Goal: Task Accomplishment & Management: Manage account settings

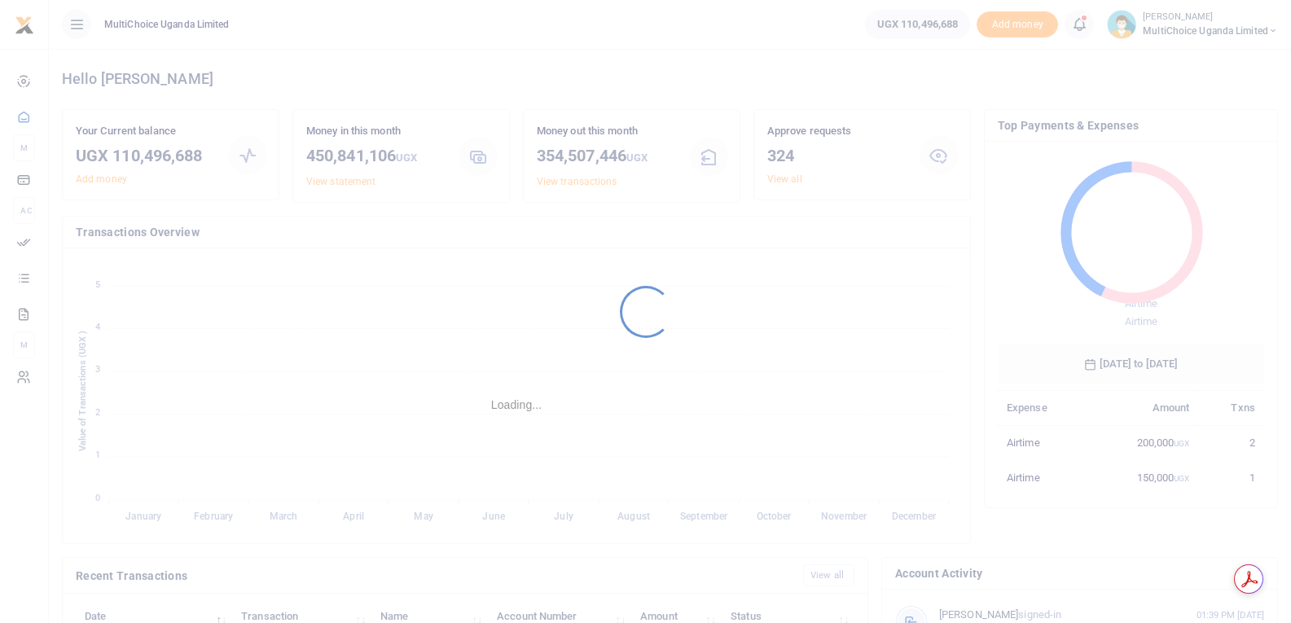
scroll to position [13, 13]
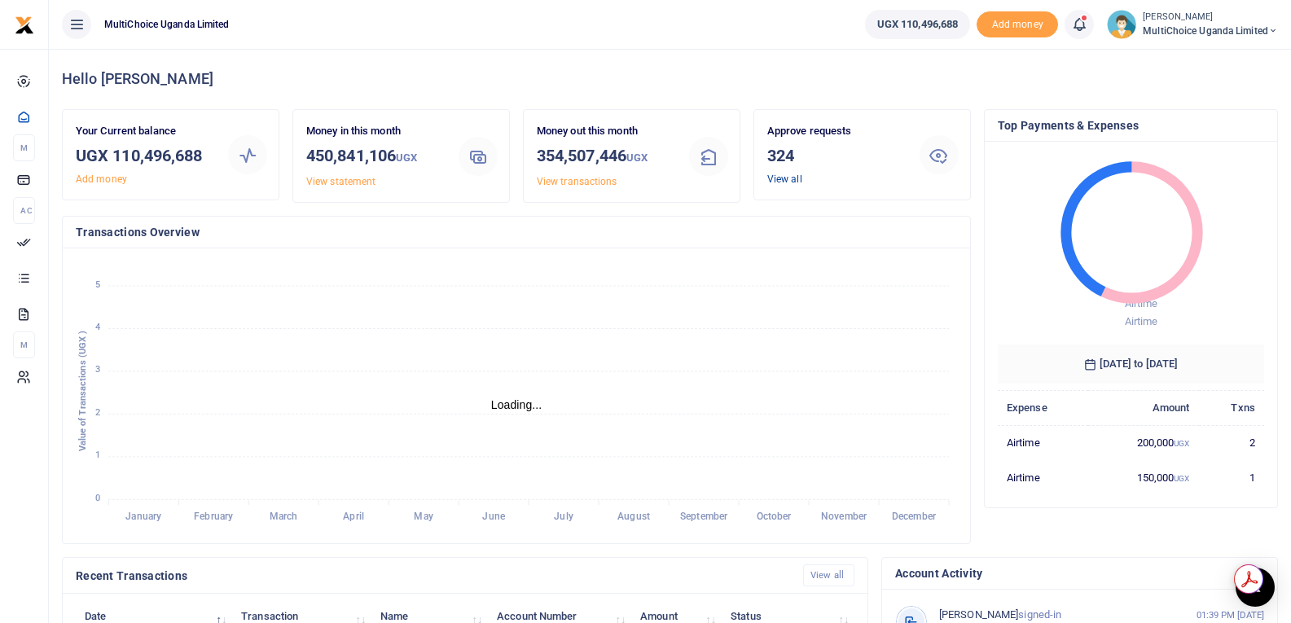
click at [790, 178] on link "View all" at bounding box center [785, 179] width 35 height 11
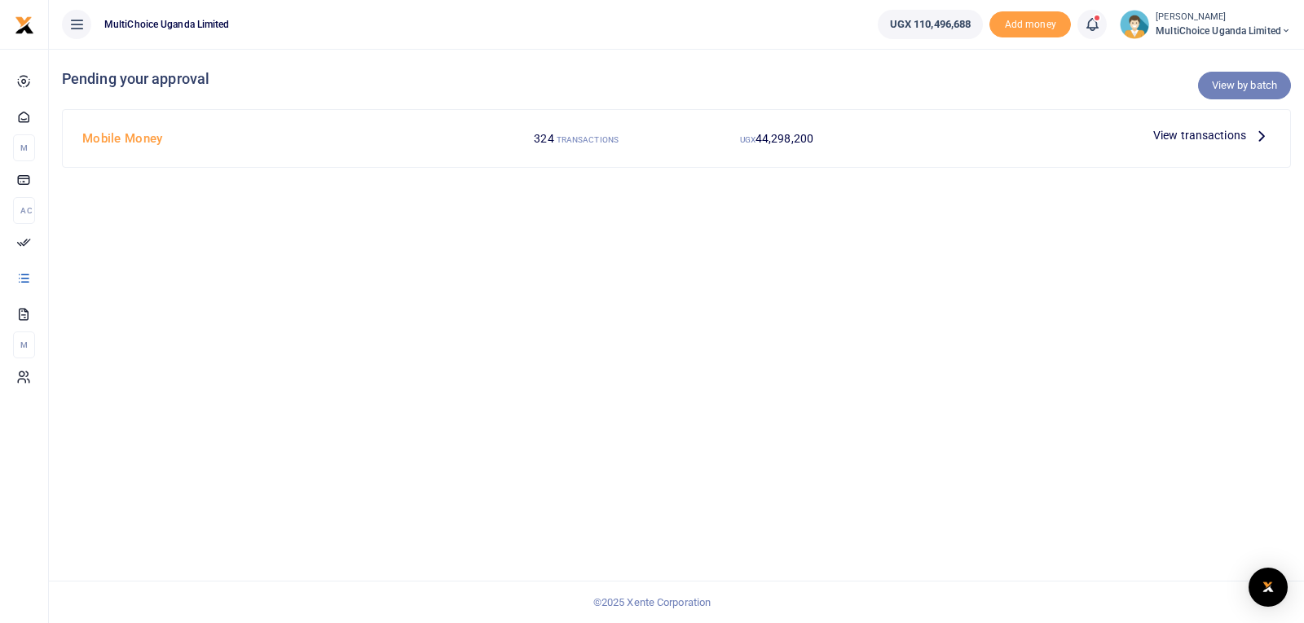
click at [1217, 86] on link "View by batch" at bounding box center [1244, 86] width 93 height 28
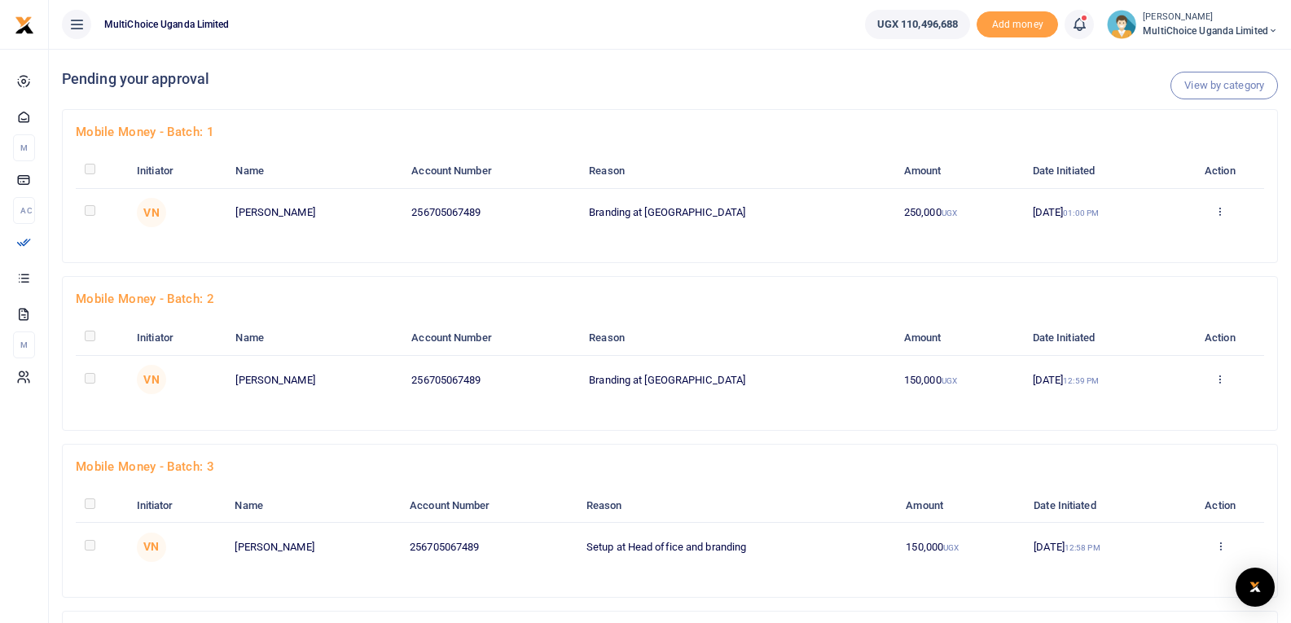
click at [1218, 211] on icon at bounding box center [1220, 210] width 11 height 11
click at [1139, 236] on link "Approve" at bounding box center [1158, 238] width 129 height 23
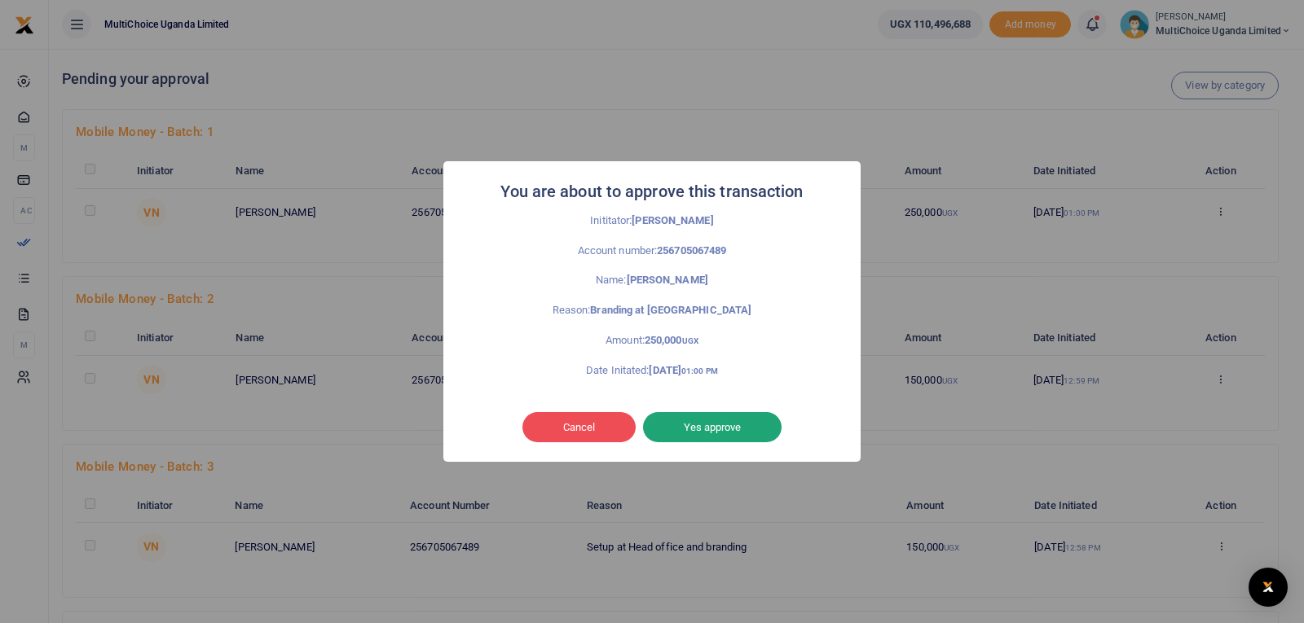
click at [724, 425] on button "Yes approve" at bounding box center [712, 427] width 139 height 31
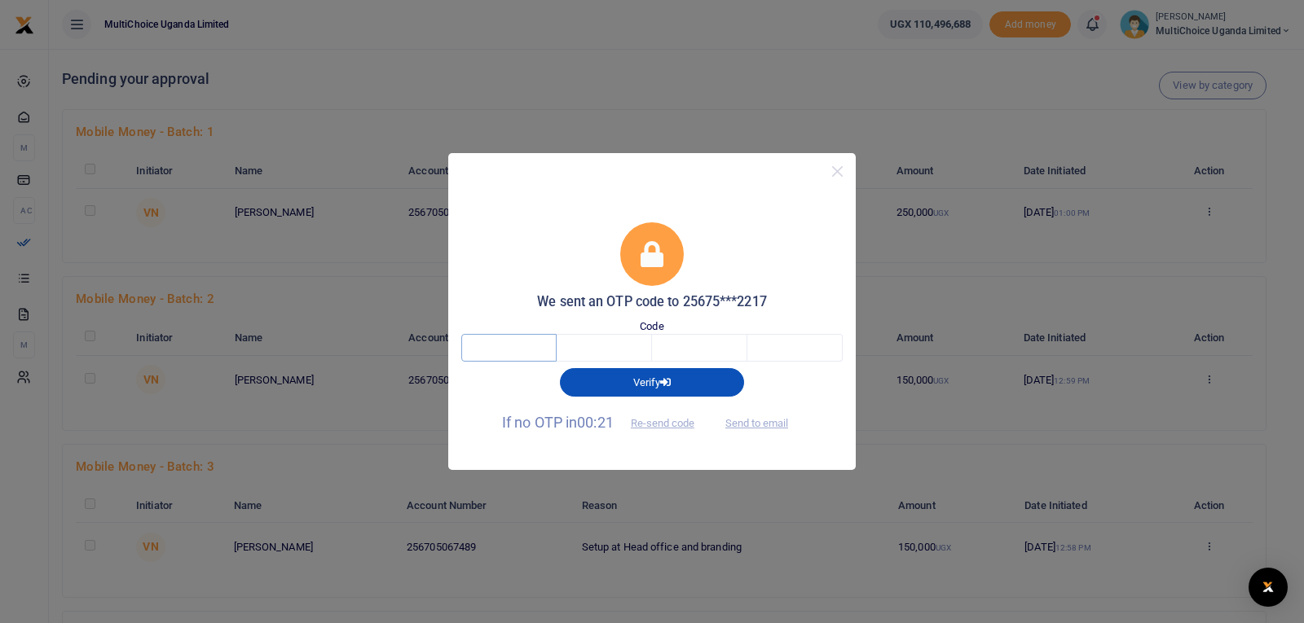
click at [523, 345] on input "text" at bounding box center [508, 348] width 95 height 28
type input "6"
type input "3"
type input "4"
type input "7"
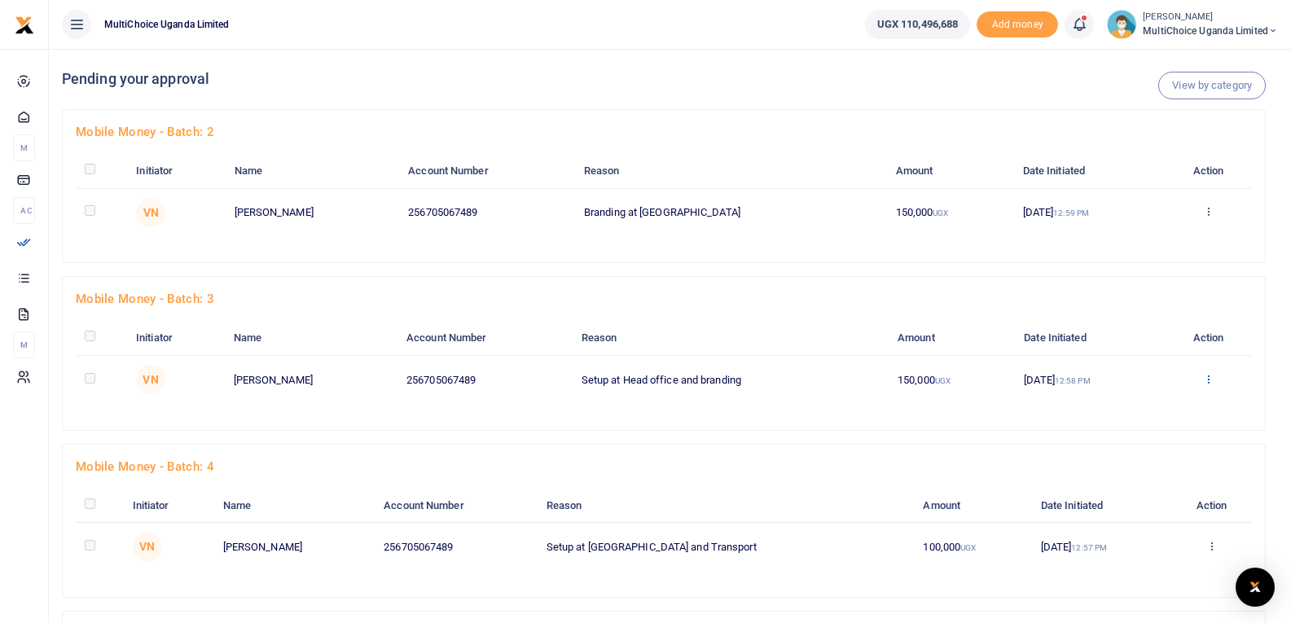
click at [1211, 217] on icon at bounding box center [1208, 210] width 11 height 11
click at [1161, 408] on link "Approve" at bounding box center [1149, 405] width 129 height 23
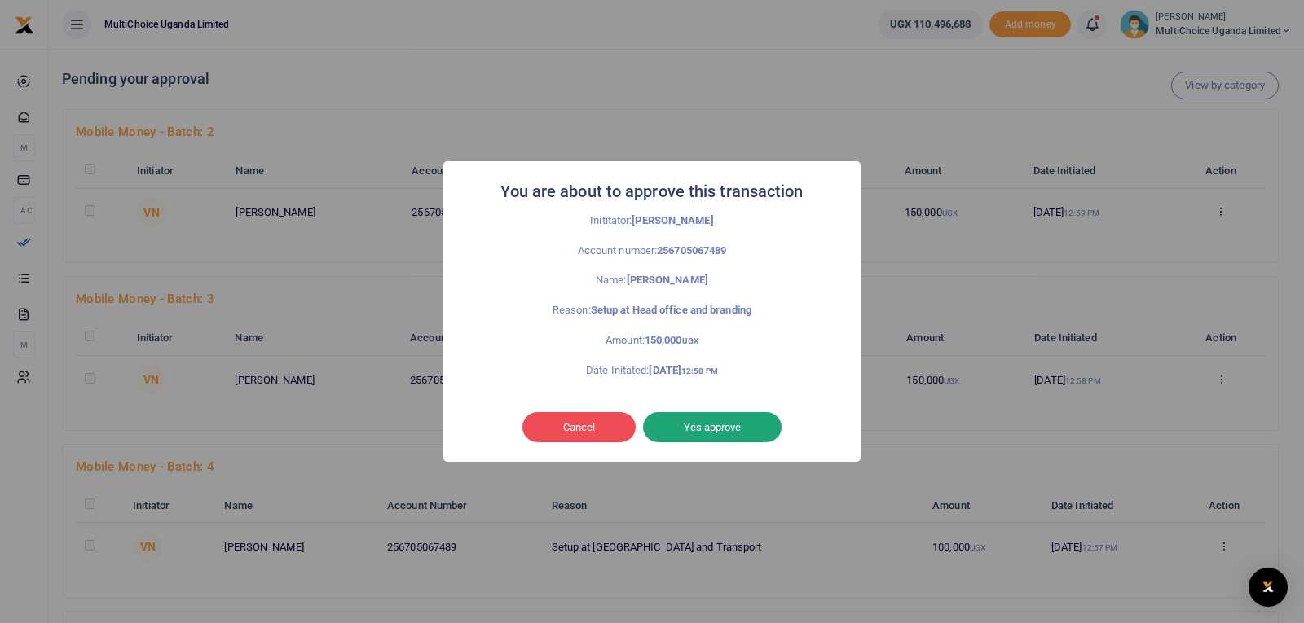
click at [707, 429] on button "Yes approve" at bounding box center [712, 427] width 139 height 31
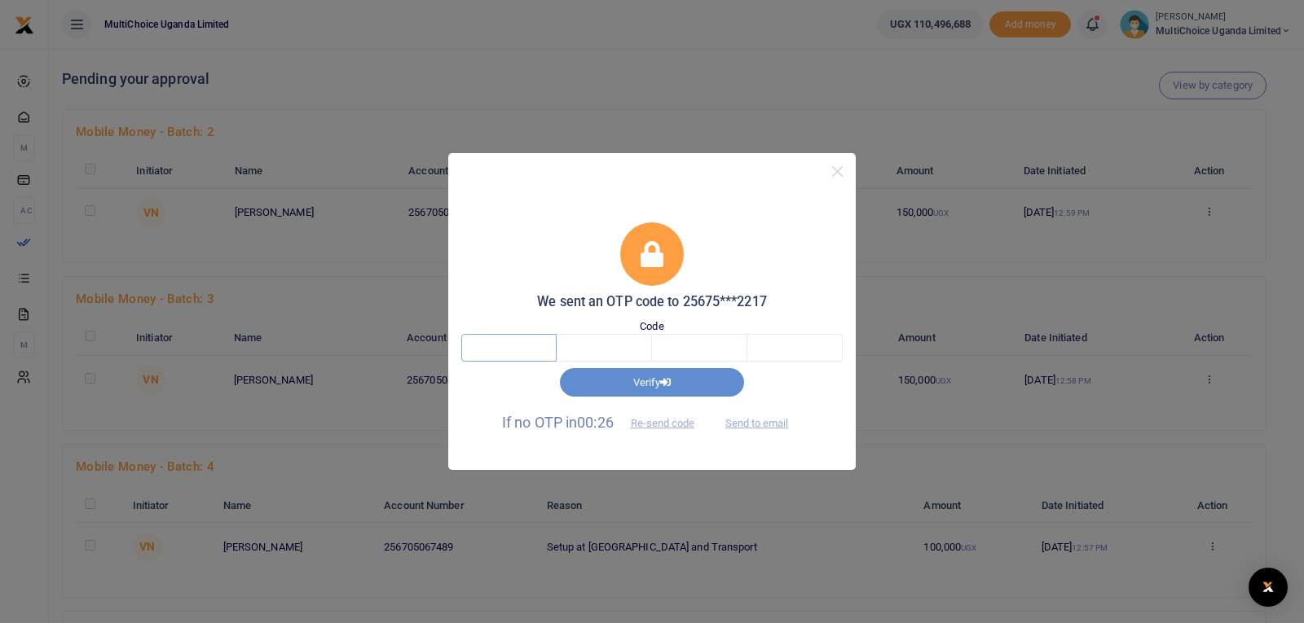
click at [522, 346] on input "text" at bounding box center [508, 348] width 95 height 28
type input "5"
type input "6"
type input "4"
type input "1"
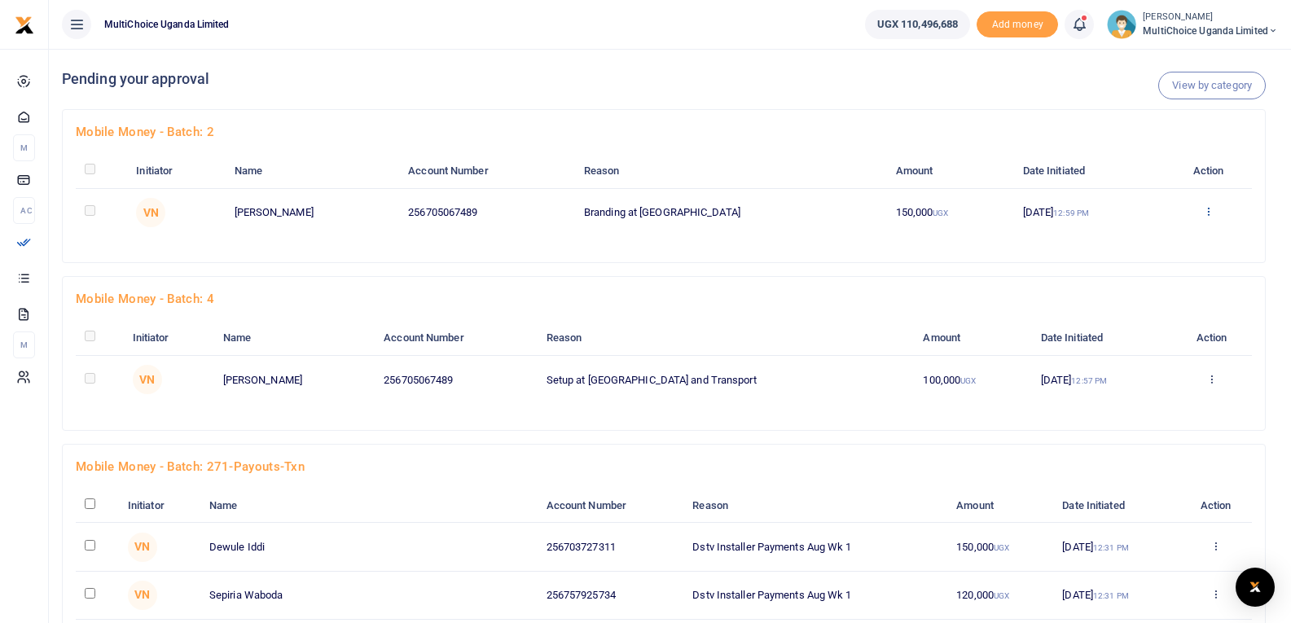
click at [1207, 211] on icon at bounding box center [1208, 210] width 11 height 11
click at [1146, 235] on link "Approve" at bounding box center [1149, 238] width 129 height 23
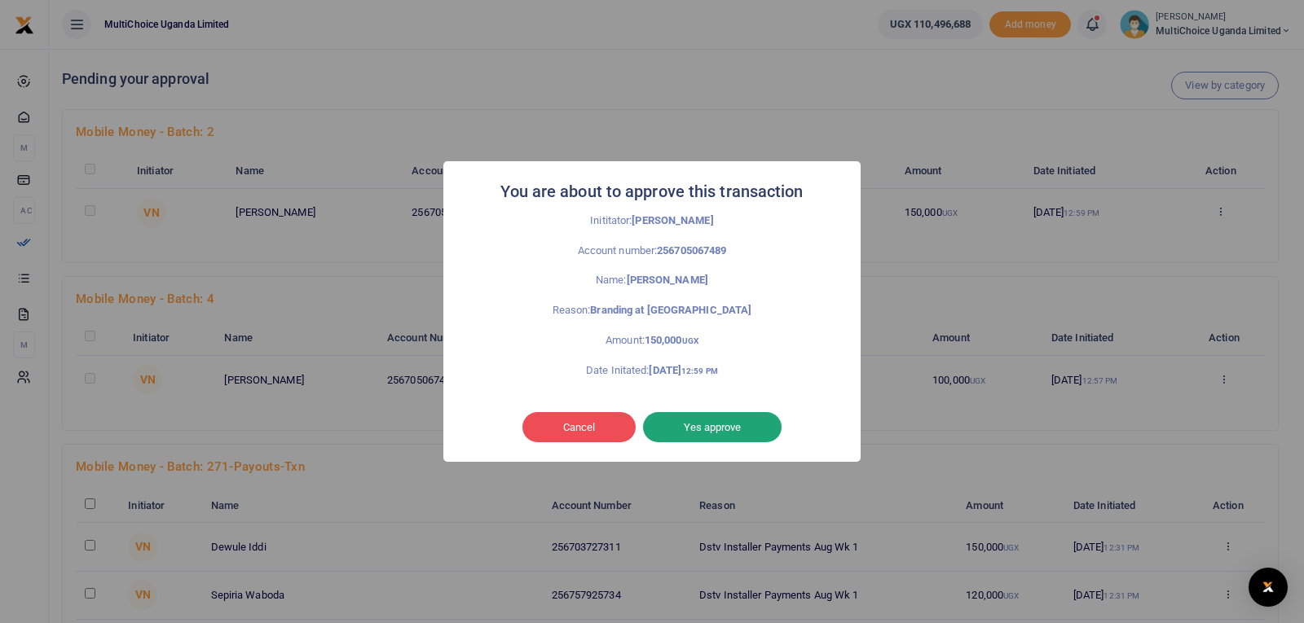
click at [726, 427] on button "Yes approve" at bounding box center [712, 427] width 139 height 31
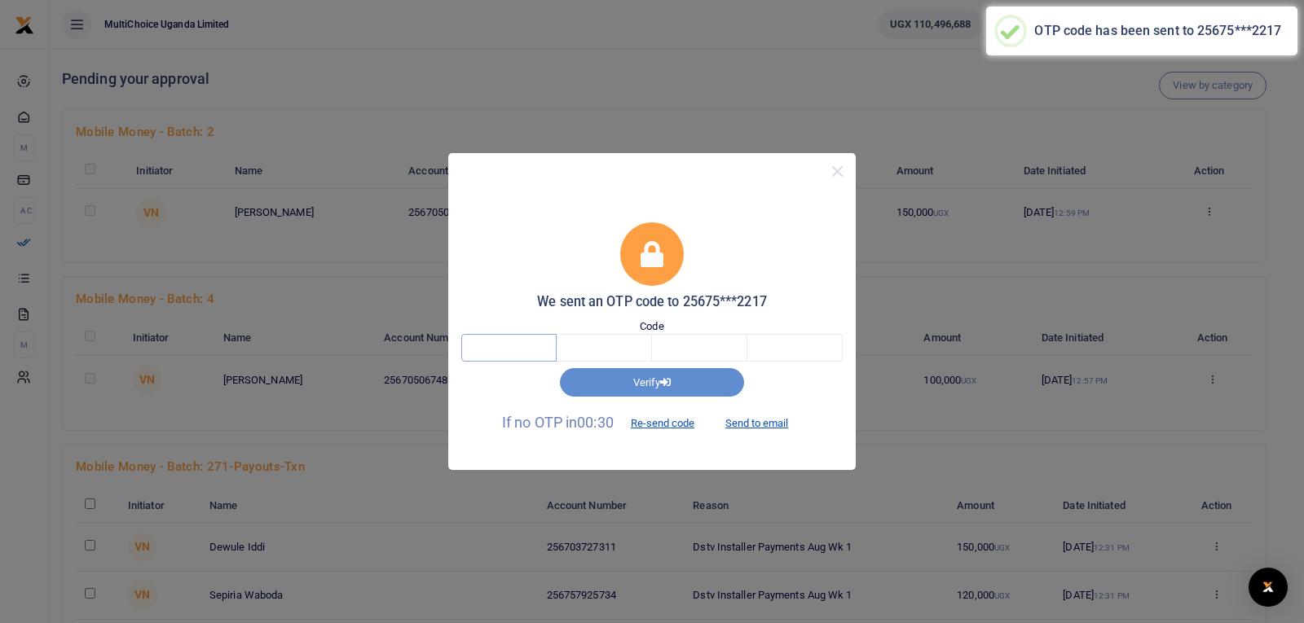
click at [499, 348] on input "text" at bounding box center [508, 348] width 95 height 28
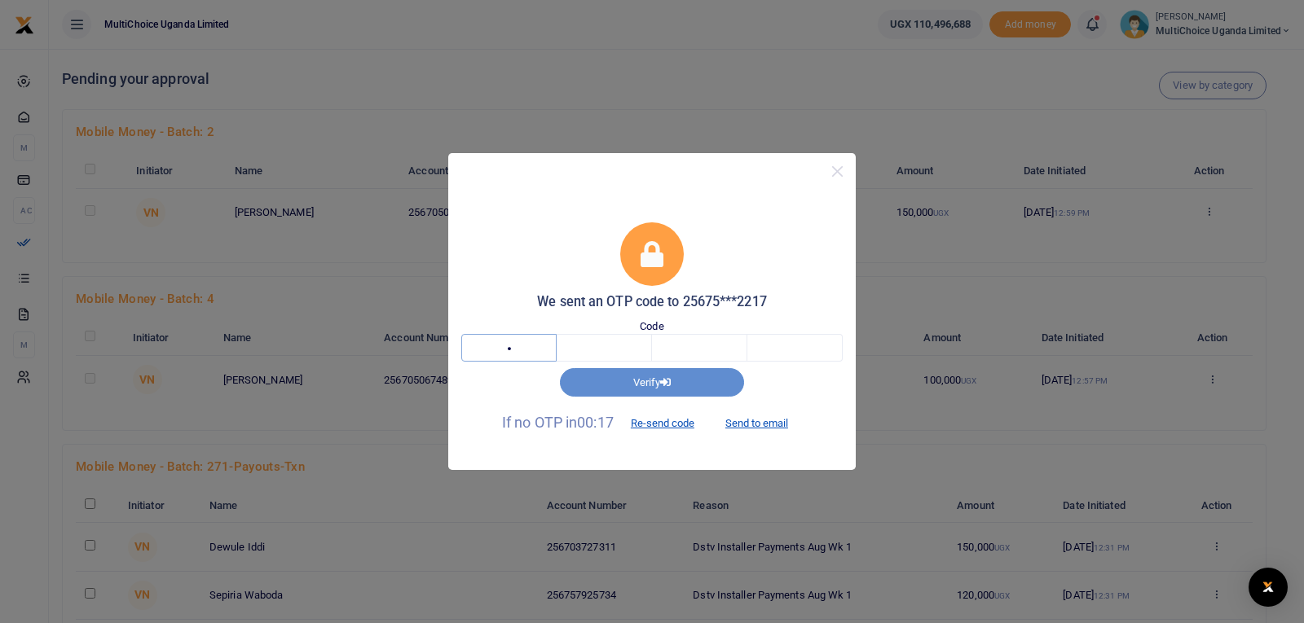
type input "8"
type input "7"
type input "9"
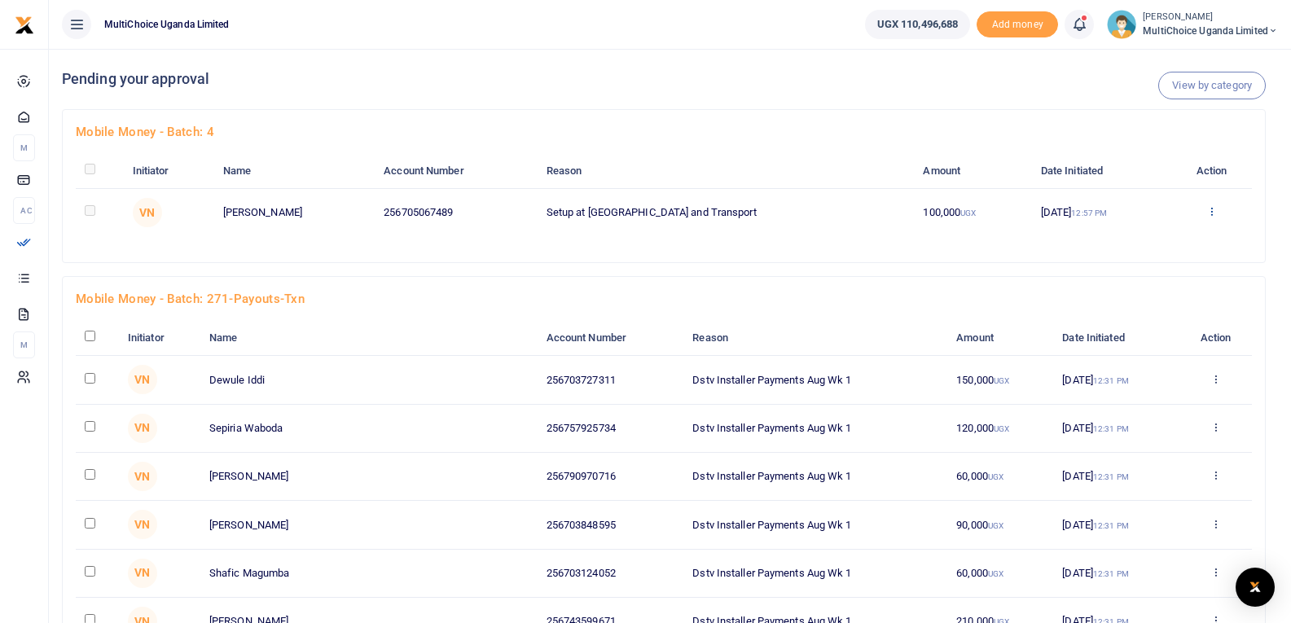
click at [1212, 213] on icon at bounding box center [1212, 210] width 11 height 11
click at [1174, 238] on link "Approve" at bounding box center [1151, 238] width 129 height 23
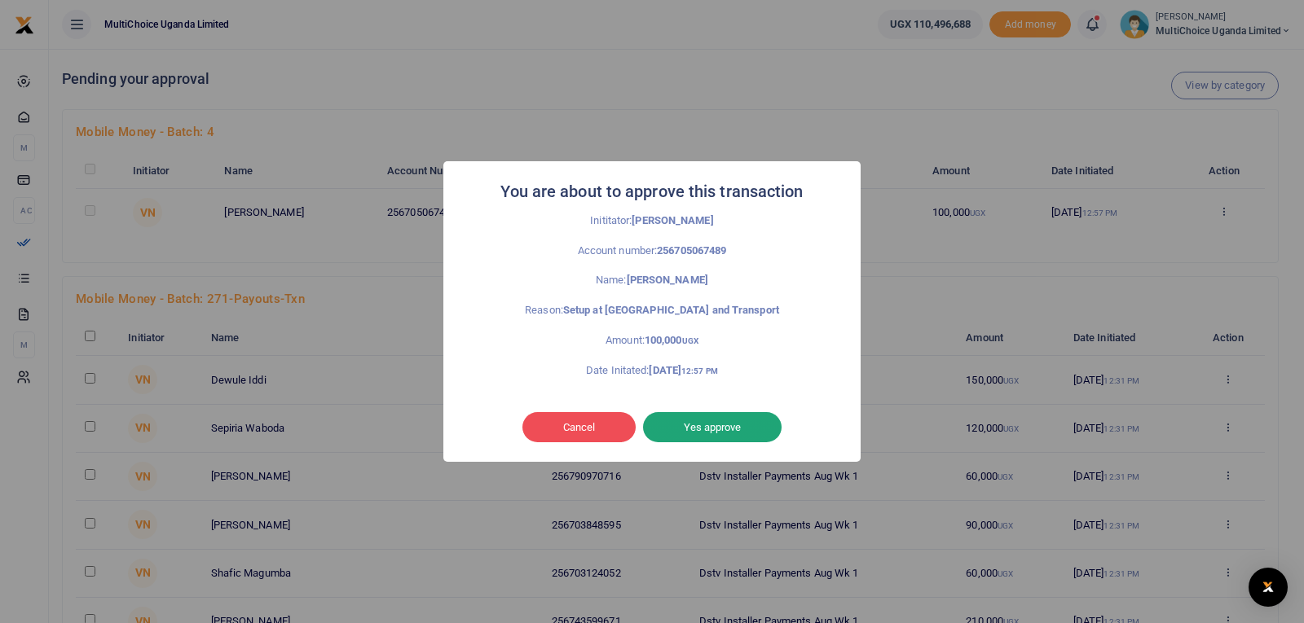
click at [720, 432] on button "Yes approve" at bounding box center [712, 427] width 139 height 31
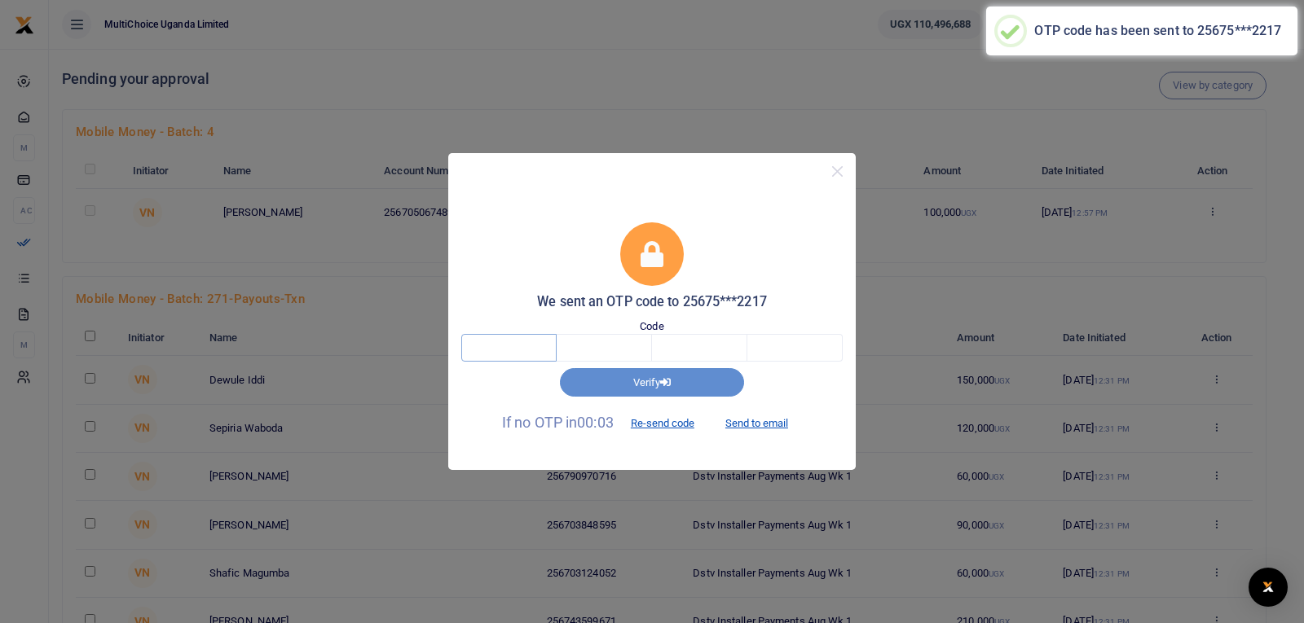
click at [515, 355] on input "text" at bounding box center [508, 348] width 95 height 28
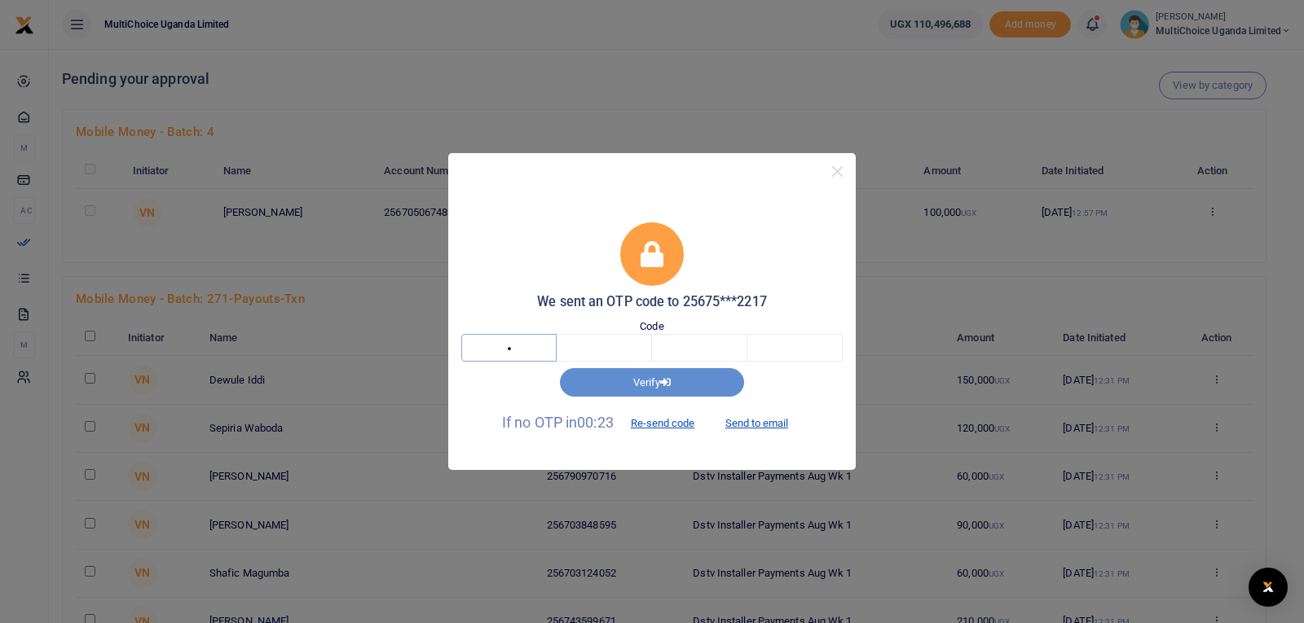
type input "5"
type input "9"
type input "6"
type input "4"
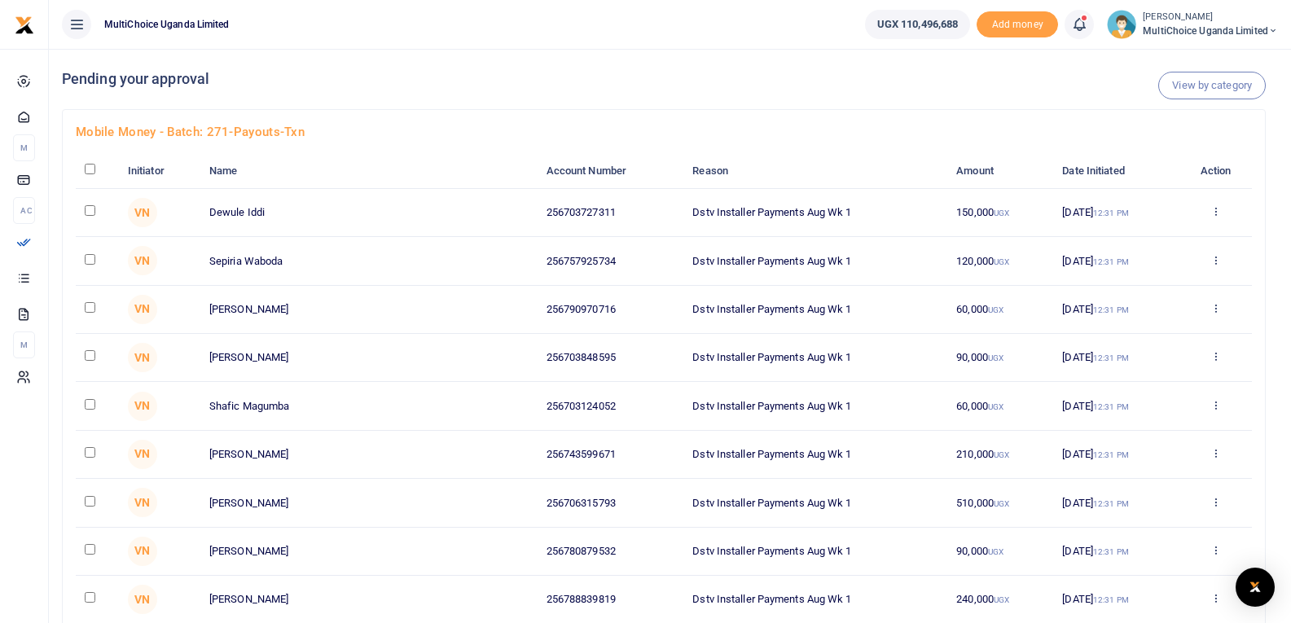
click at [86, 172] on input "checkbox" at bounding box center [90, 169] width 11 height 11
checkbox input "true"
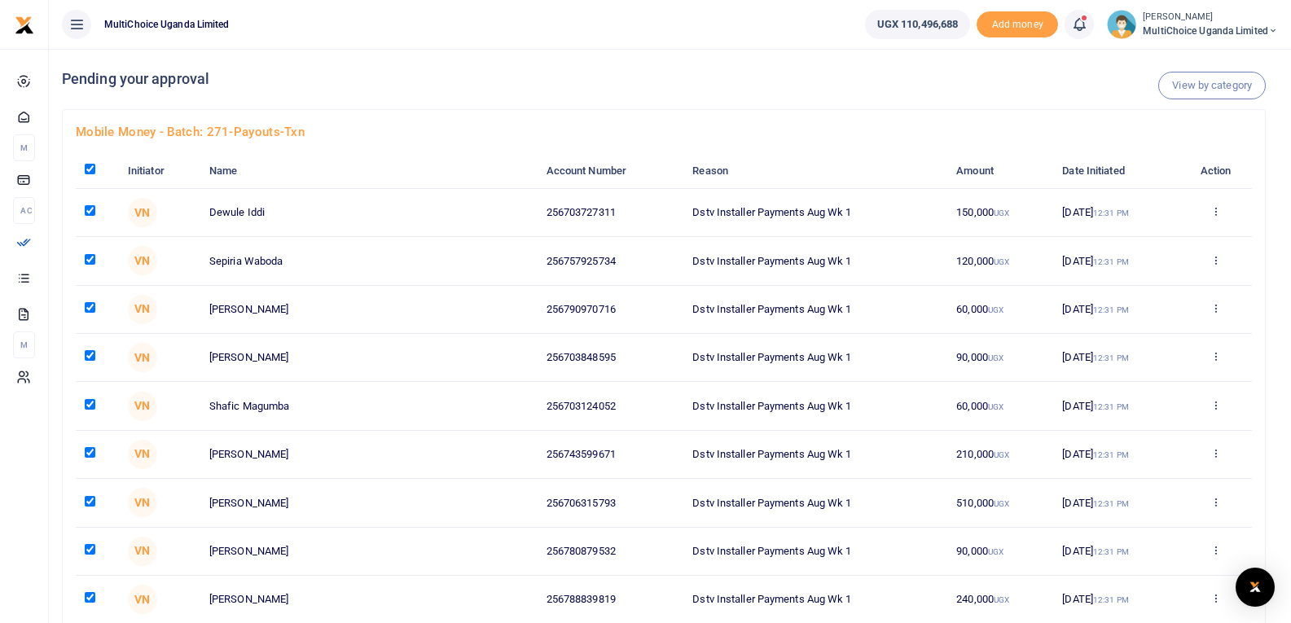
checkbox input "true"
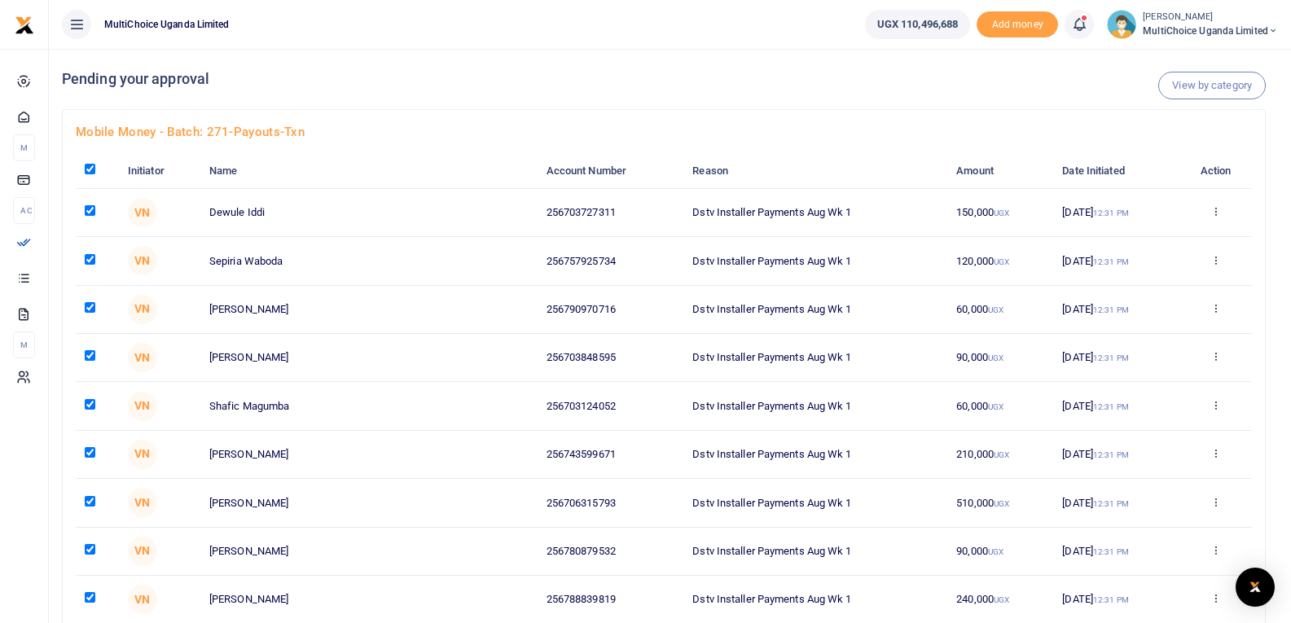
checkbox input "true"
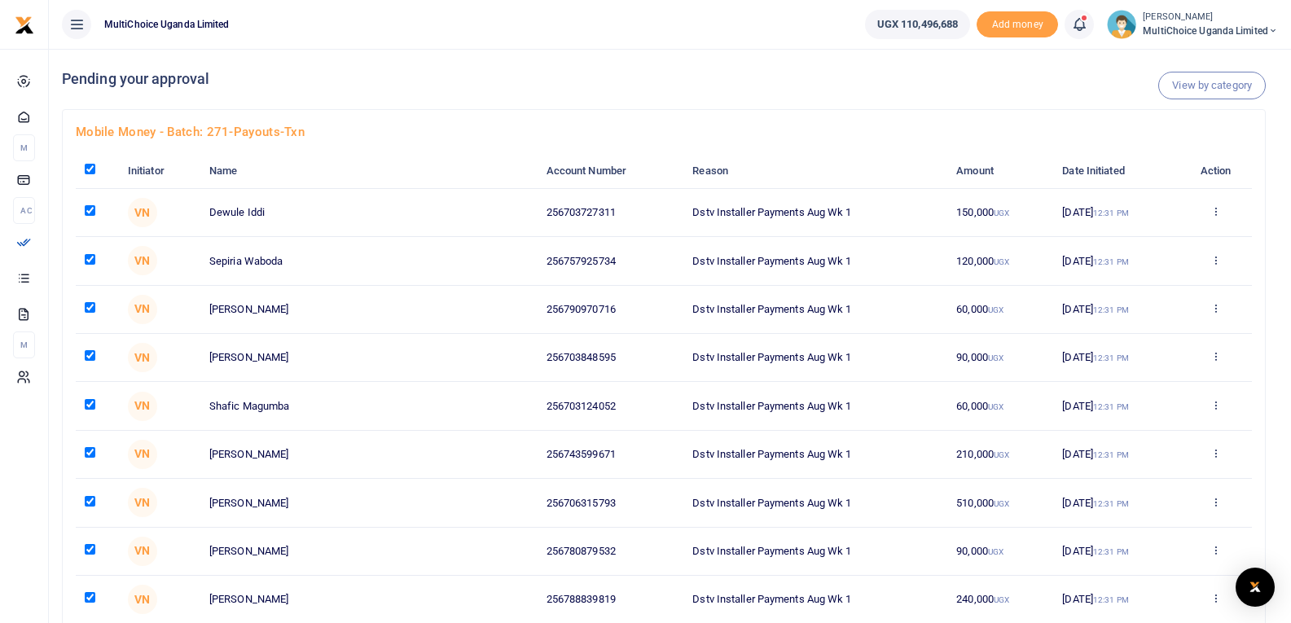
checkbox input "true"
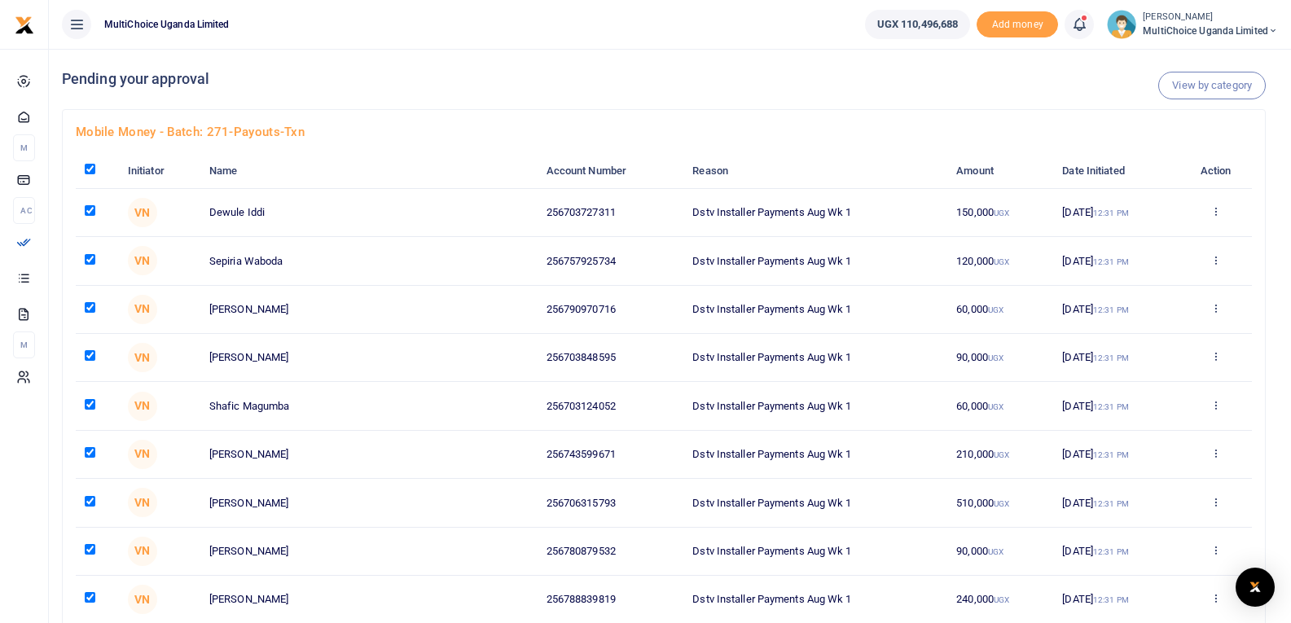
checkbox input "true"
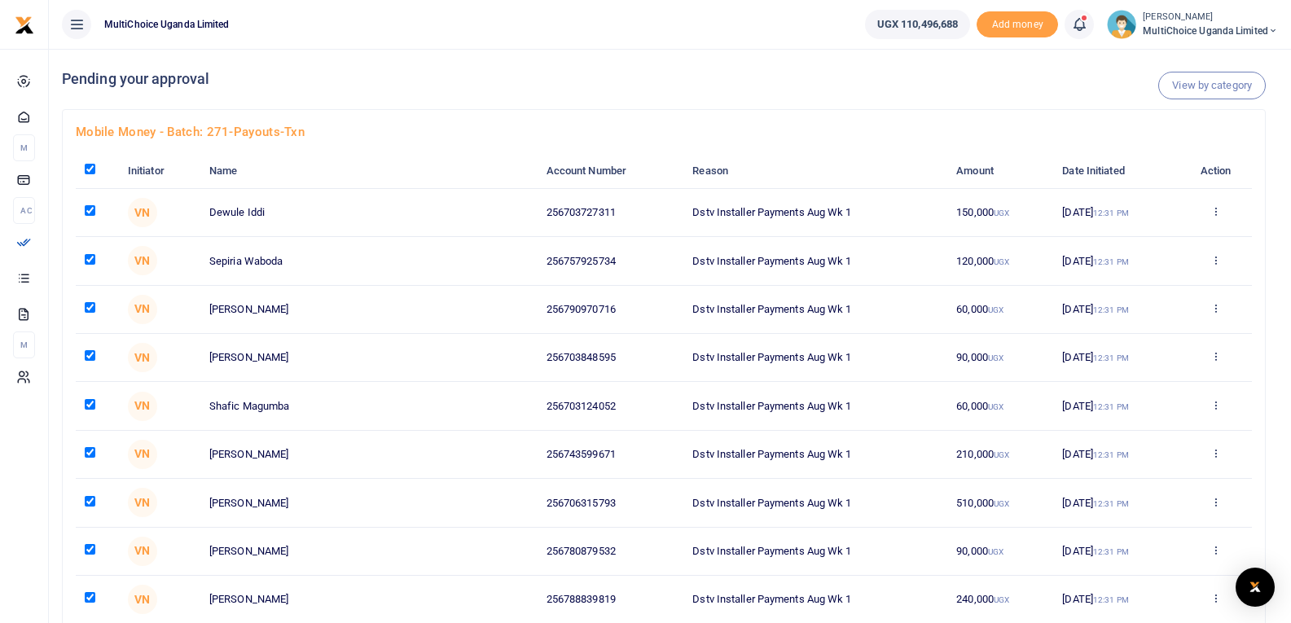
checkbox input "true"
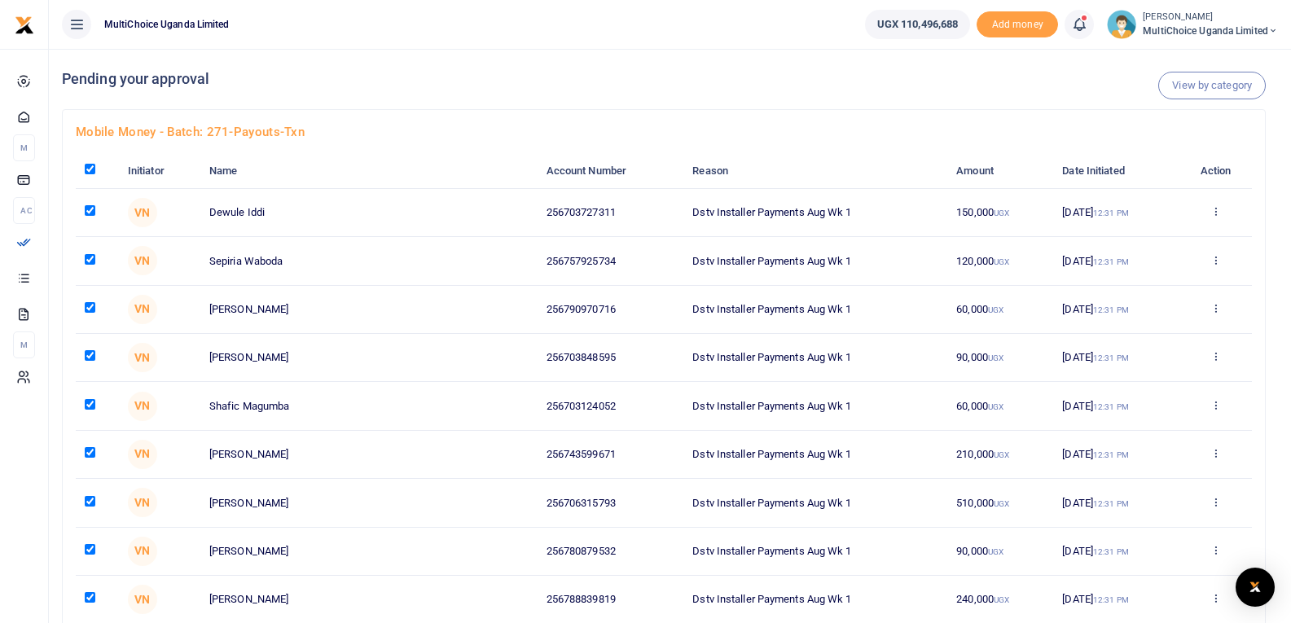
checkbox input "true"
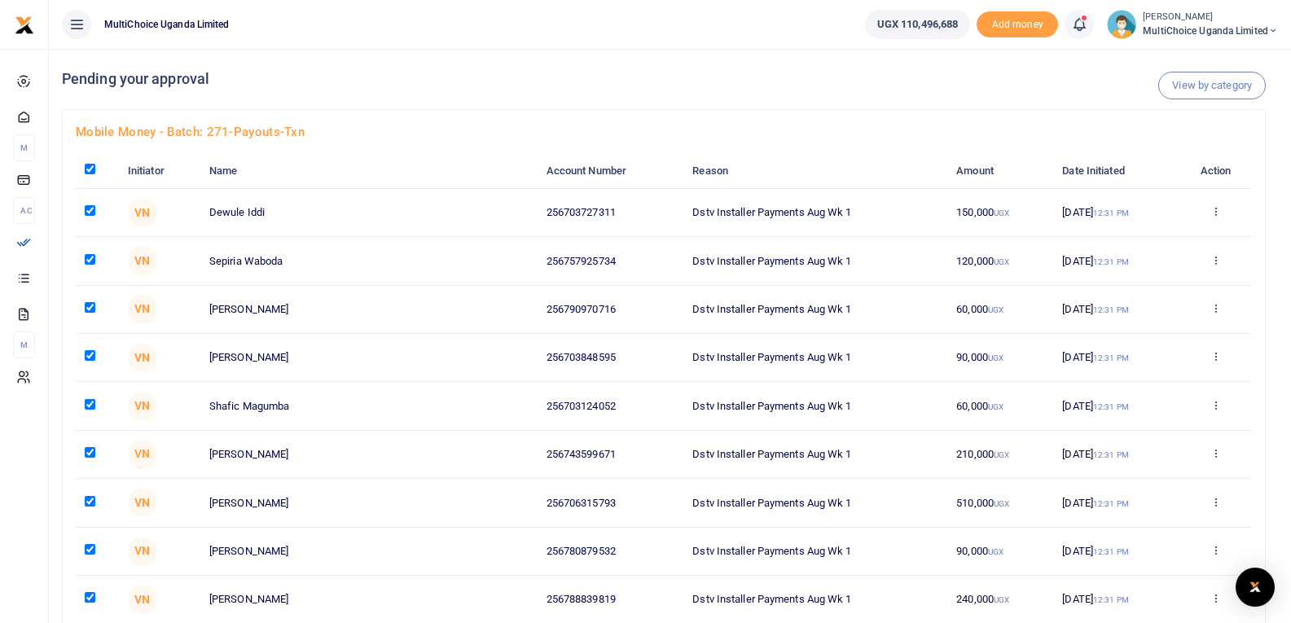
checkbox input "true"
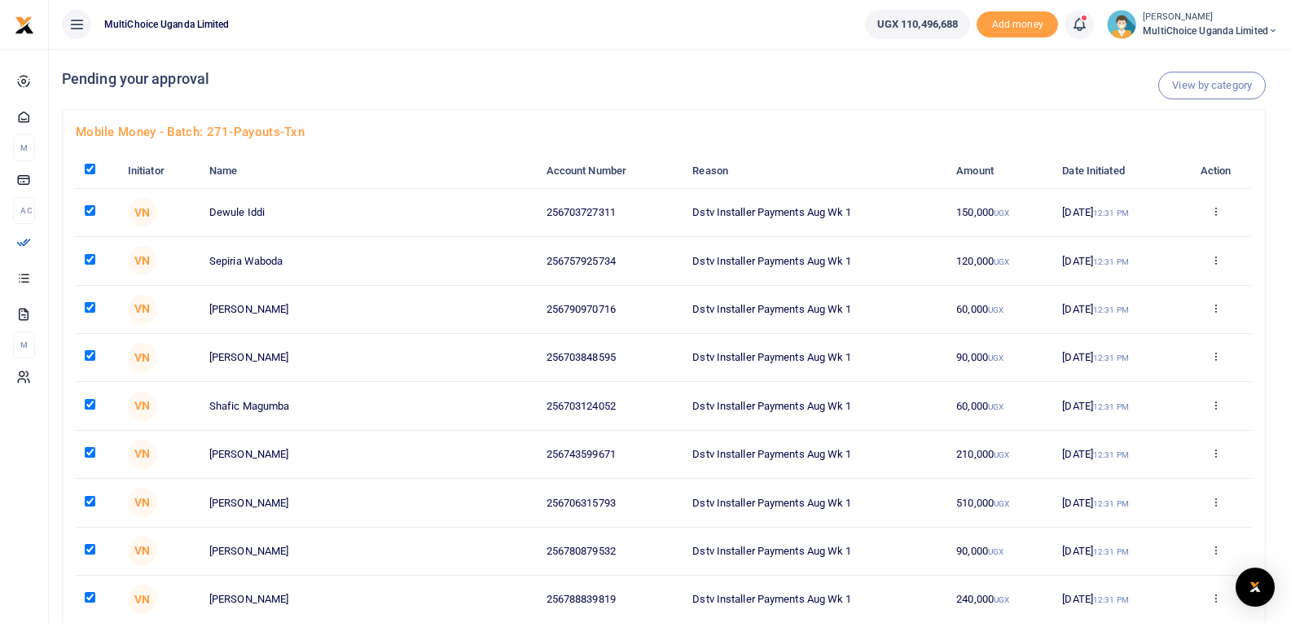
checkbox input "true"
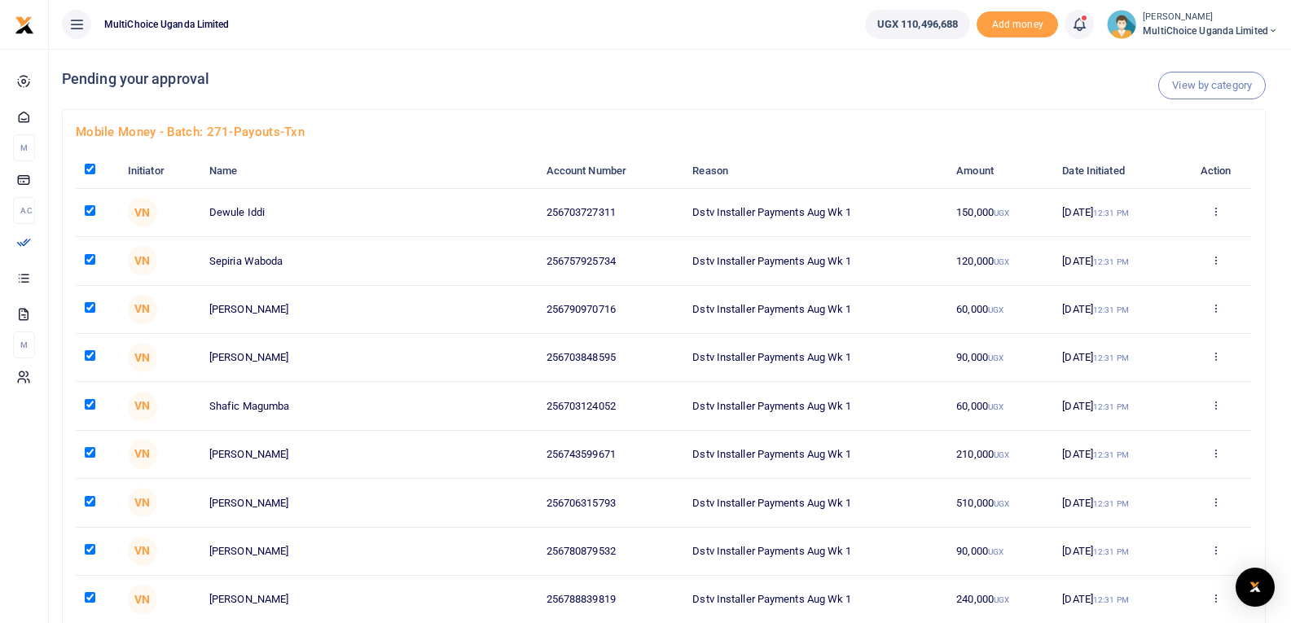
checkbox input "true"
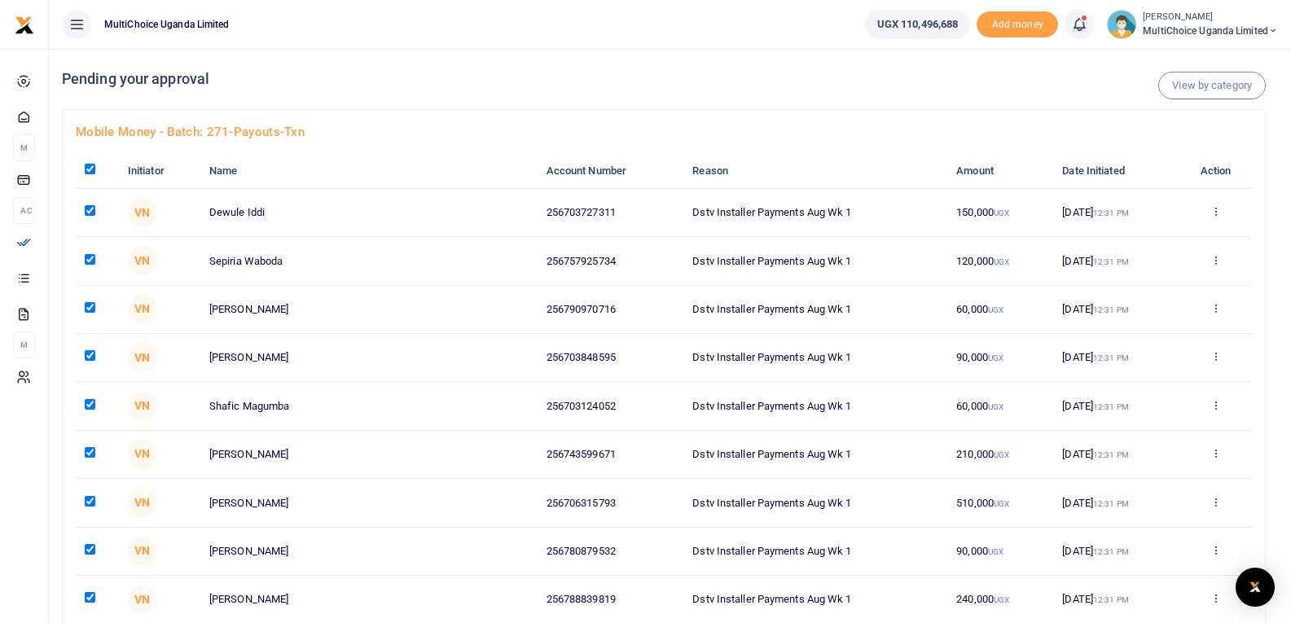
checkbox input "true"
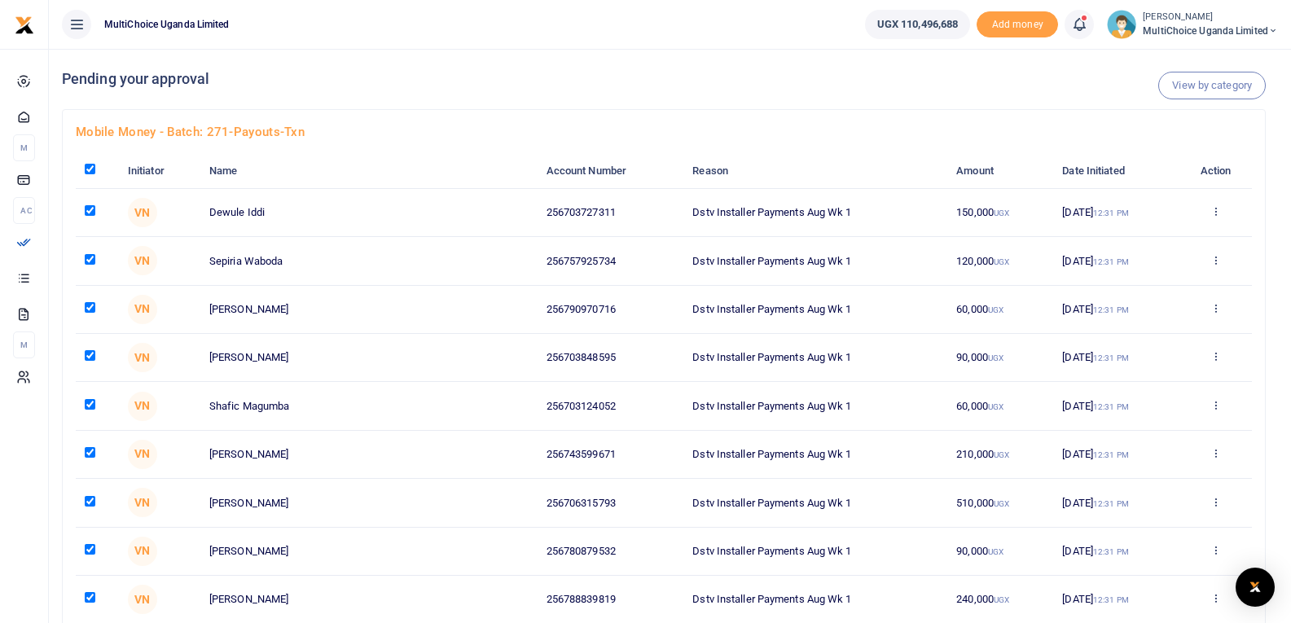
checkbox input "true"
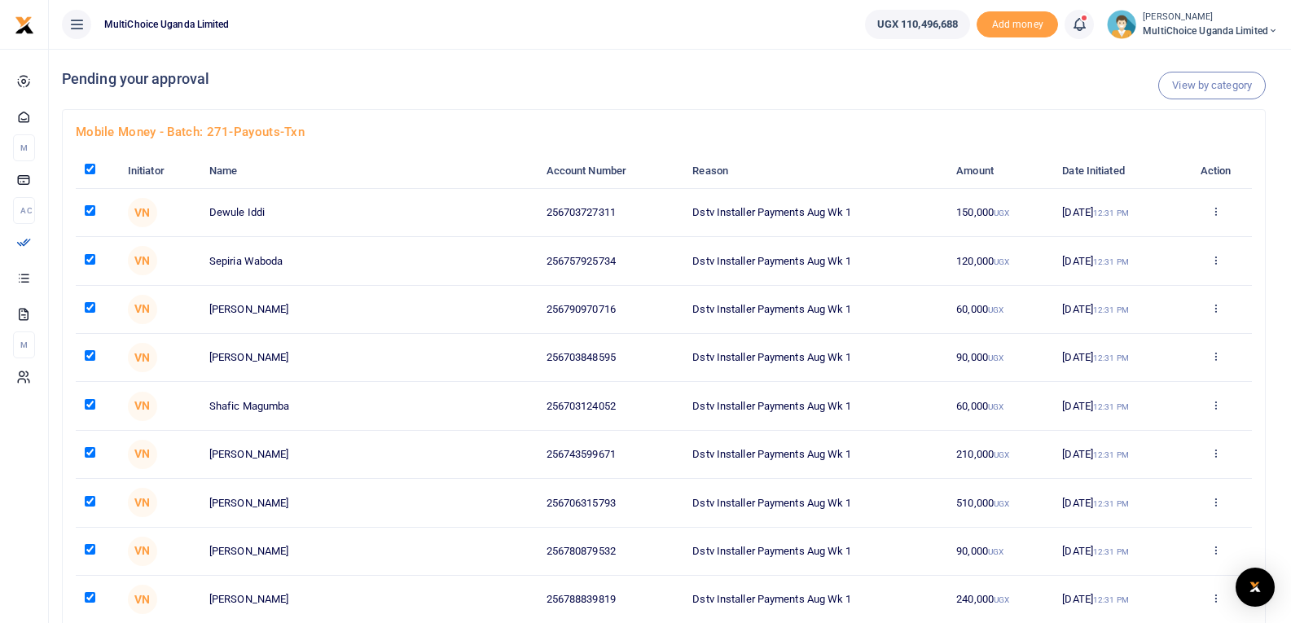
checkbox input "true"
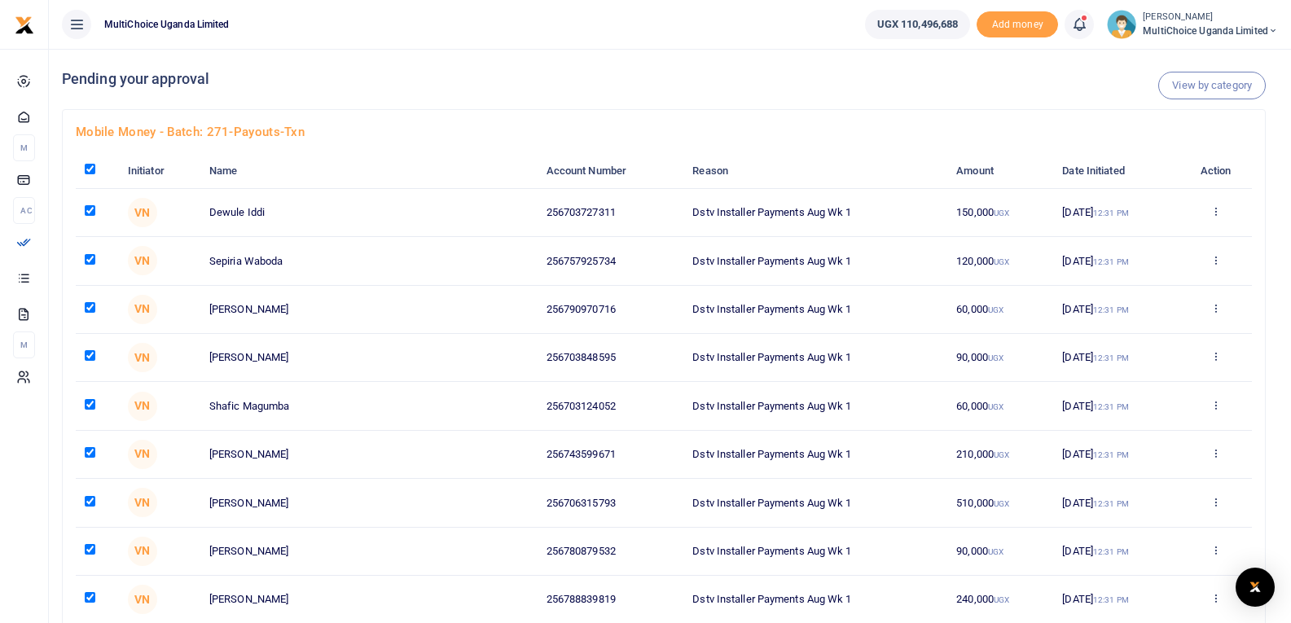
checkbox input "true"
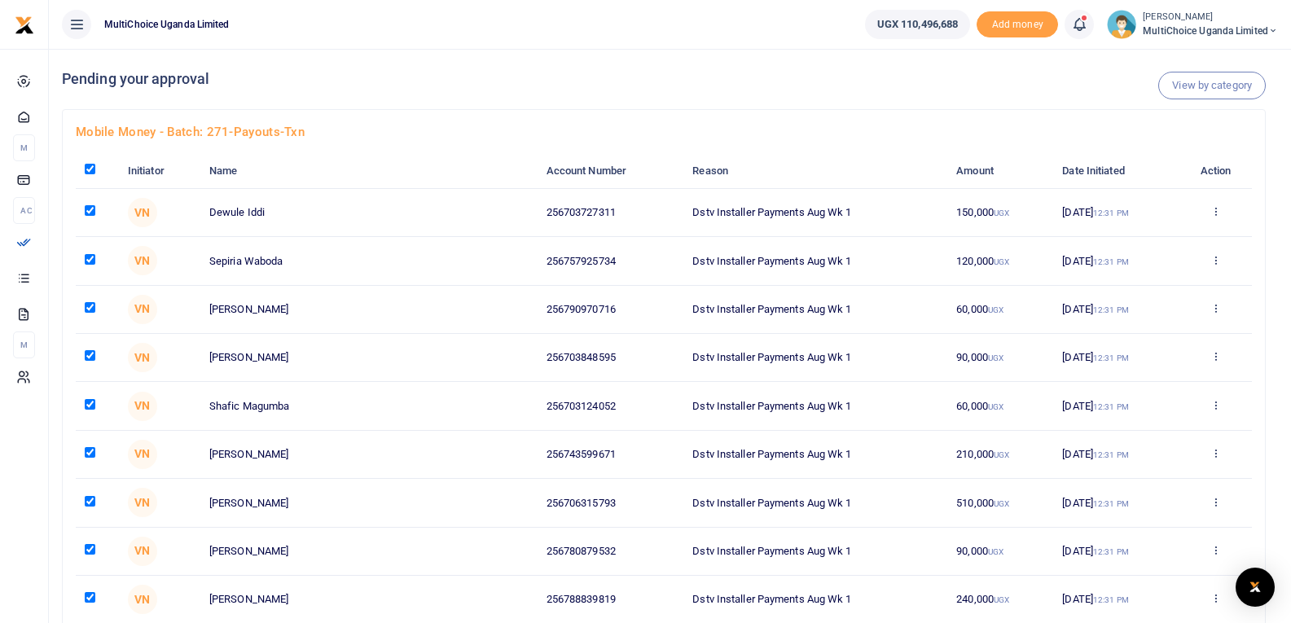
checkbox input "true"
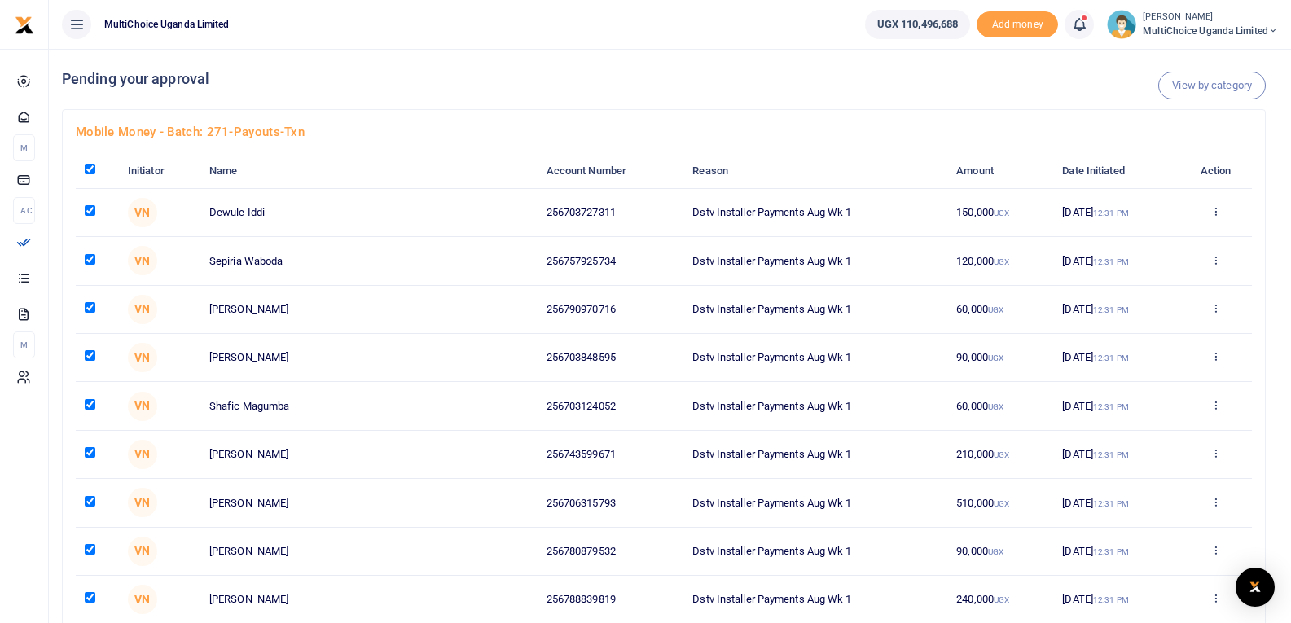
checkbox input "true"
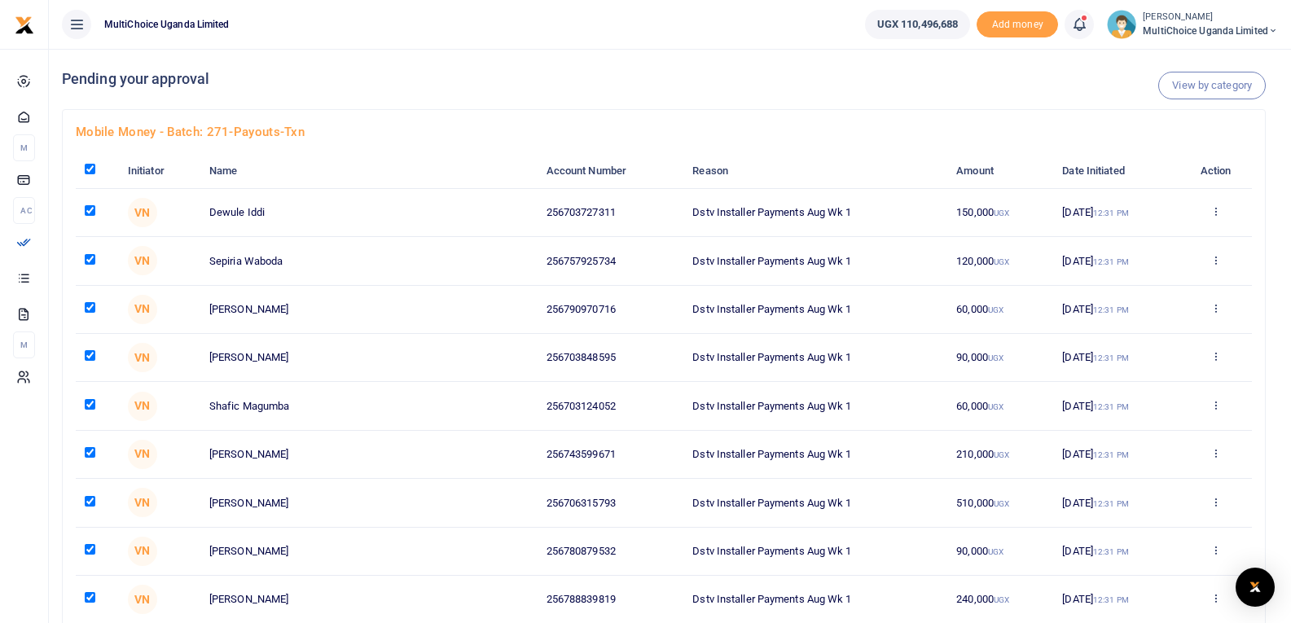
checkbox input "true"
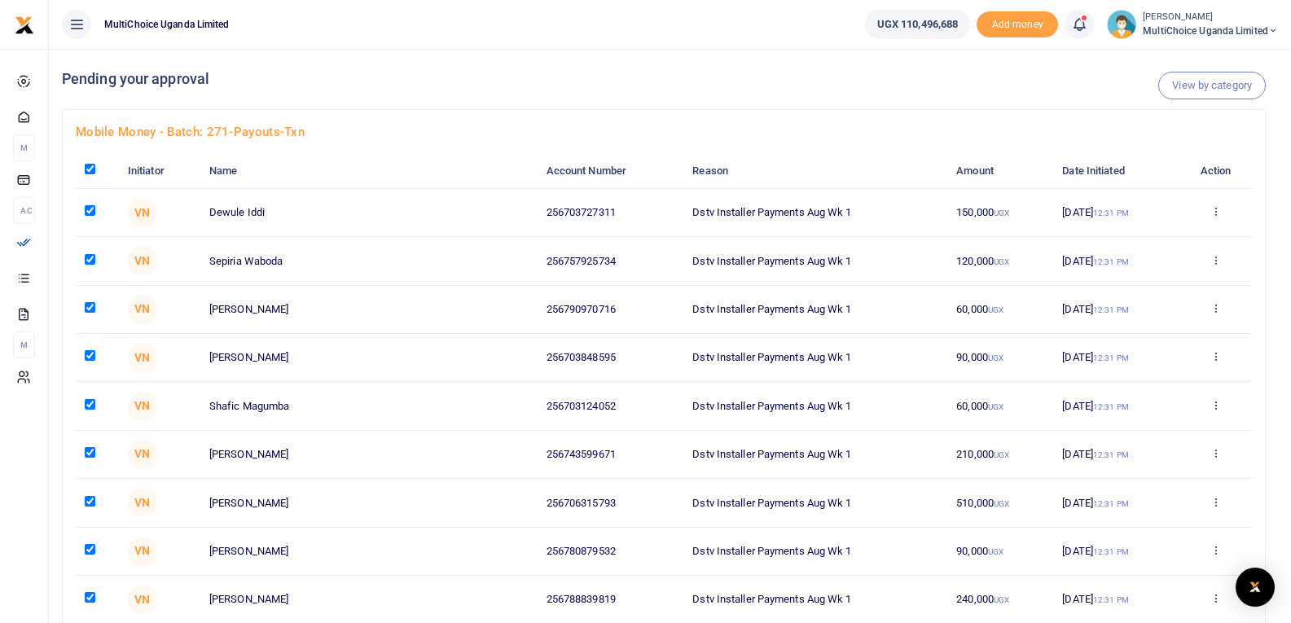
checkbox input "true"
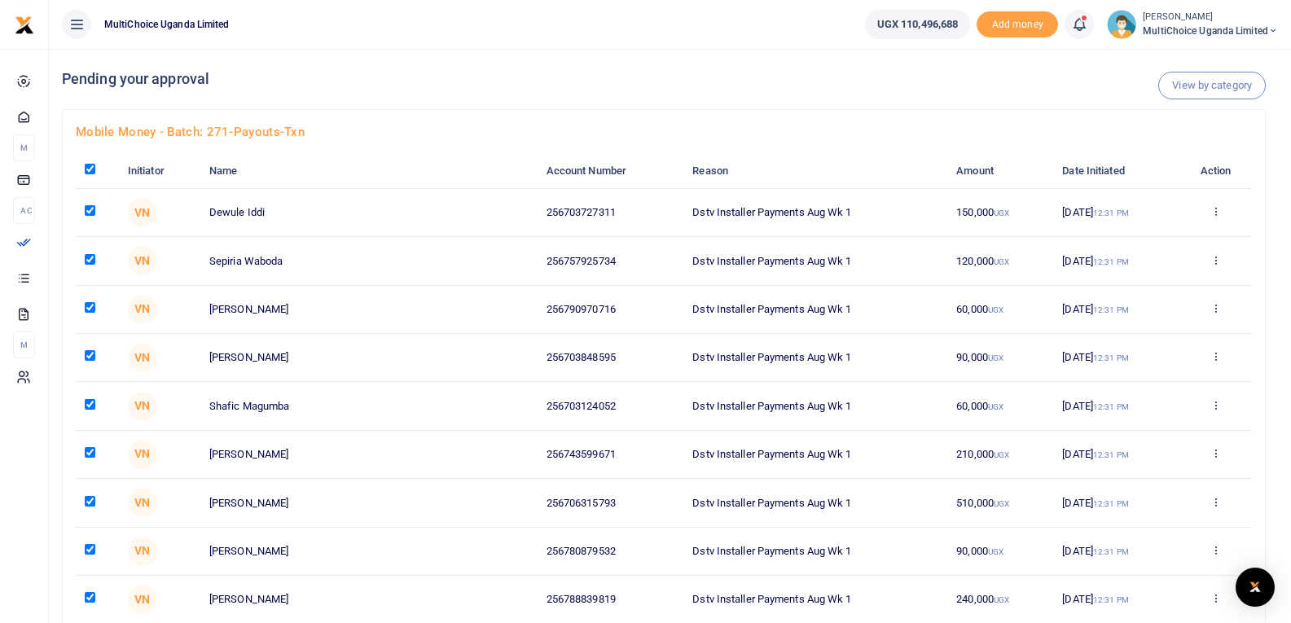
checkbox input "true"
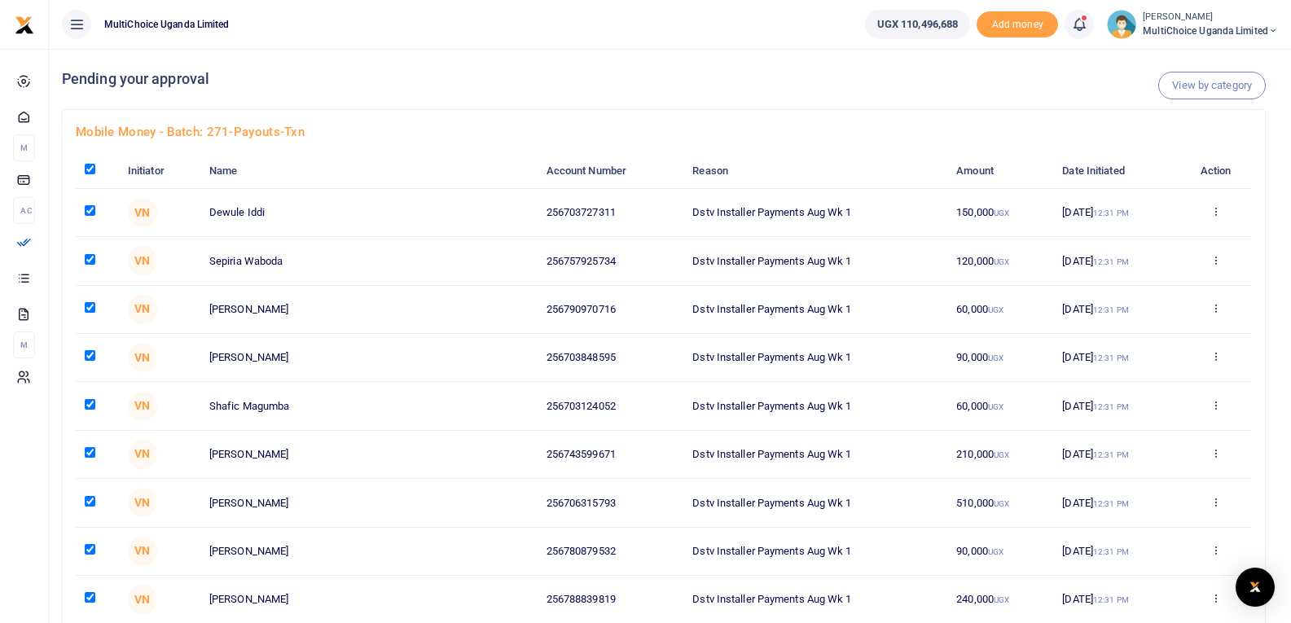
checkbox input "true"
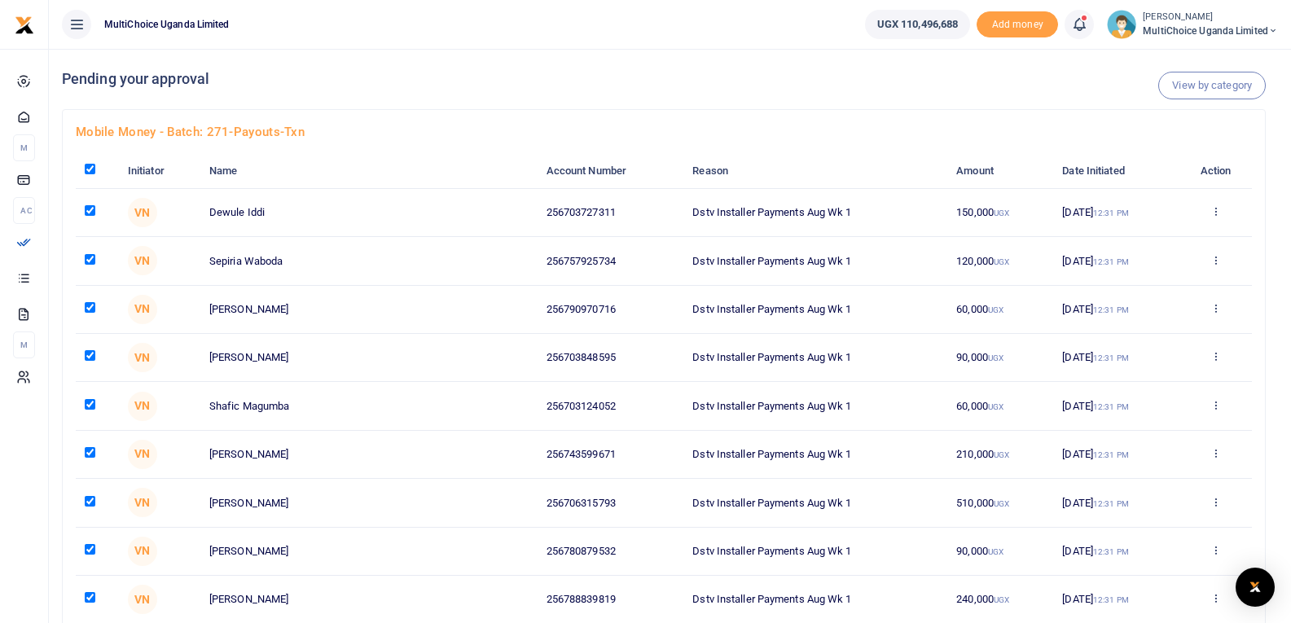
checkbox input "true"
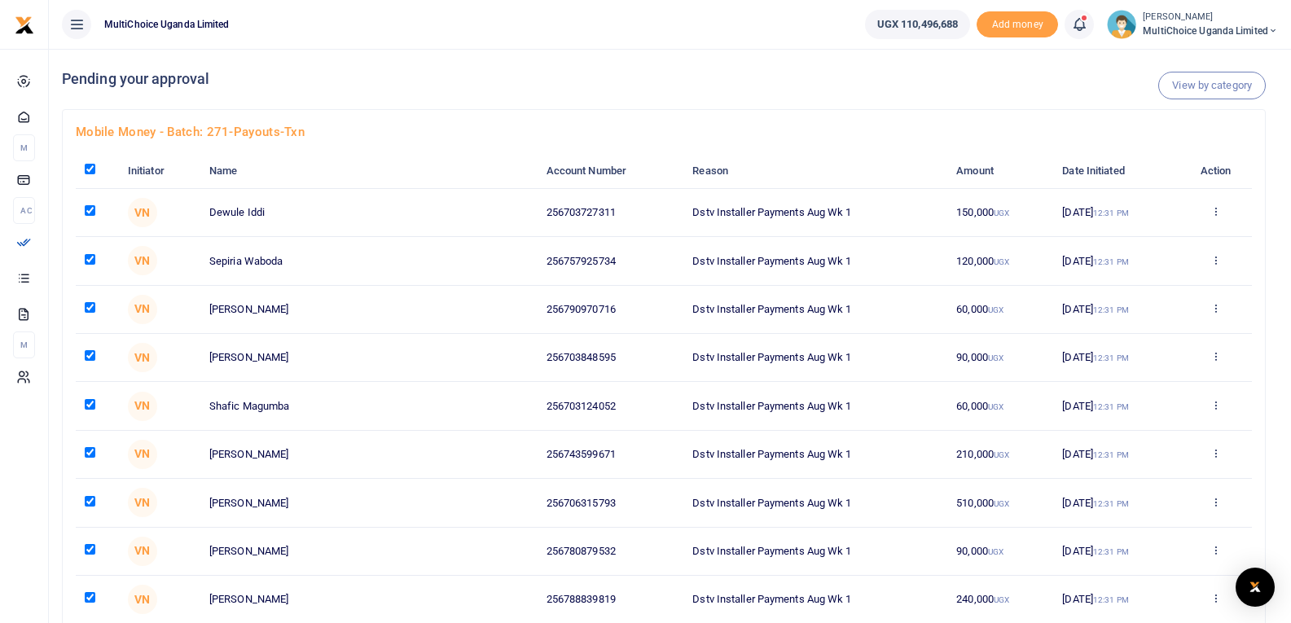
checkbox input "true"
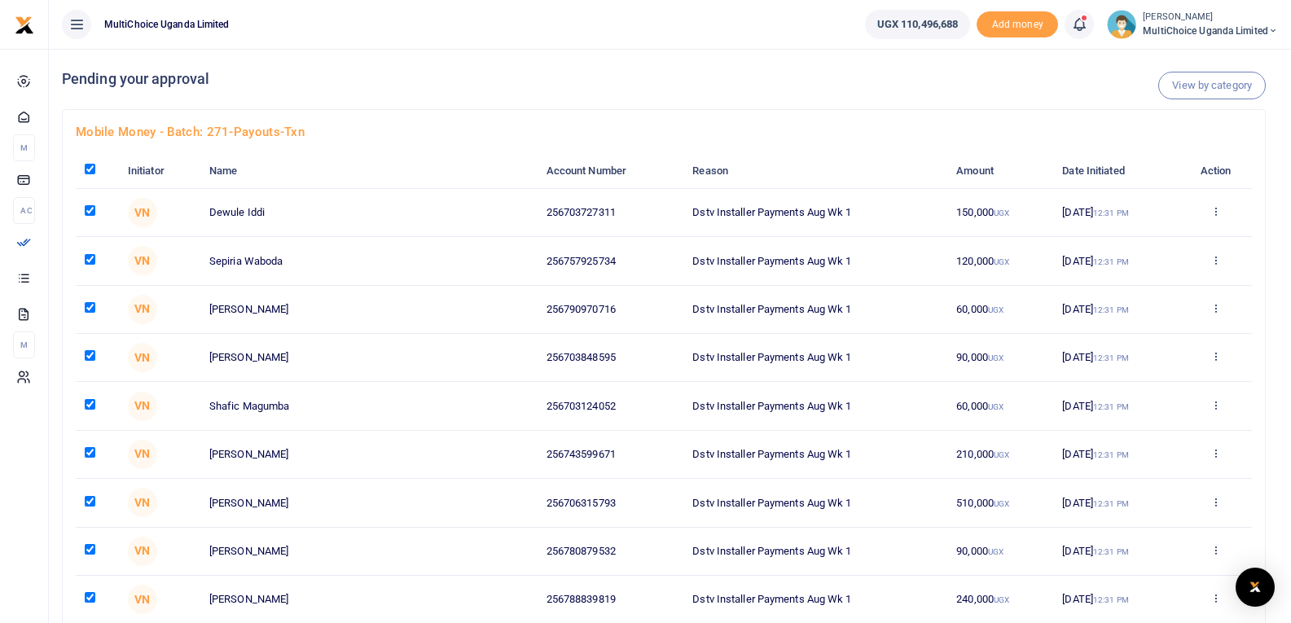
checkbox input "true"
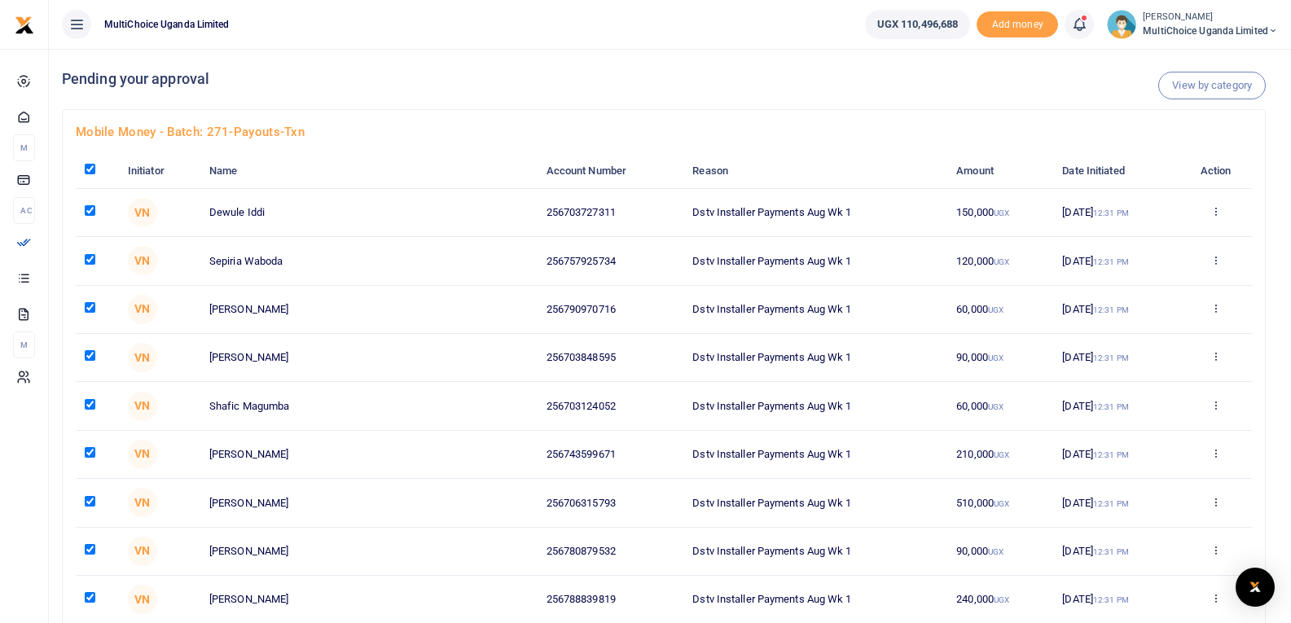
checkbox input "true"
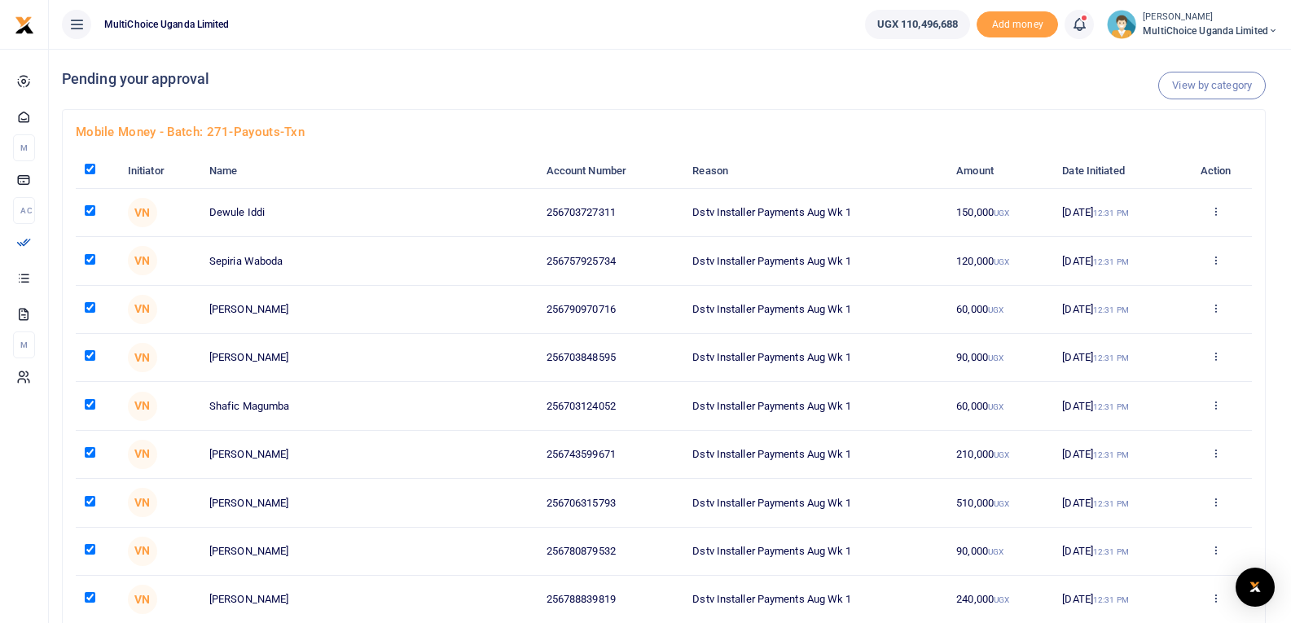
checkbox input "true"
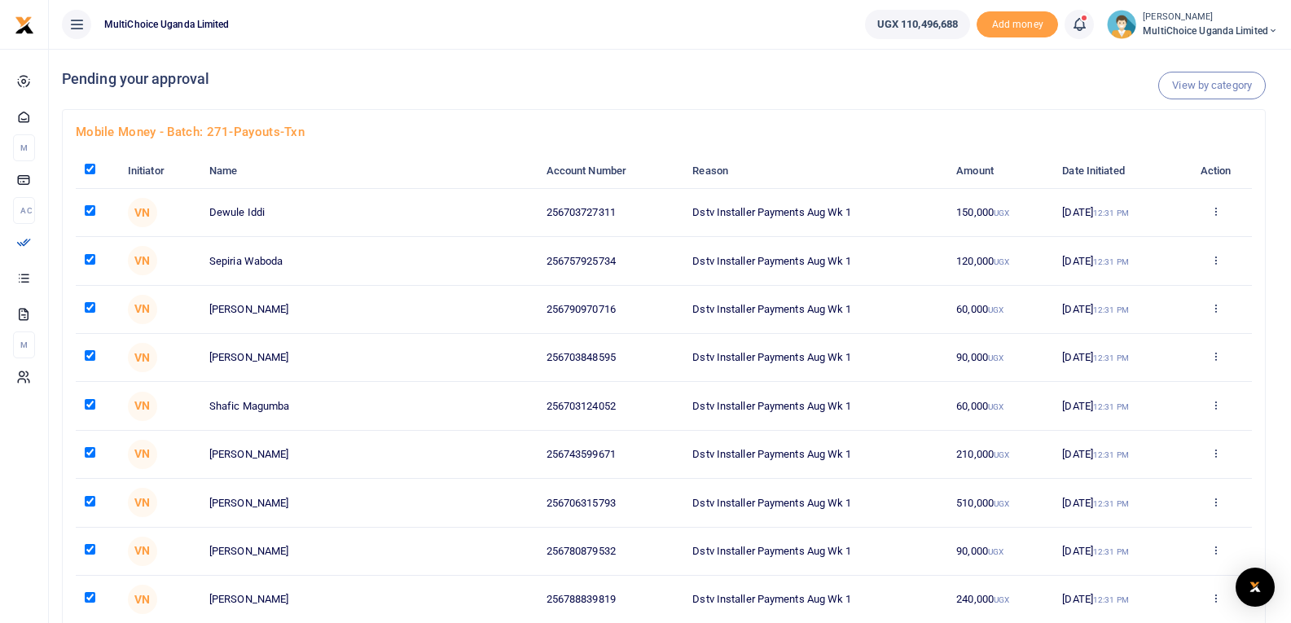
checkbox input "true"
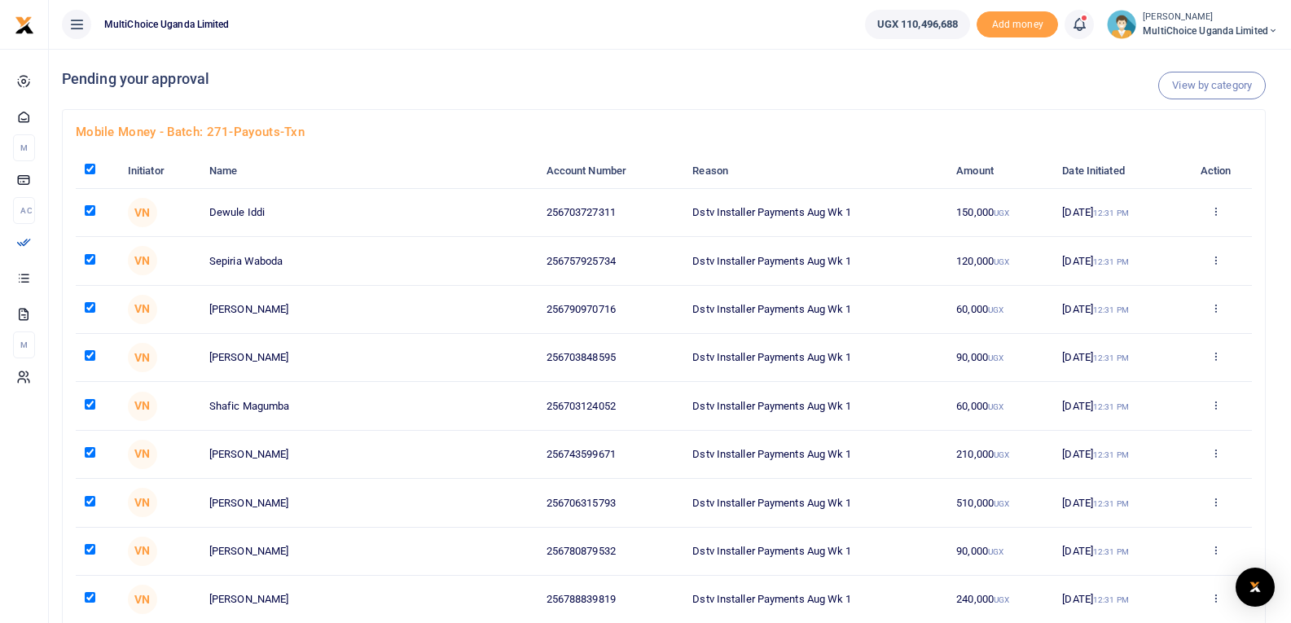
checkbox input "true"
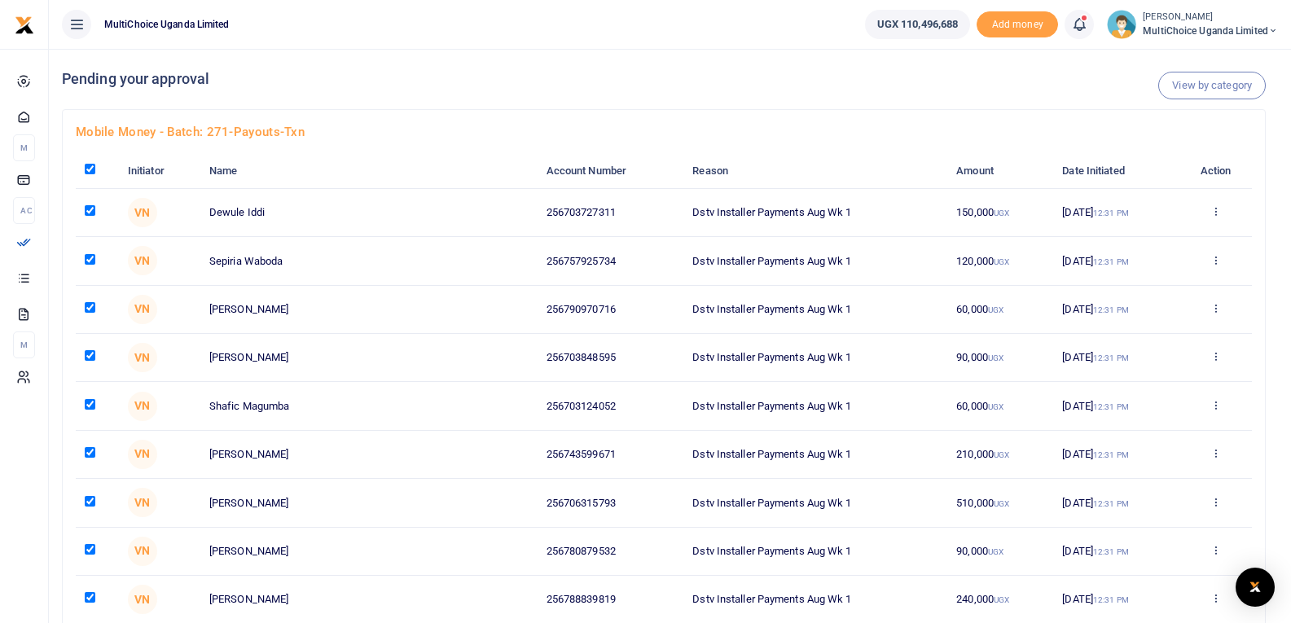
checkbox input "true"
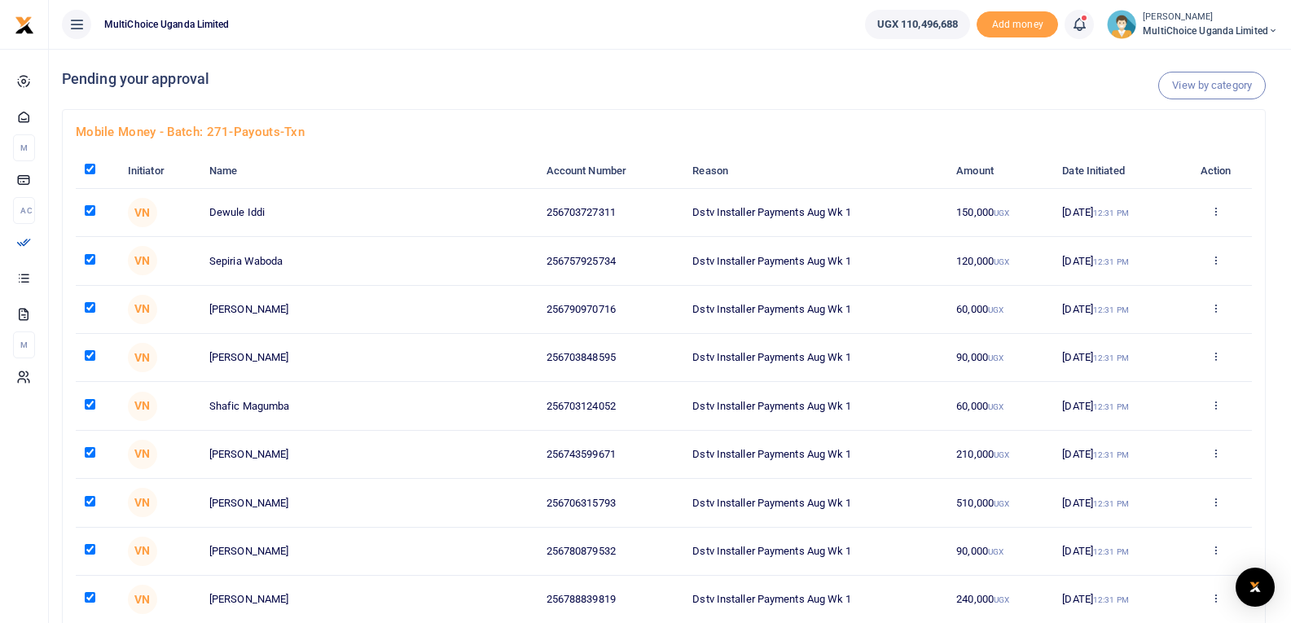
checkbox input "true"
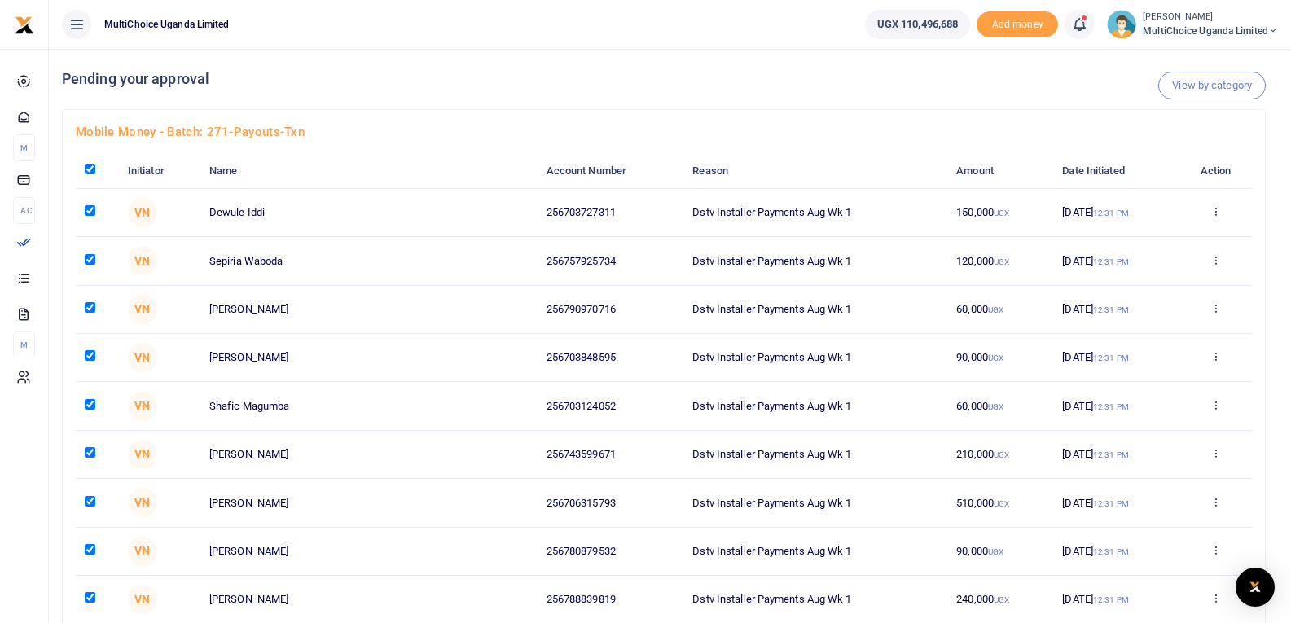
checkbox input "true"
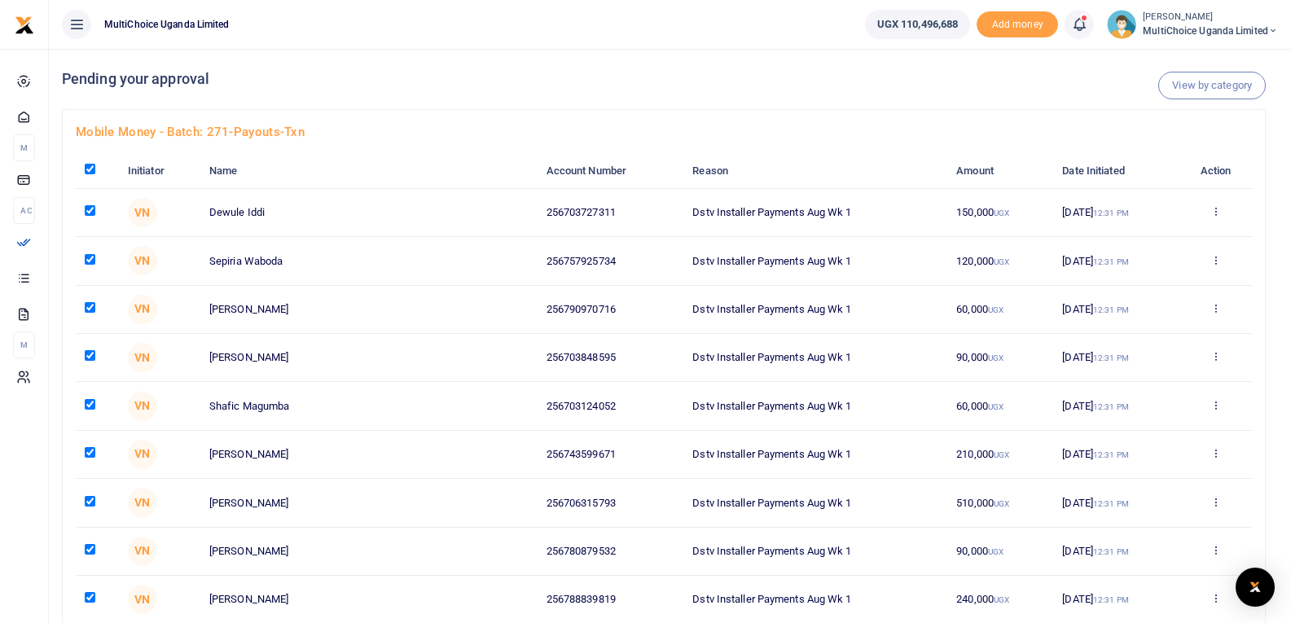
checkbox input "true"
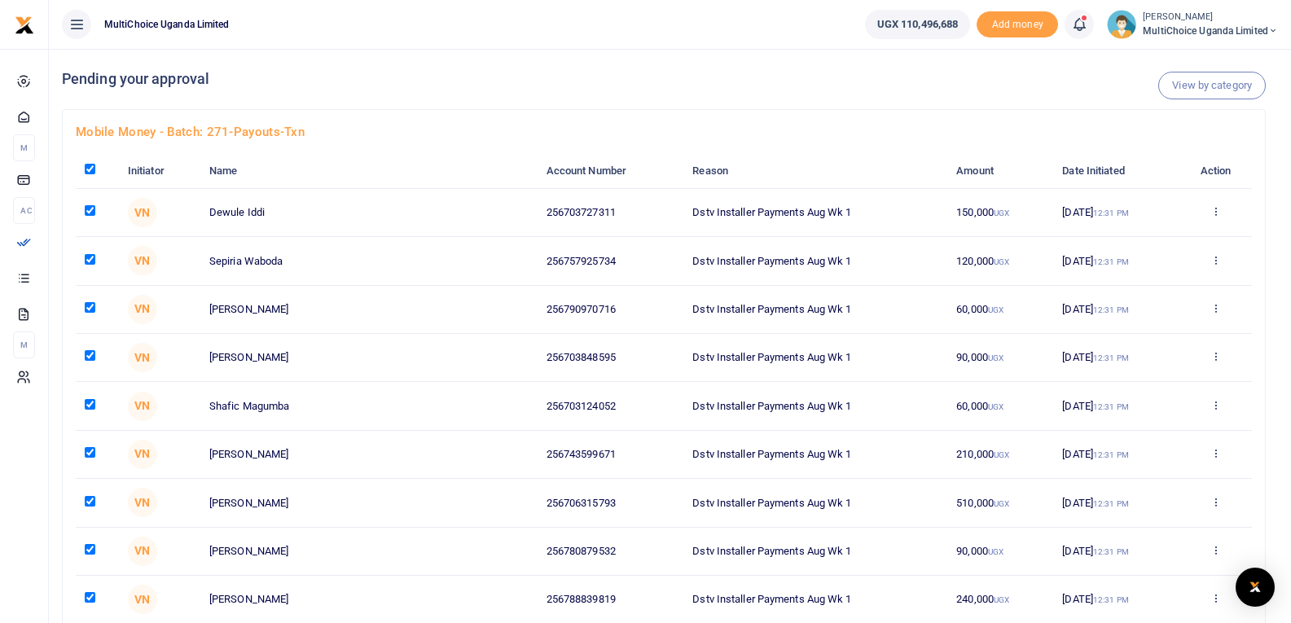
checkbox input "true"
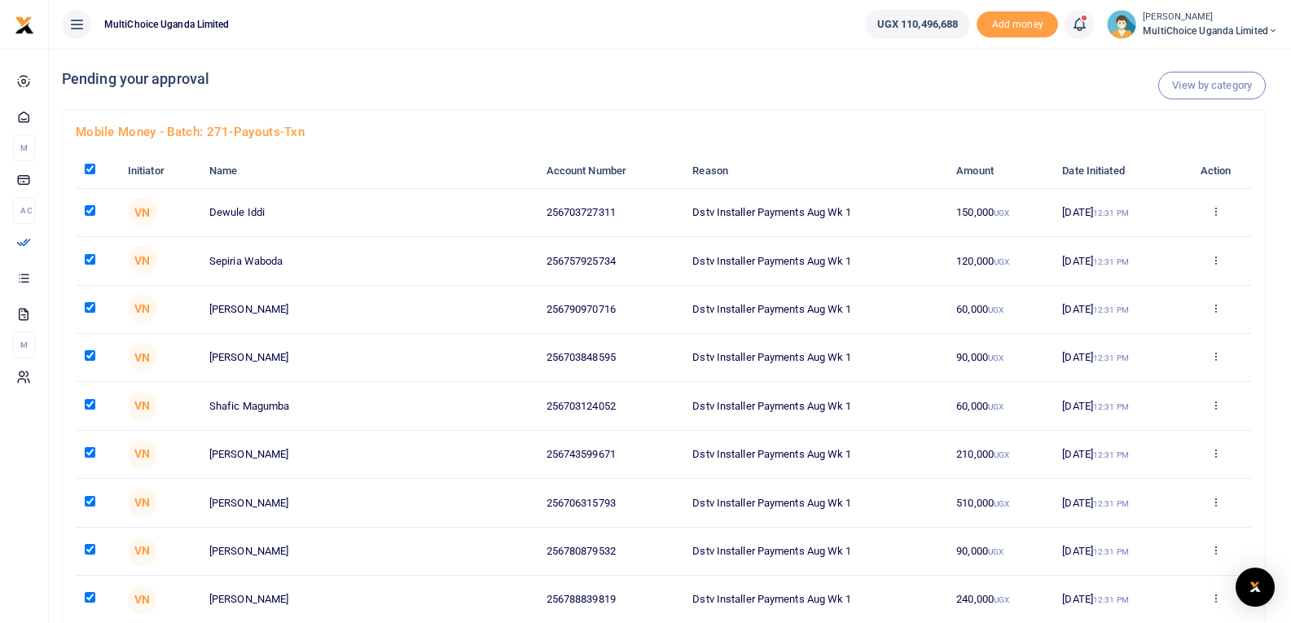
checkbox input "true"
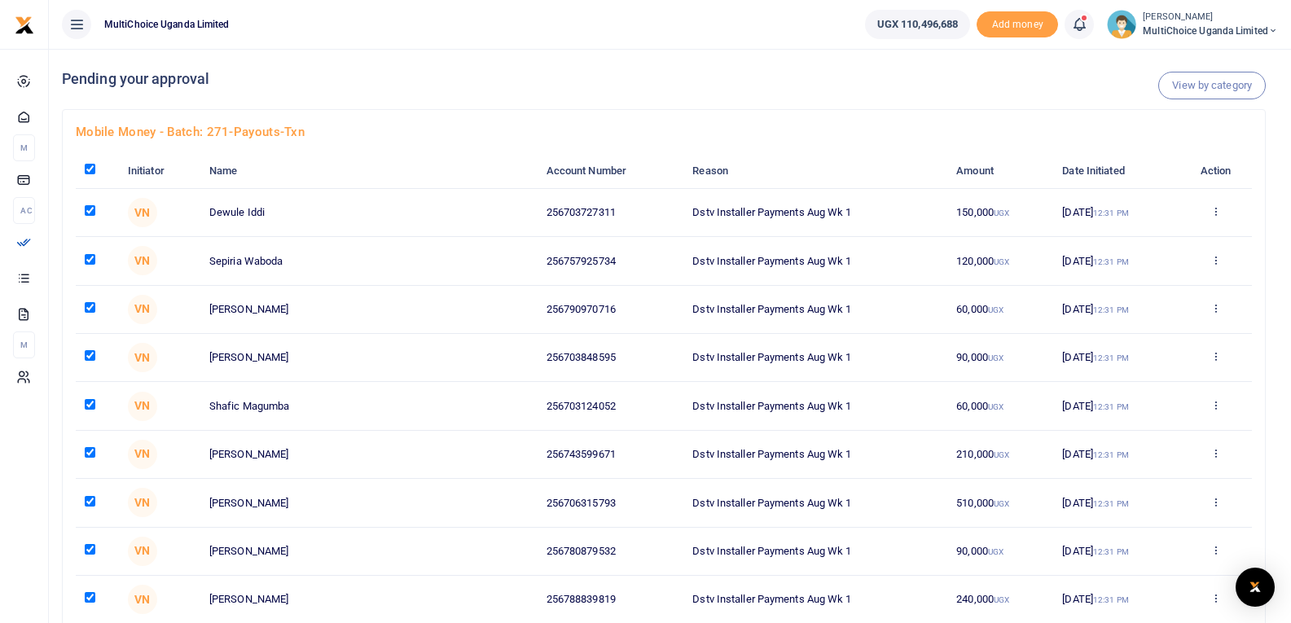
checkbox input "true"
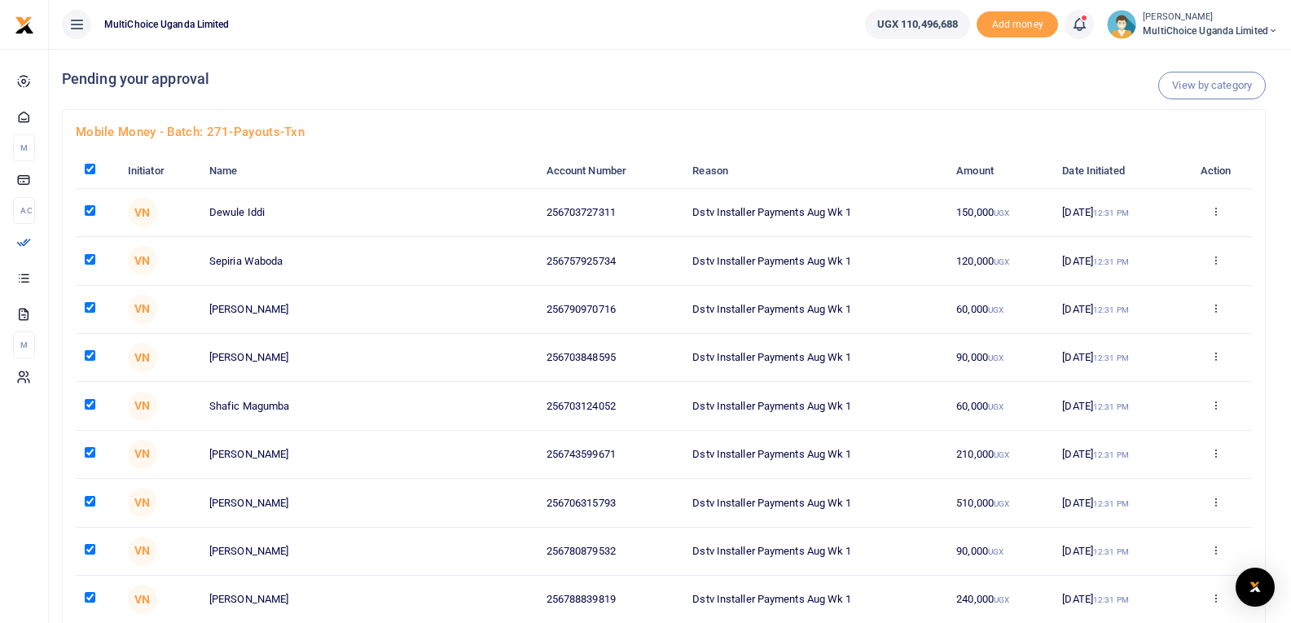
checkbox input "true"
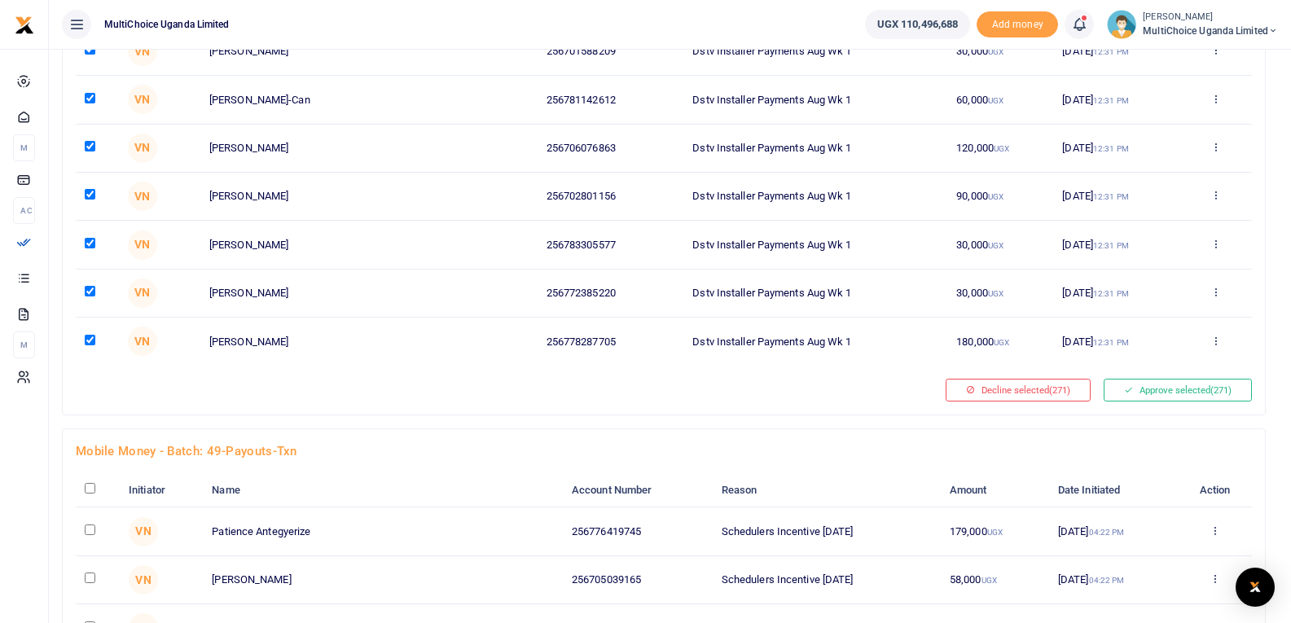
scroll to position [12911, 0]
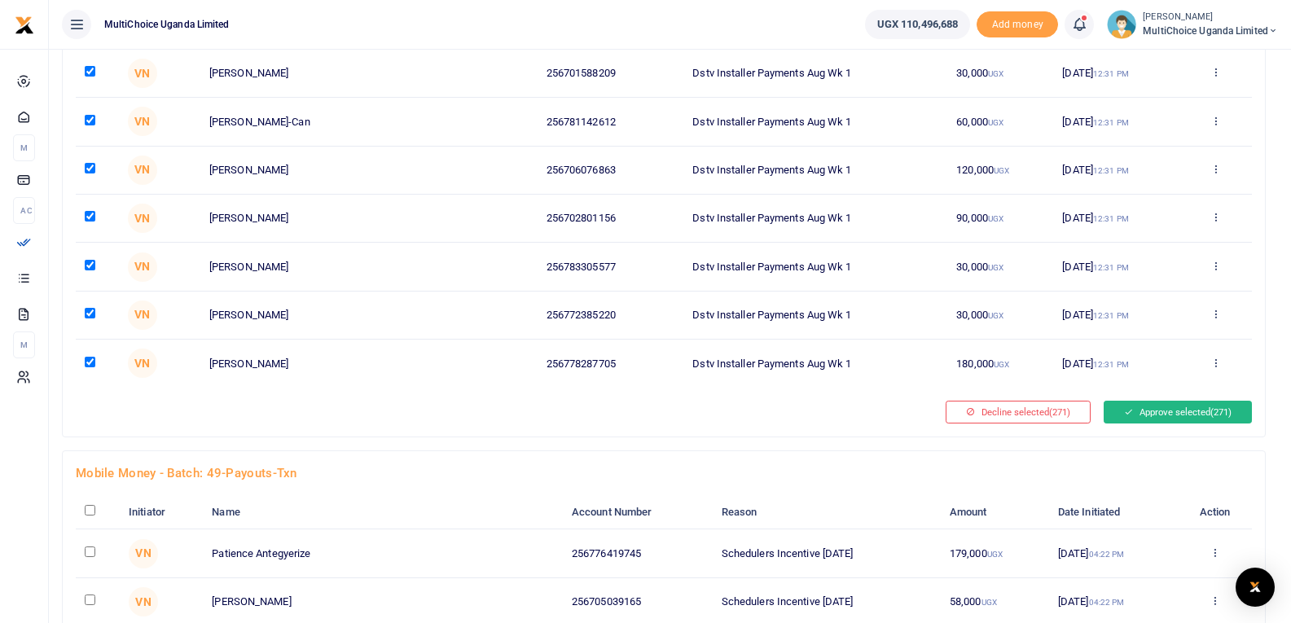
click at [1152, 414] on button "Approve selected (271)" at bounding box center [1178, 412] width 148 height 23
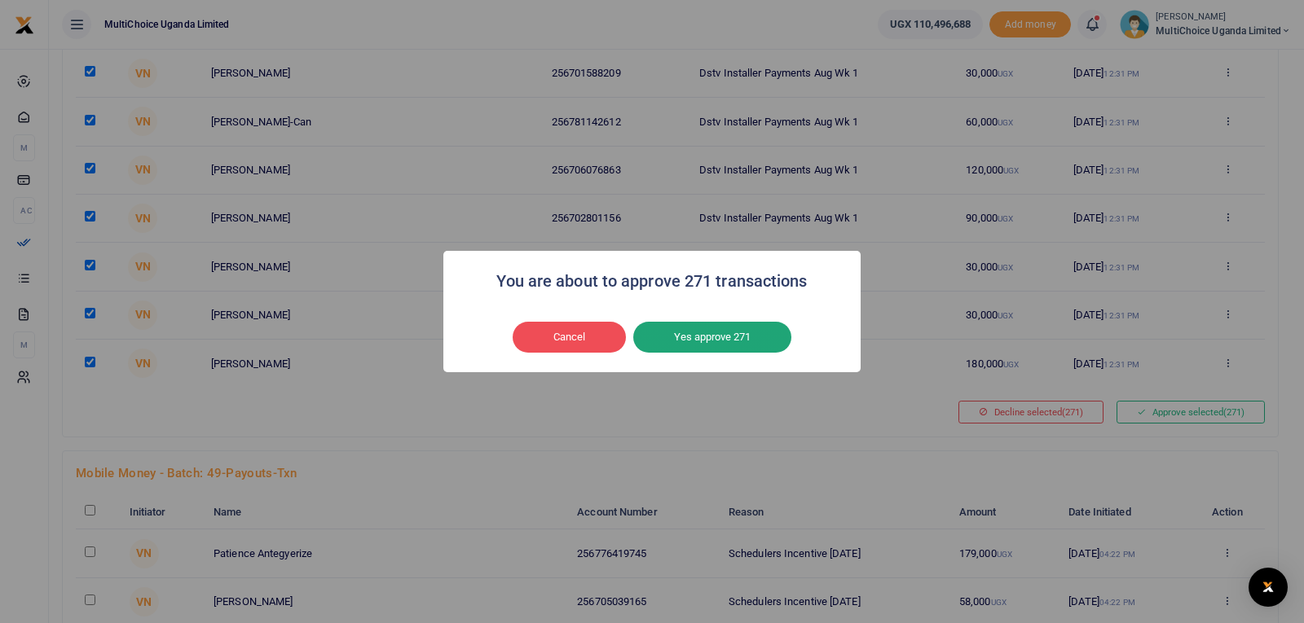
click at [699, 335] on button "Yes approve 271" at bounding box center [712, 337] width 158 height 31
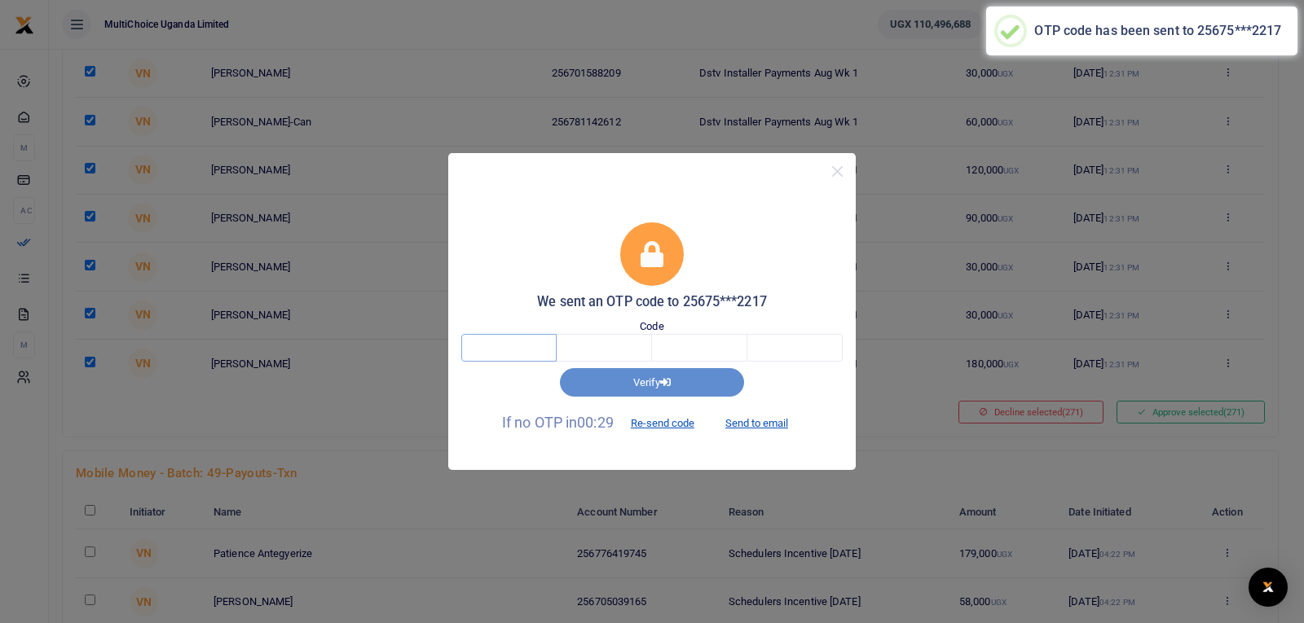
click at [525, 346] on input "text" at bounding box center [508, 348] width 95 height 28
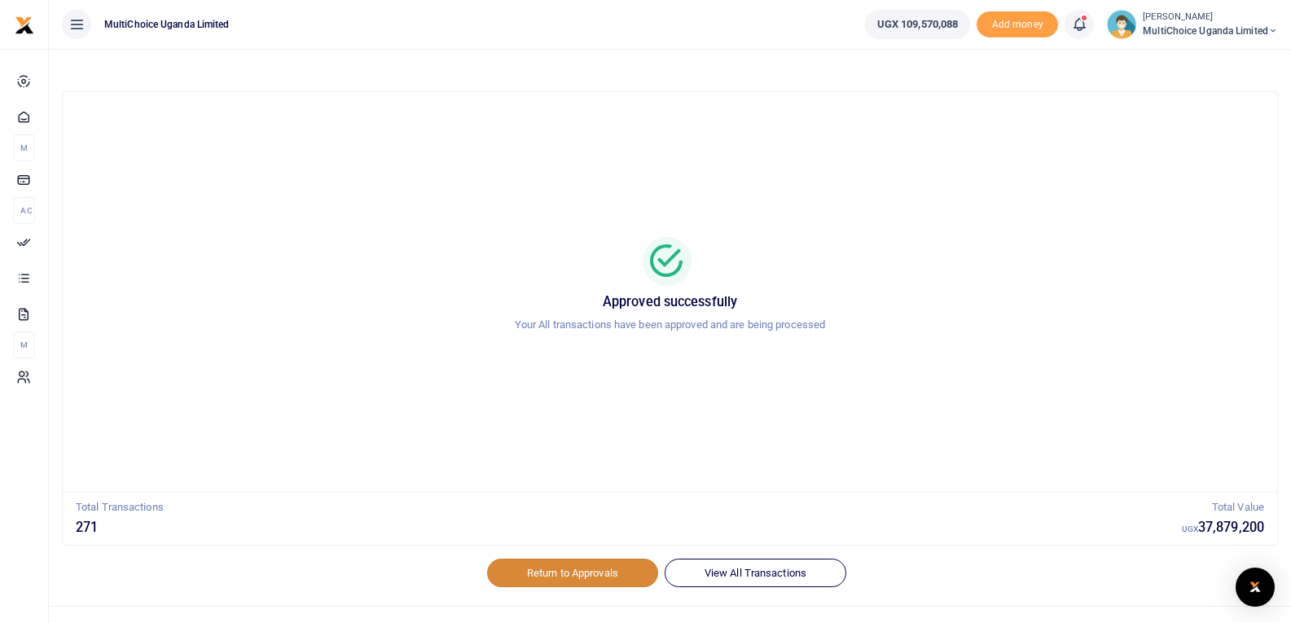
click at [574, 575] on link "Return to Approvals" at bounding box center [572, 573] width 171 height 28
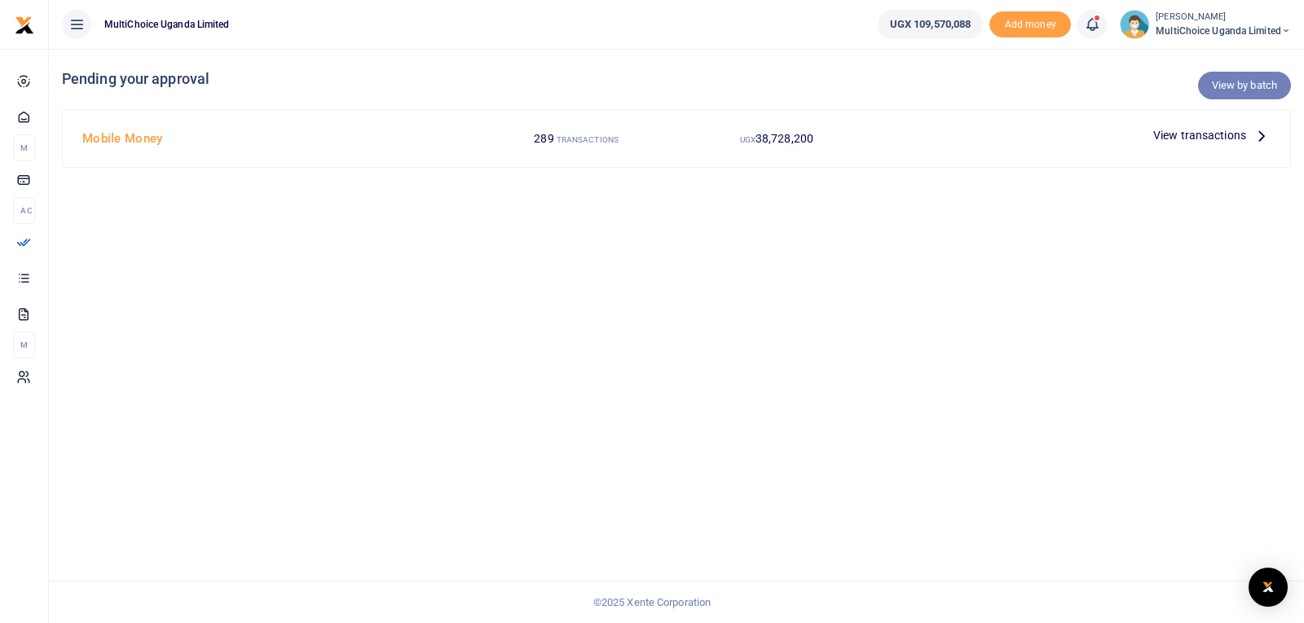
click at [1240, 87] on link "View by batch" at bounding box center [1244, 86] width 93 height 28
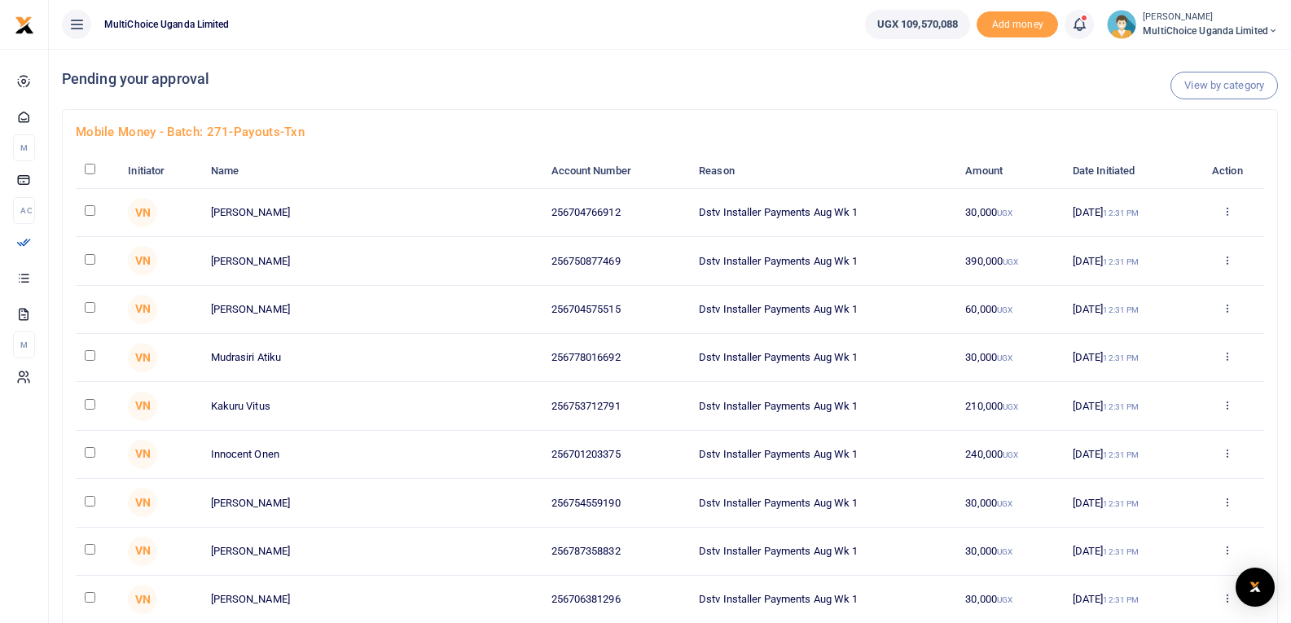
click at [85, 169] on th at bounding box center [97, 171] width 43 height 34
click at [90, 171] on input "checkbox" at bounding box center [90, 169] width 11 height 11
checkbox input "true"
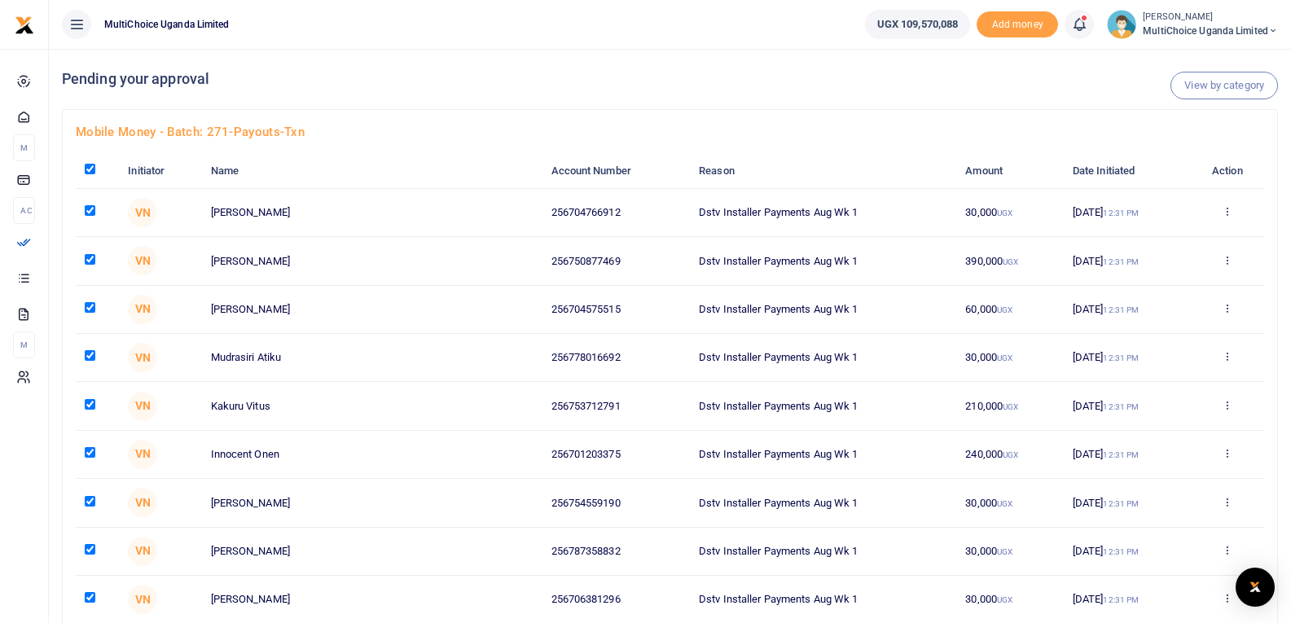
checkbox input "true"
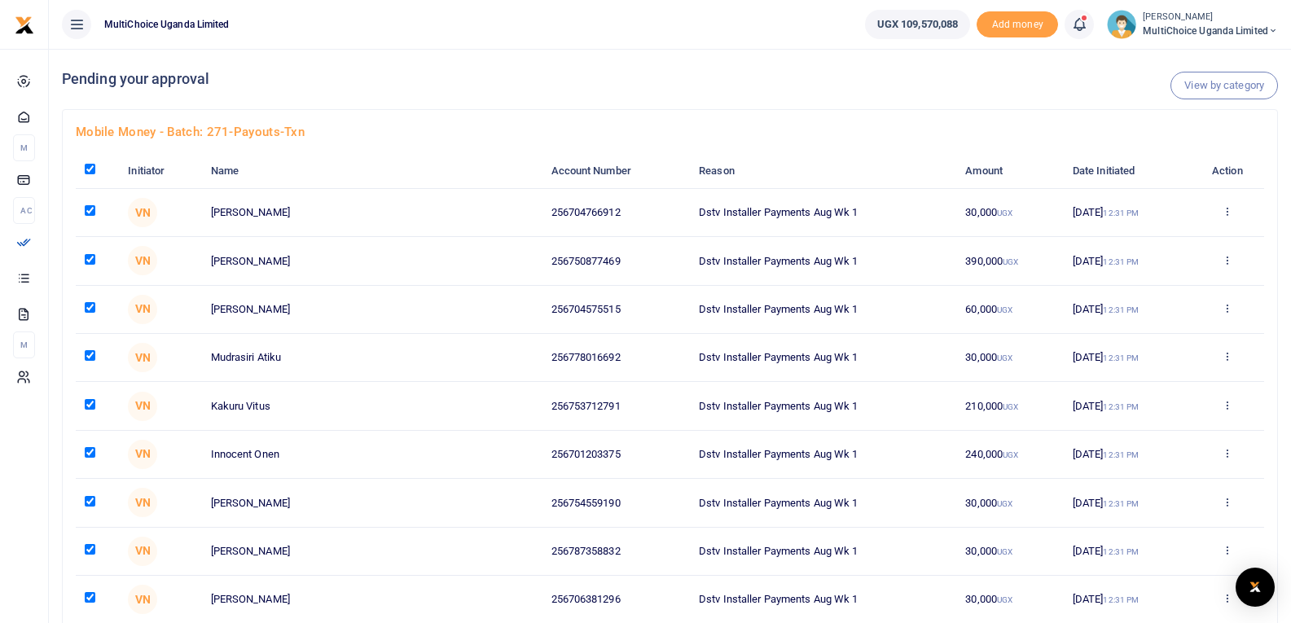
checkbox input "true"
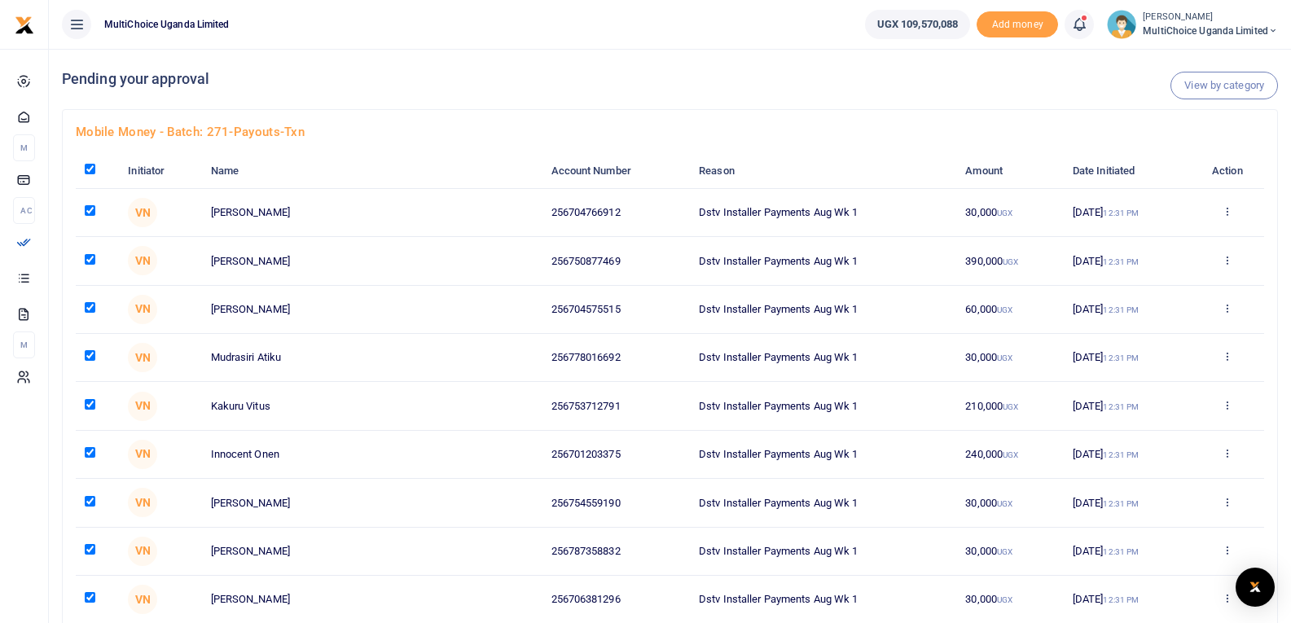
checkbox input "true"
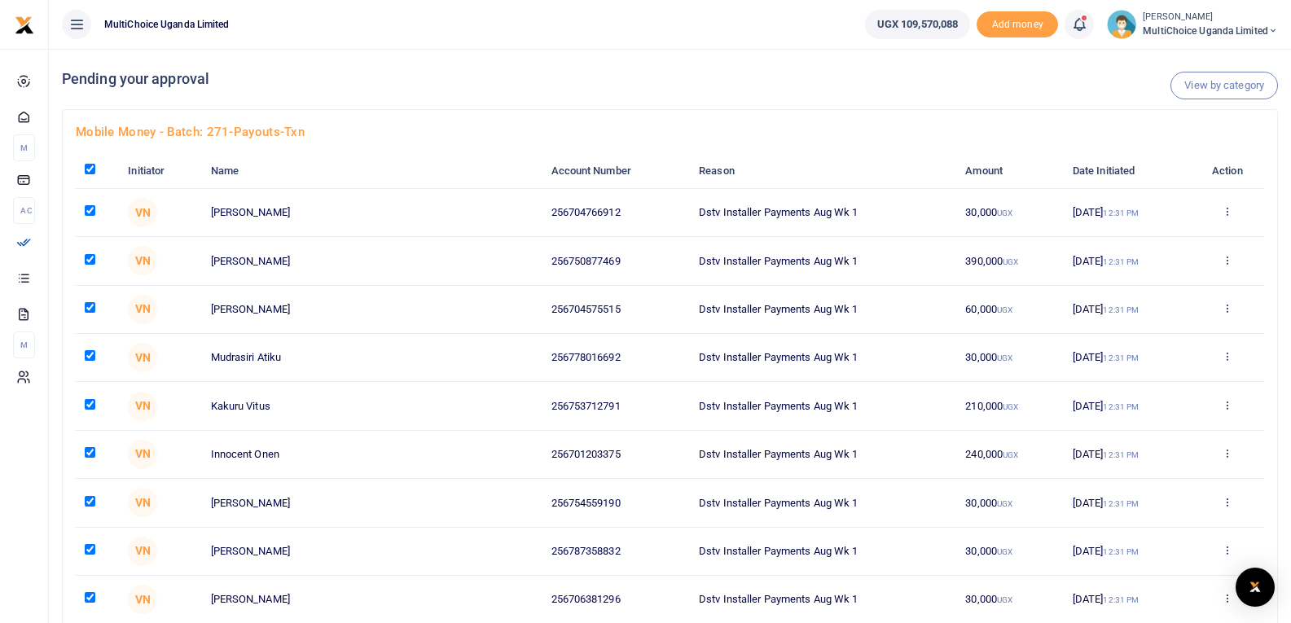
checkbox input "true"
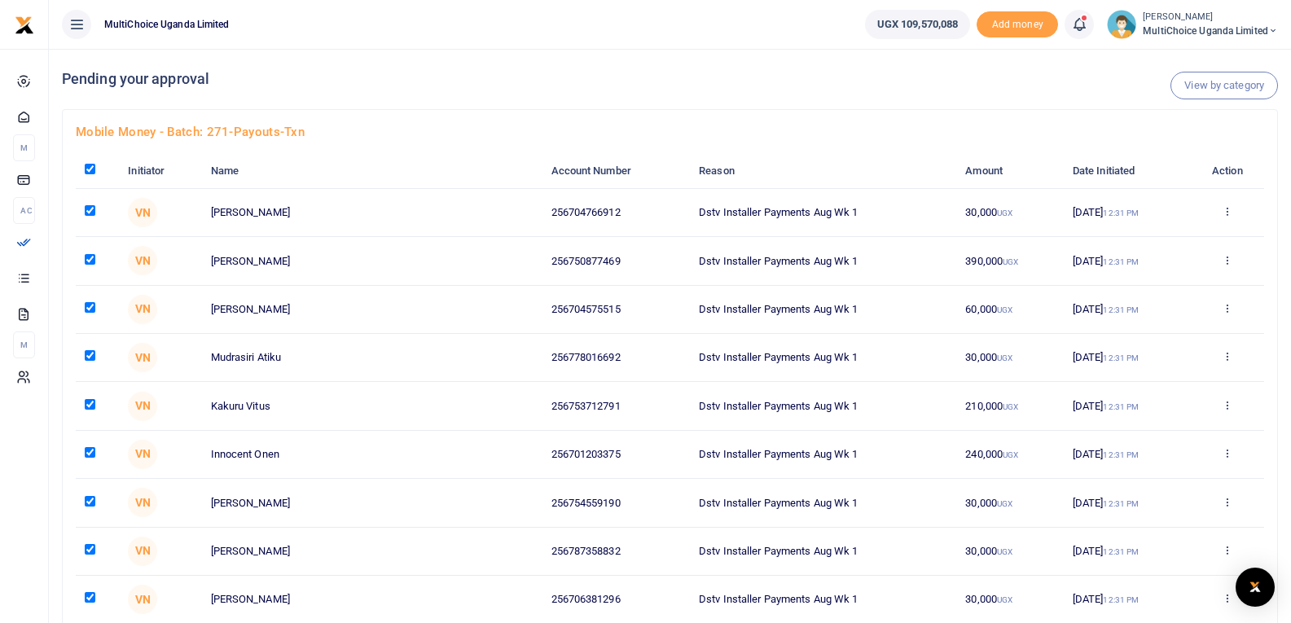
checkbox input "true"
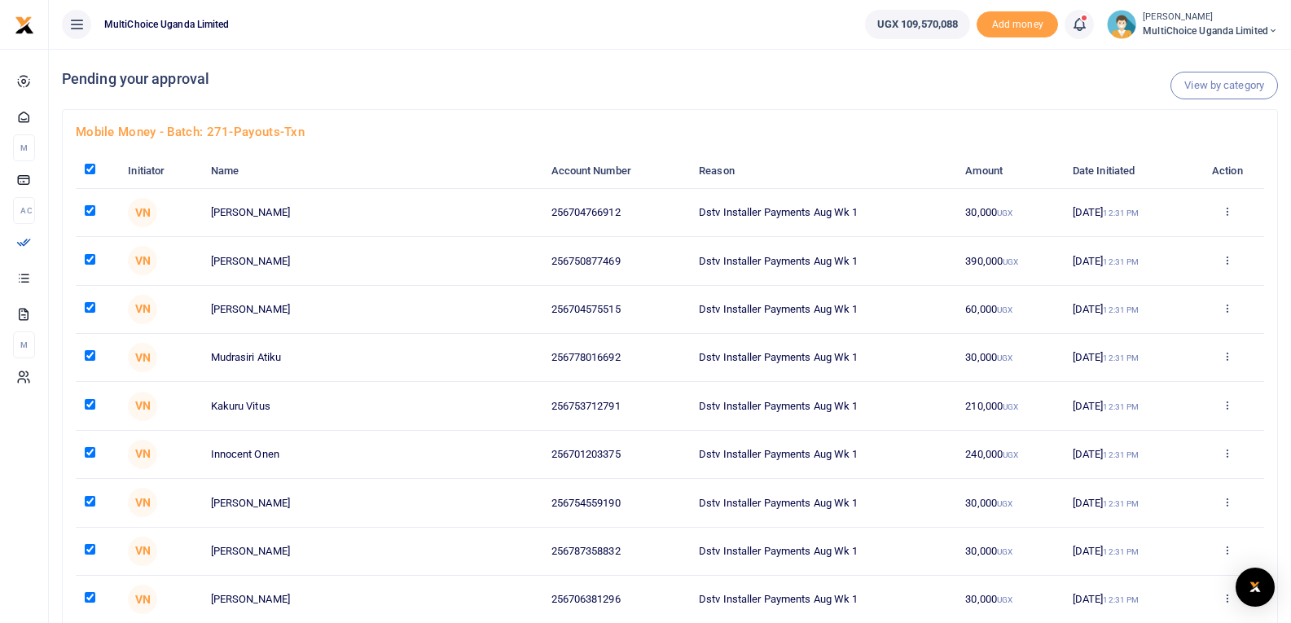
checkbox input "true"
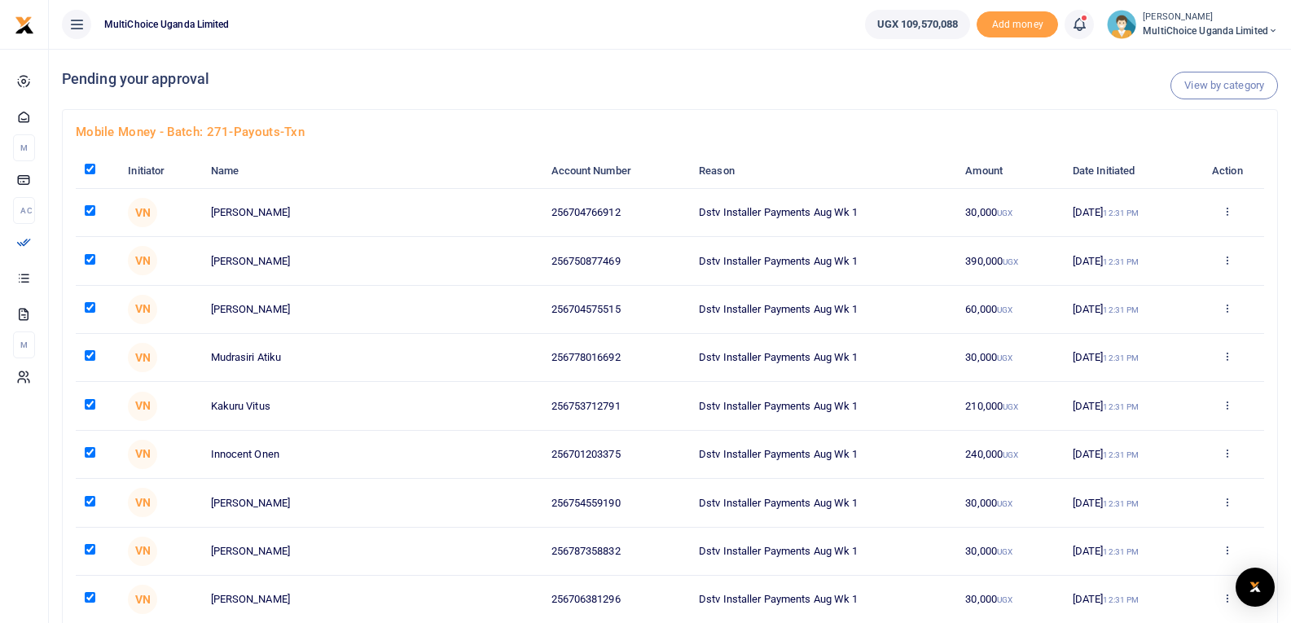
checkbox input "true"
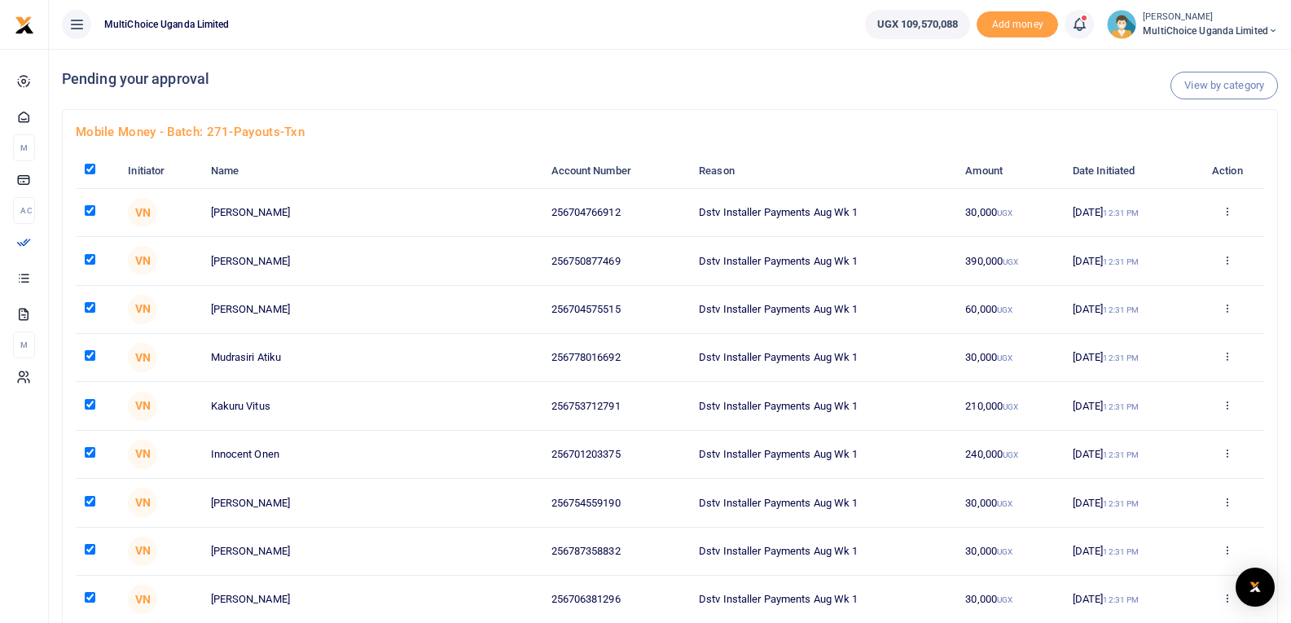
checkbox input "true"
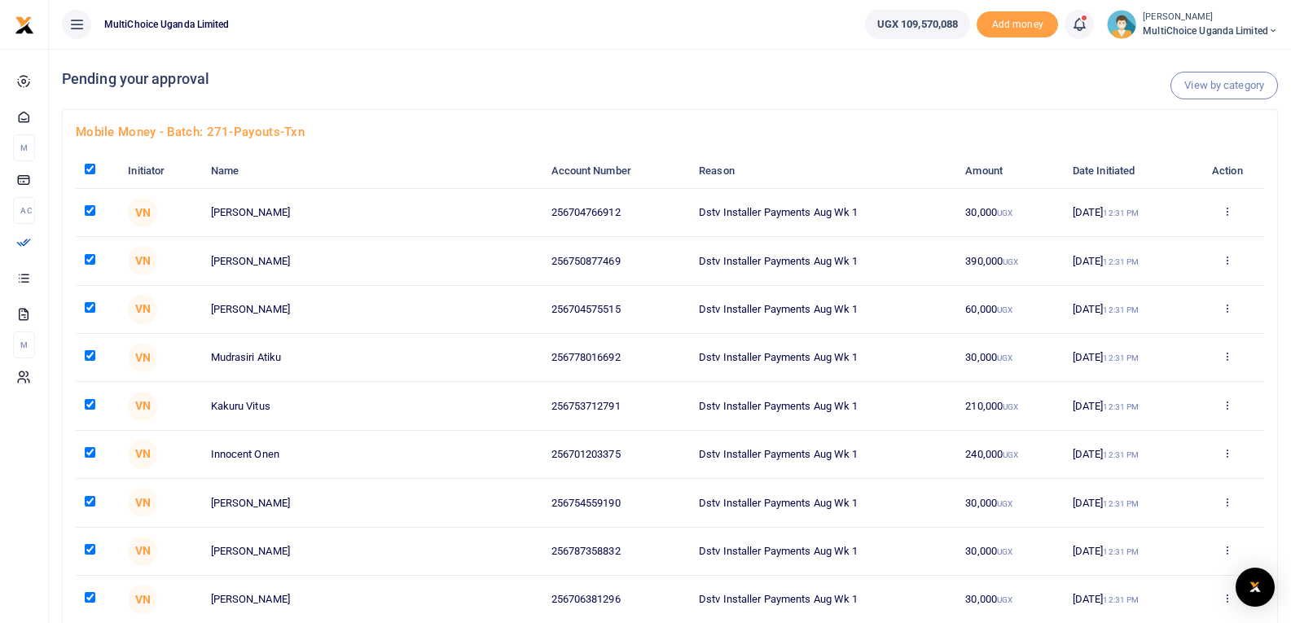
checkbox input "true"
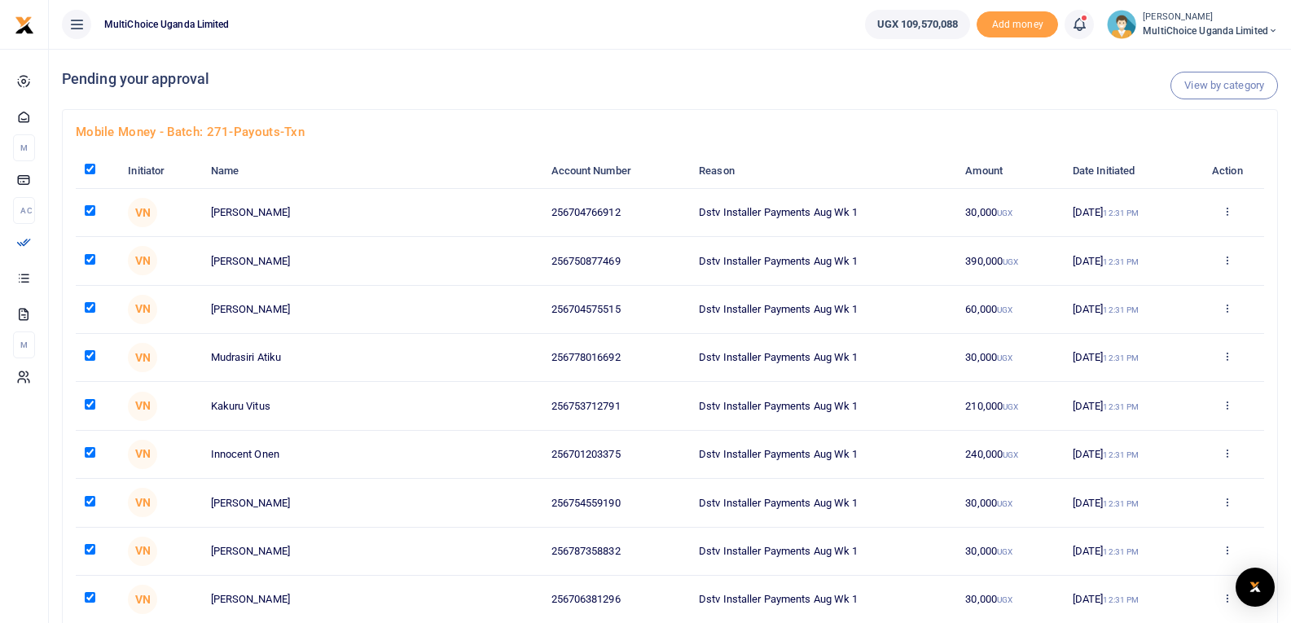
checkbox input "true"
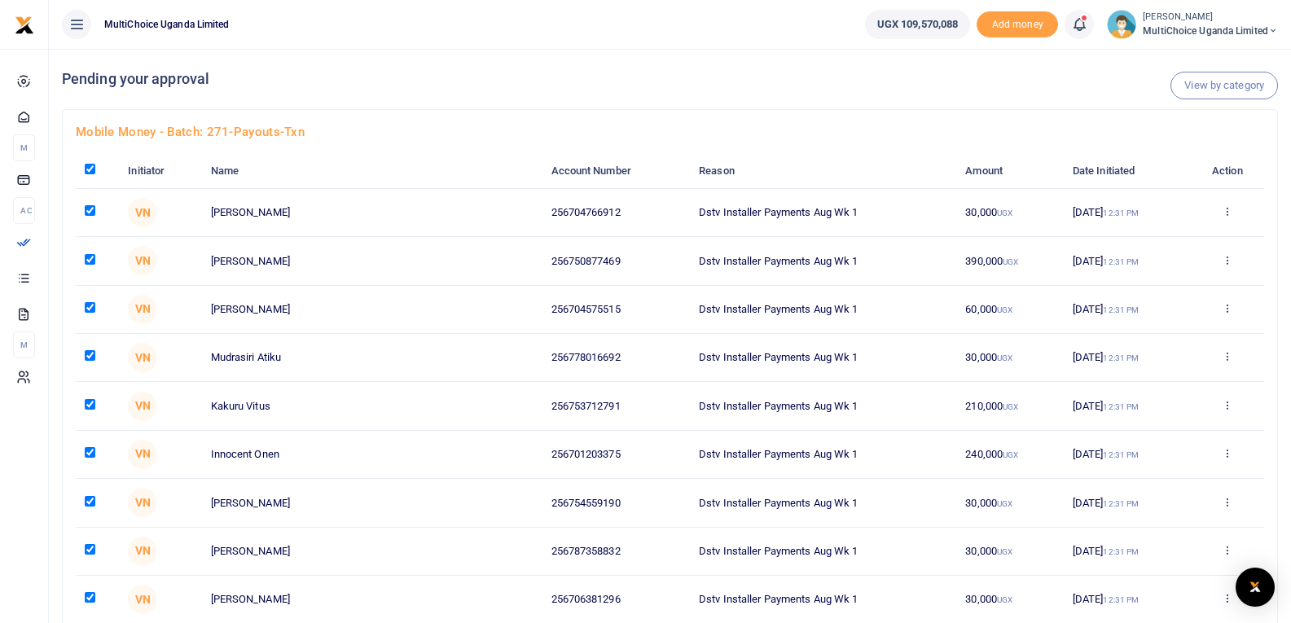
checkbox input "true"
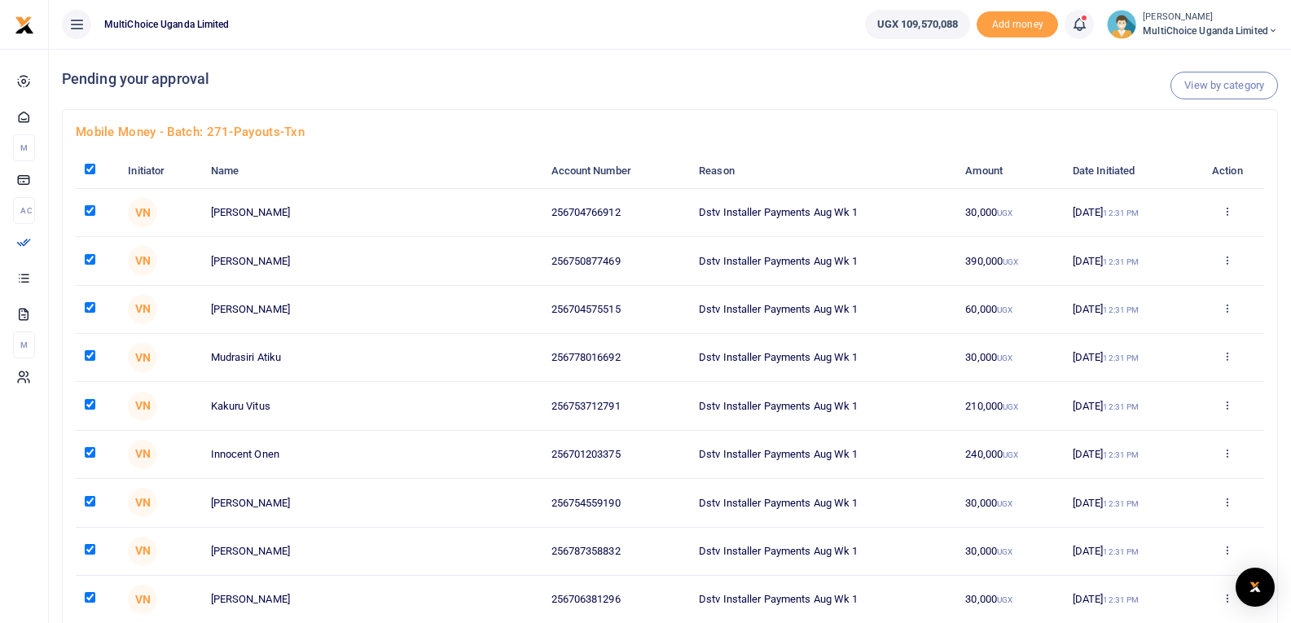
checkbox input "true"
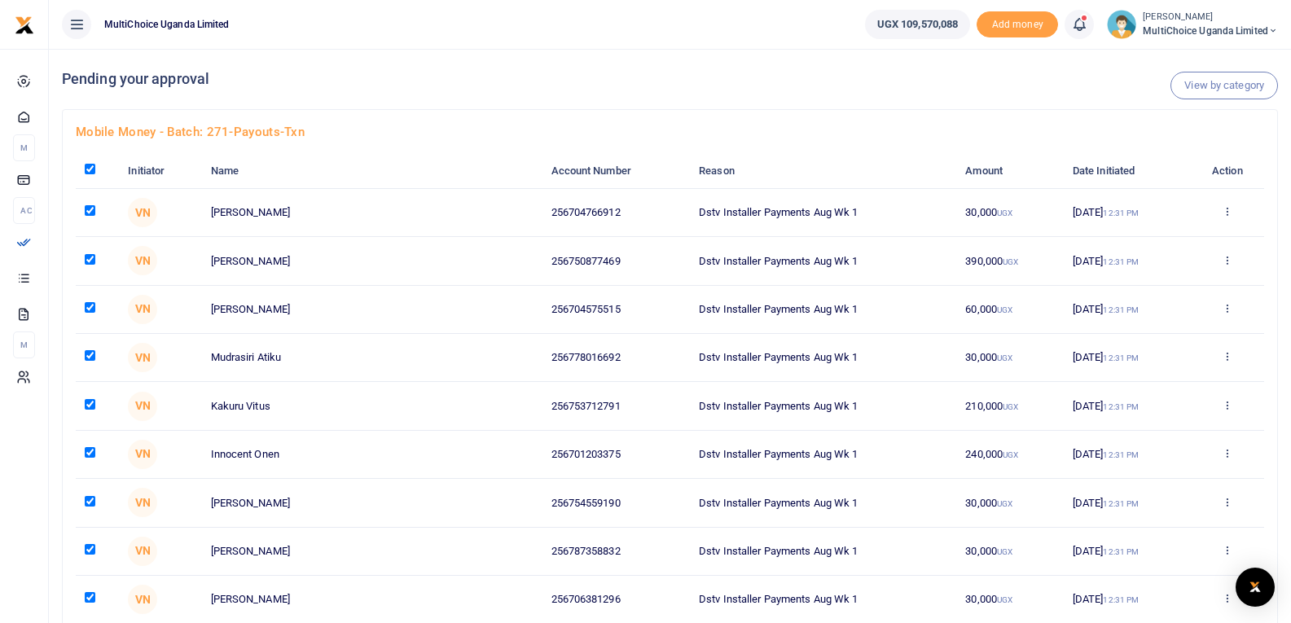
checkbox input "true"
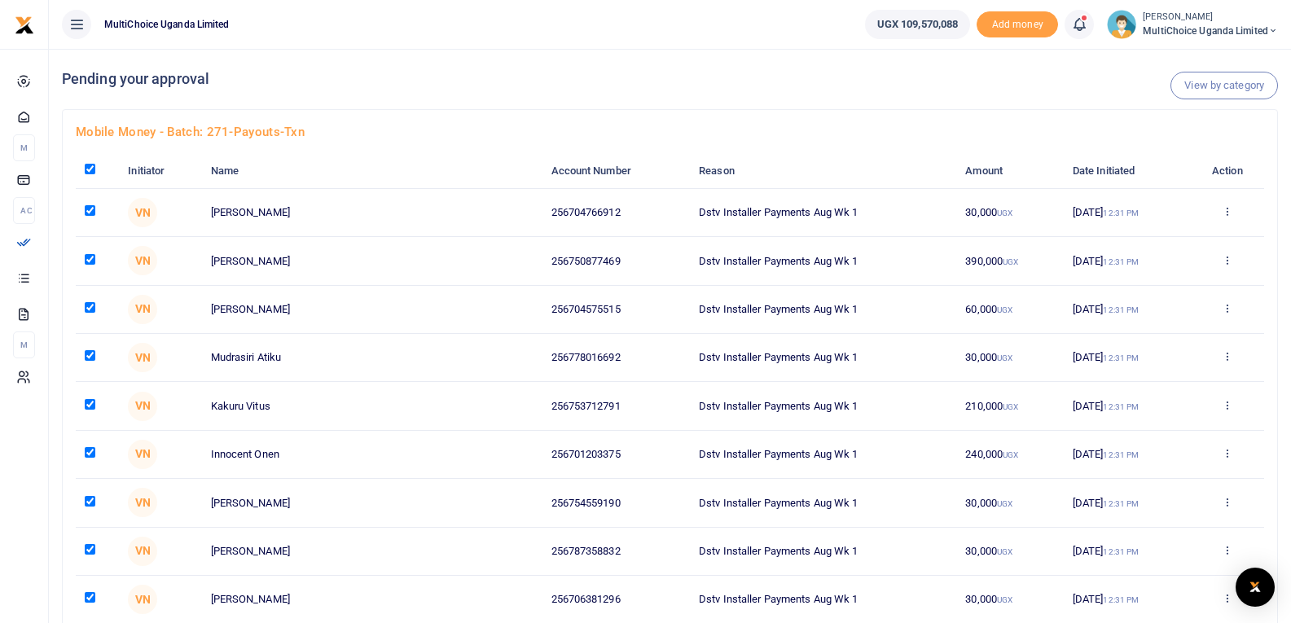
checkbox input "true"
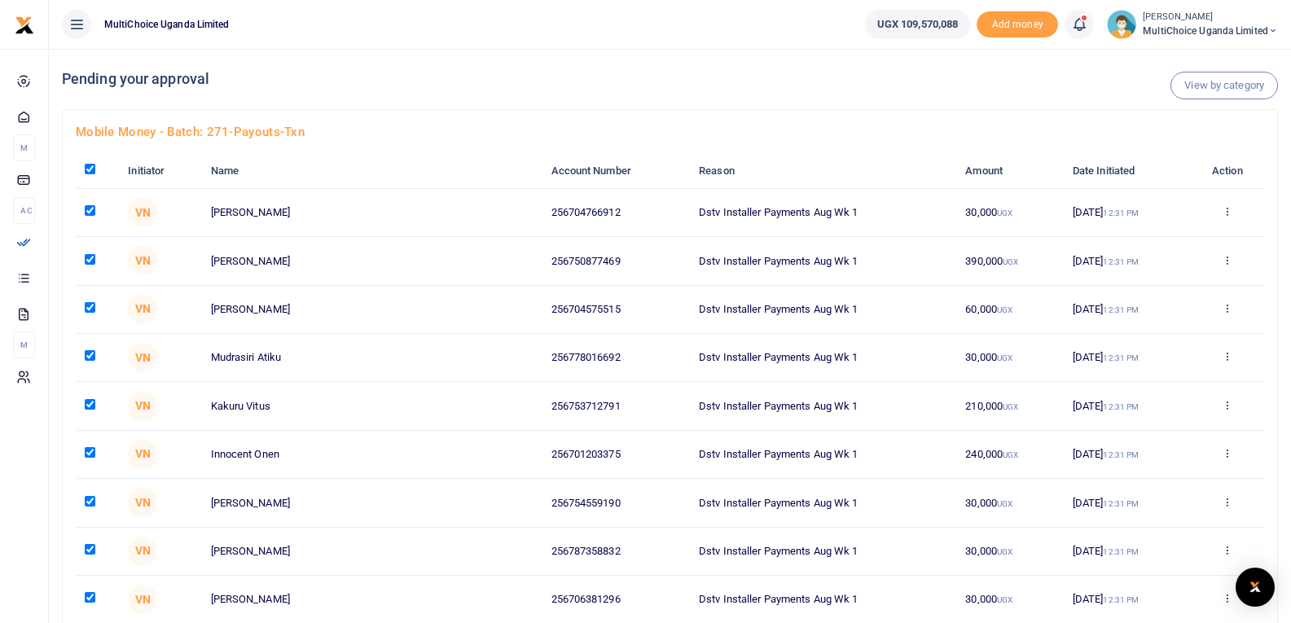
checkbox input "true"
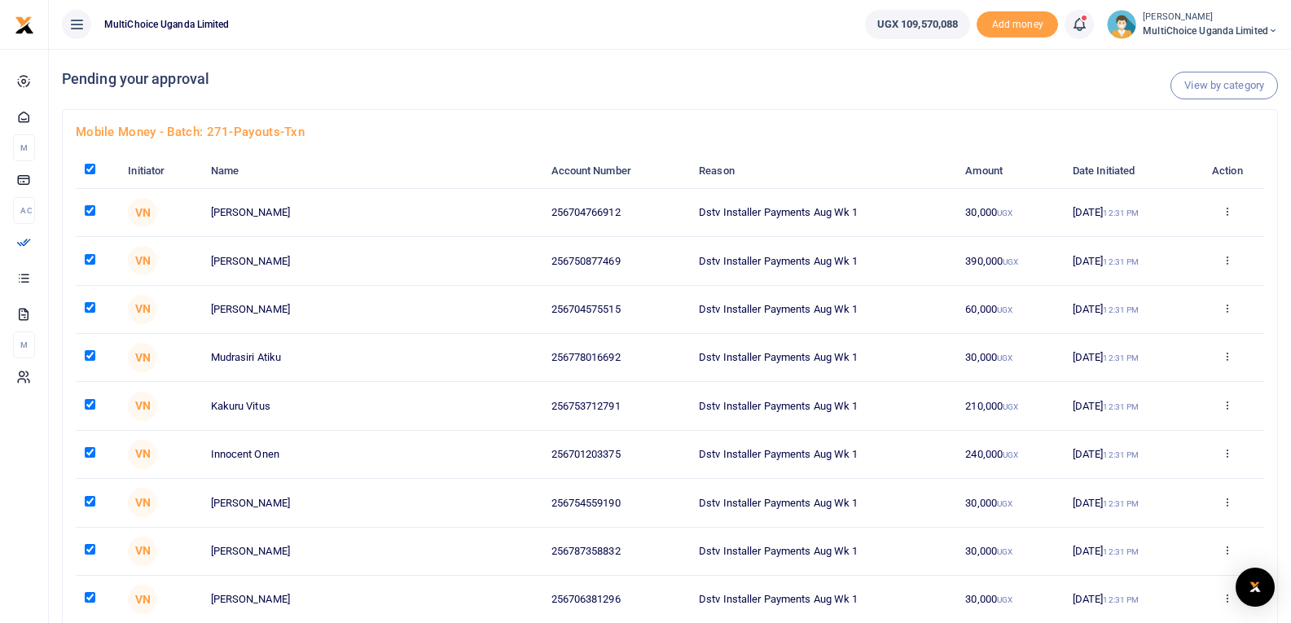
checkbox input "true"
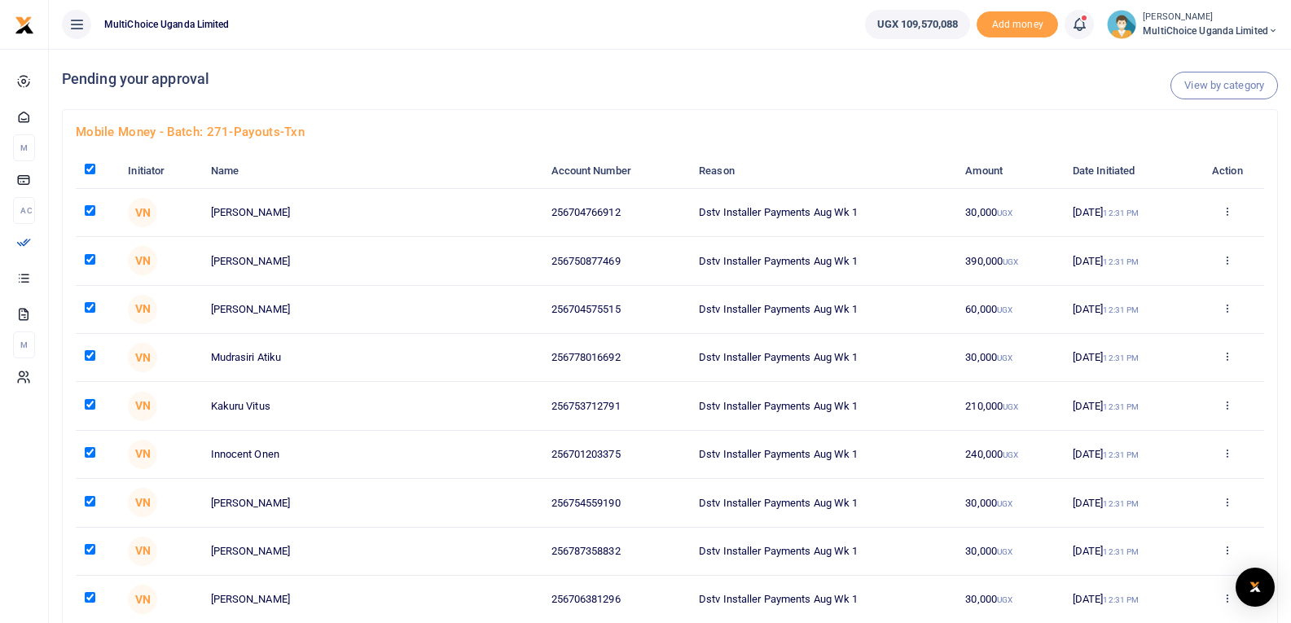
checkbox input "true"
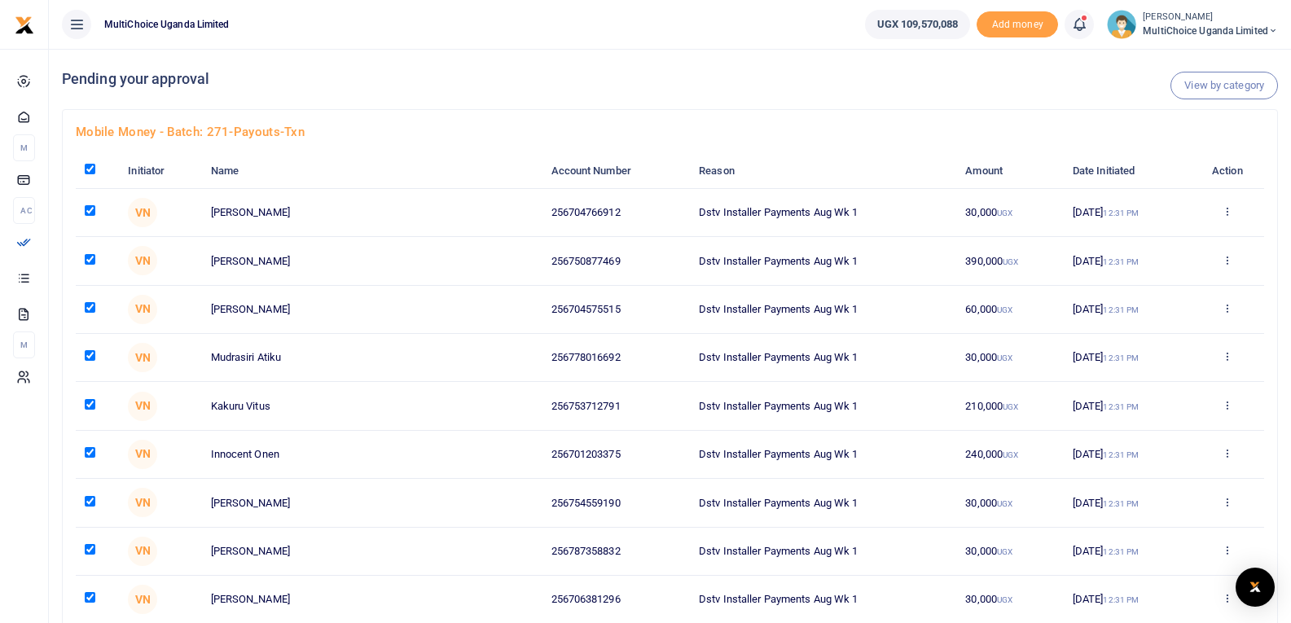
checkbox input "true"
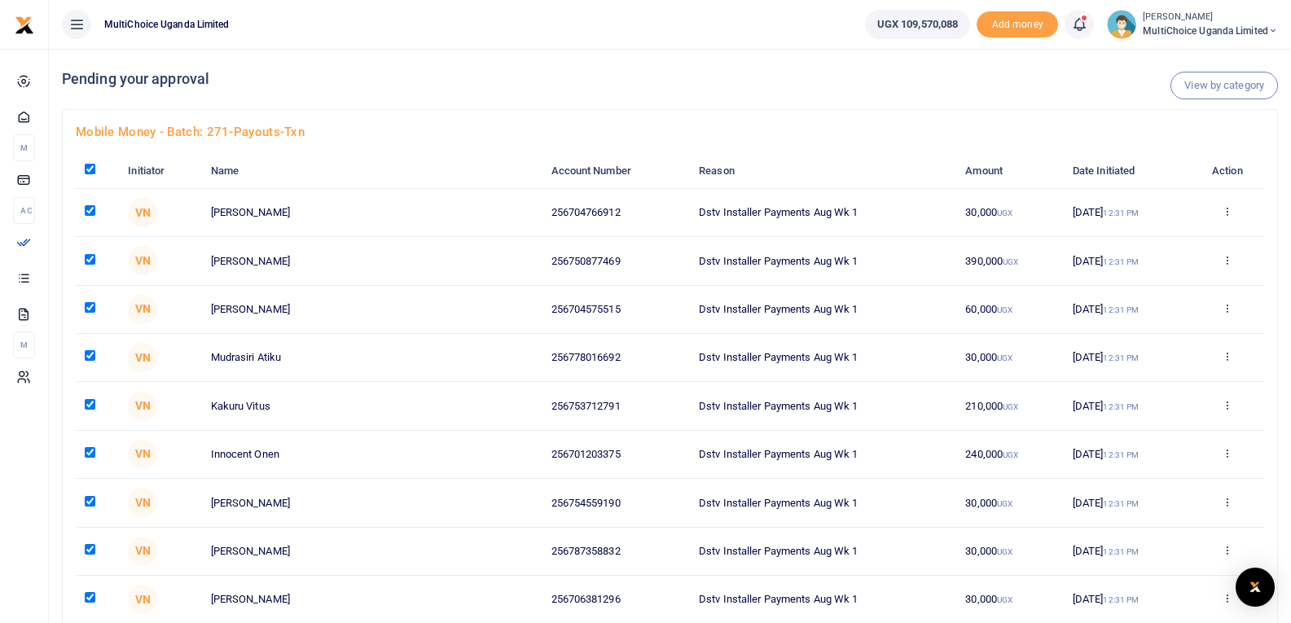
checkbox input "true"
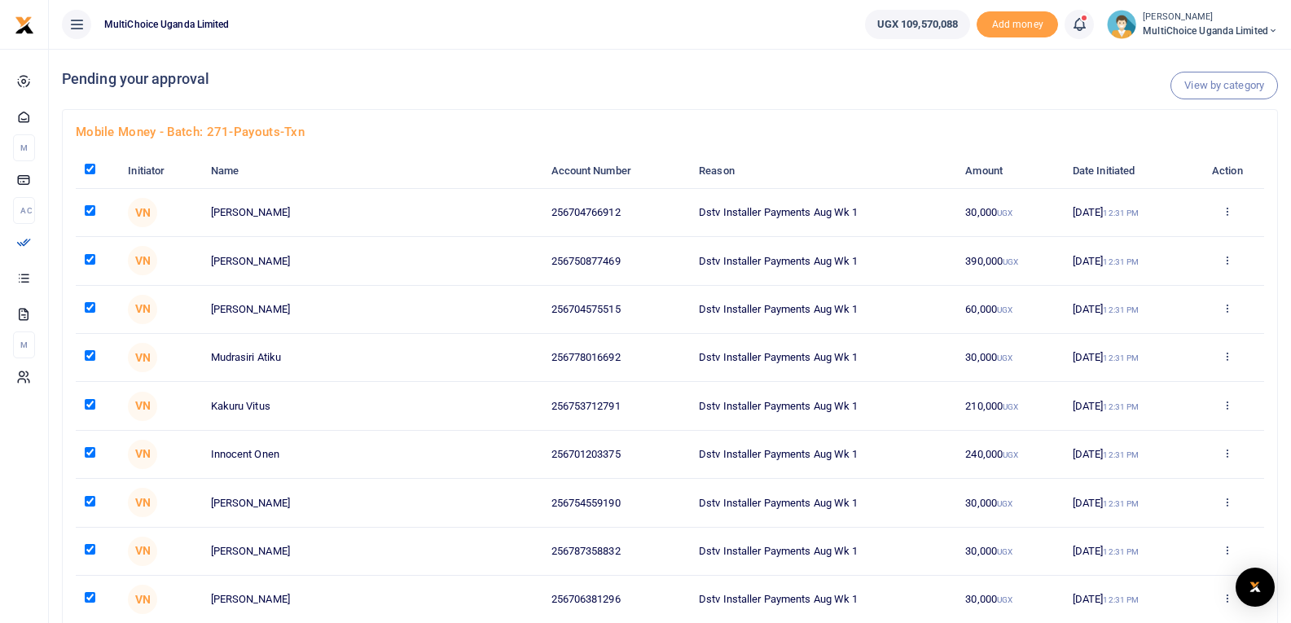
checkbox input "true"
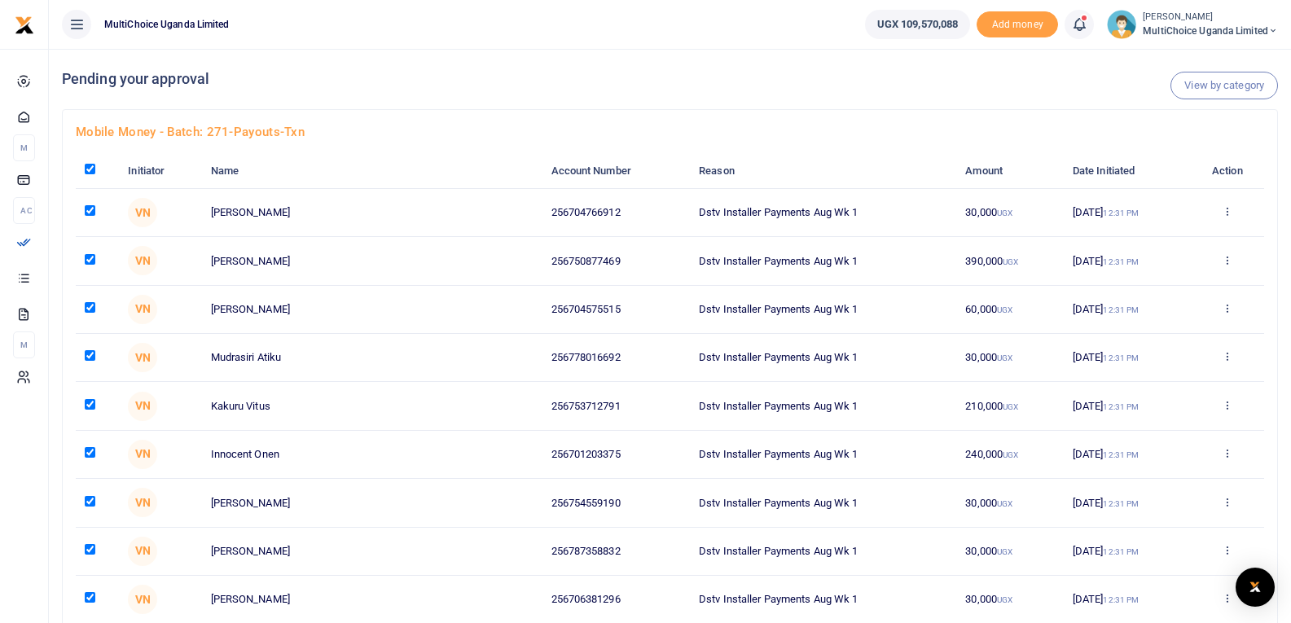
checkbox input "true"
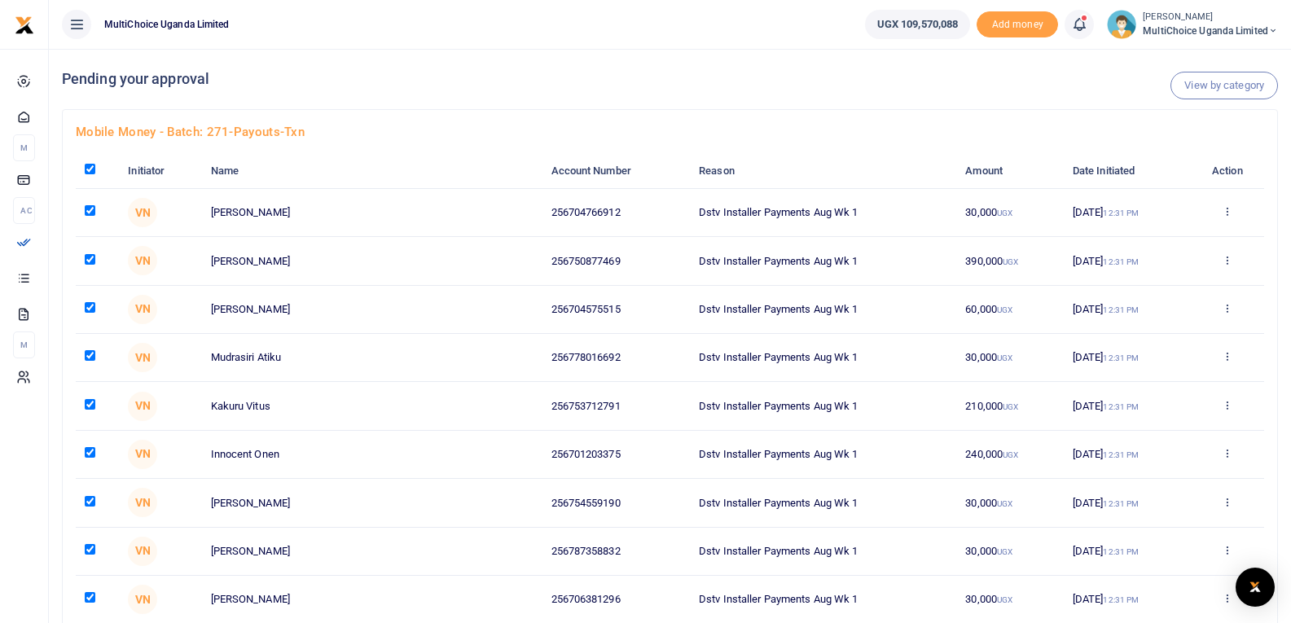
checkbox input "true"
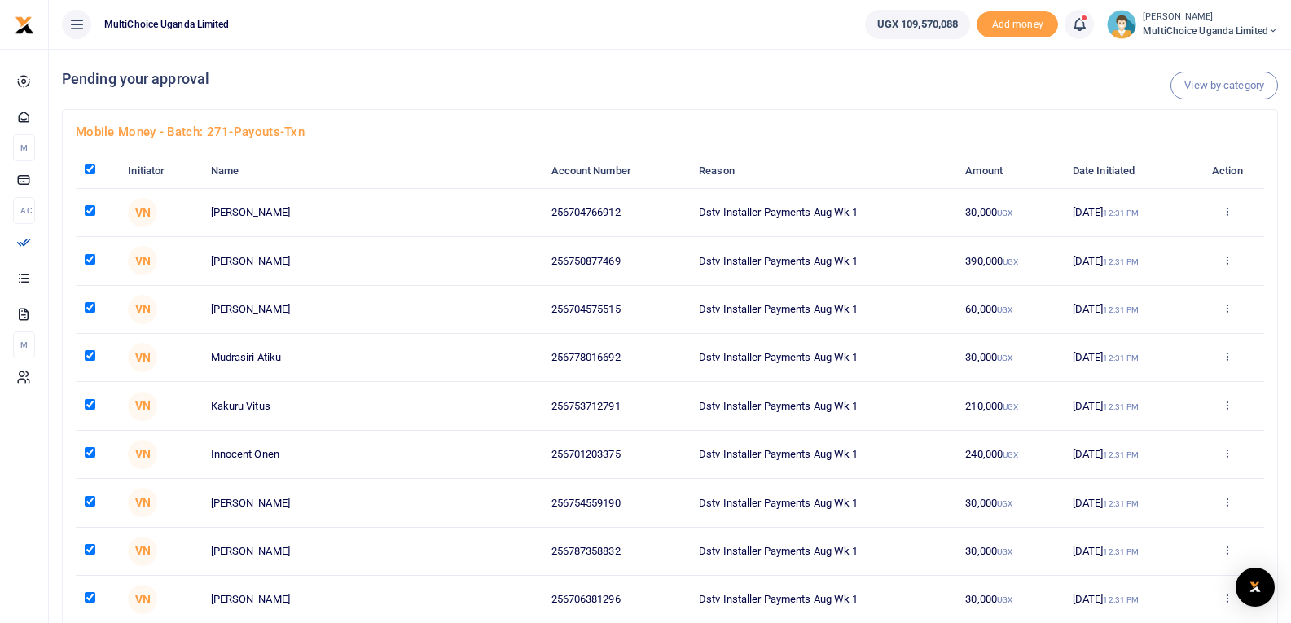
checkbox input "true"
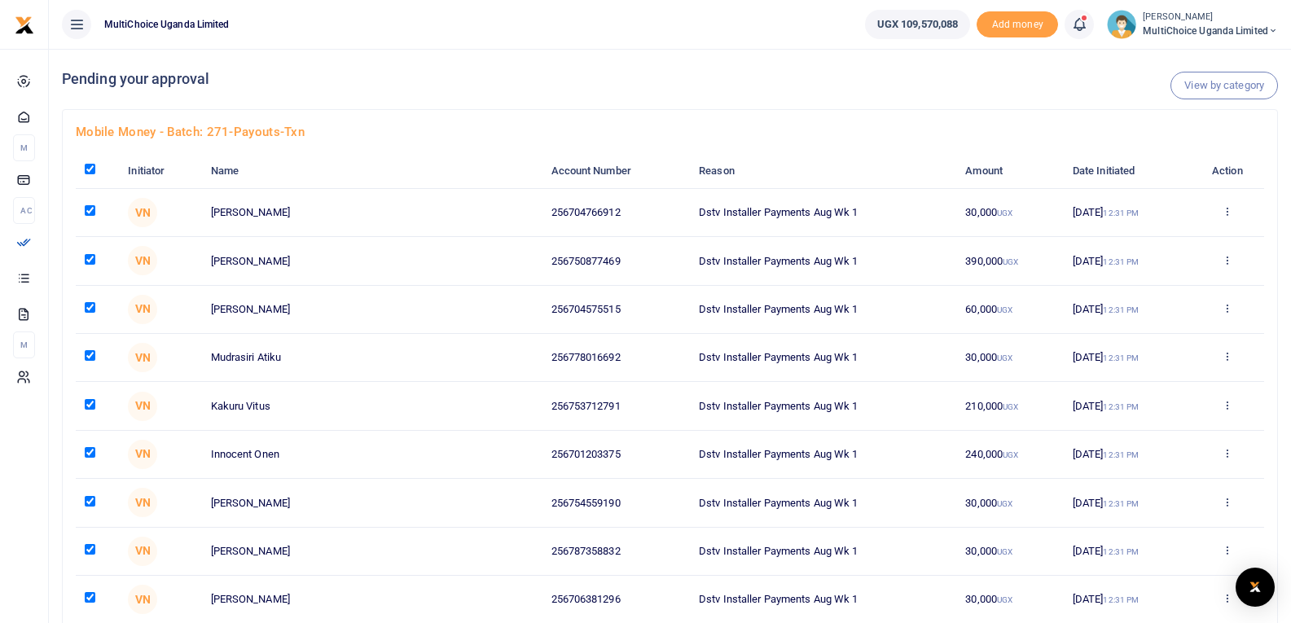
checkbox input "true"
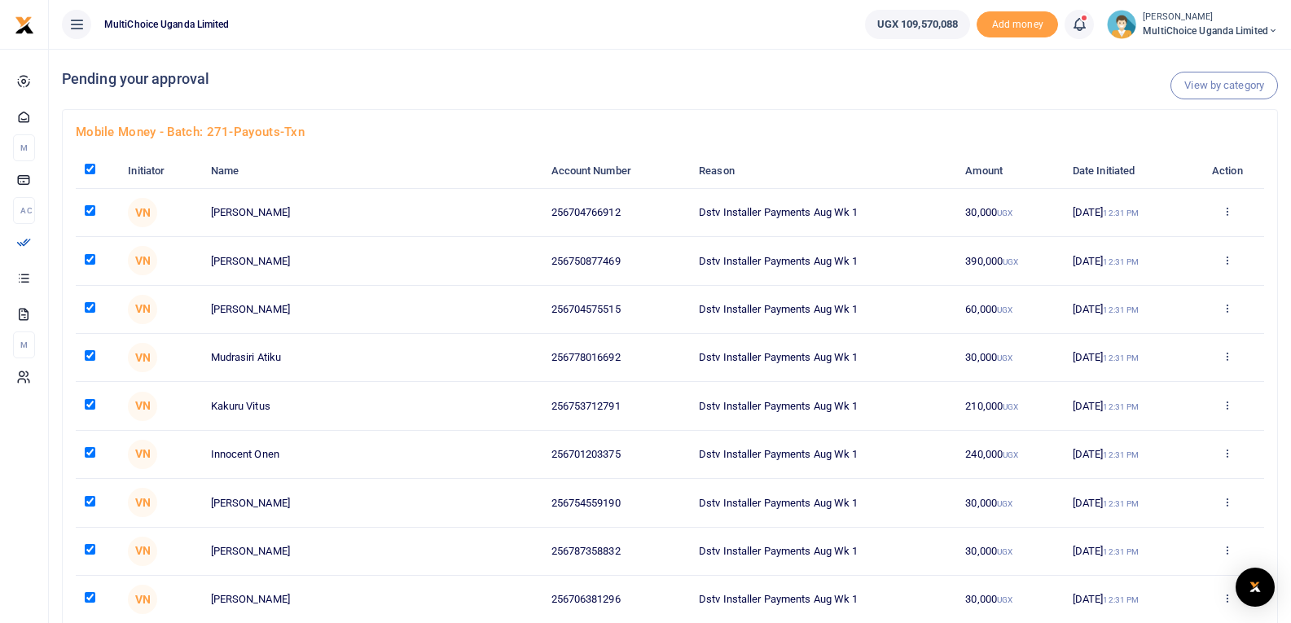
checkbox input "true"
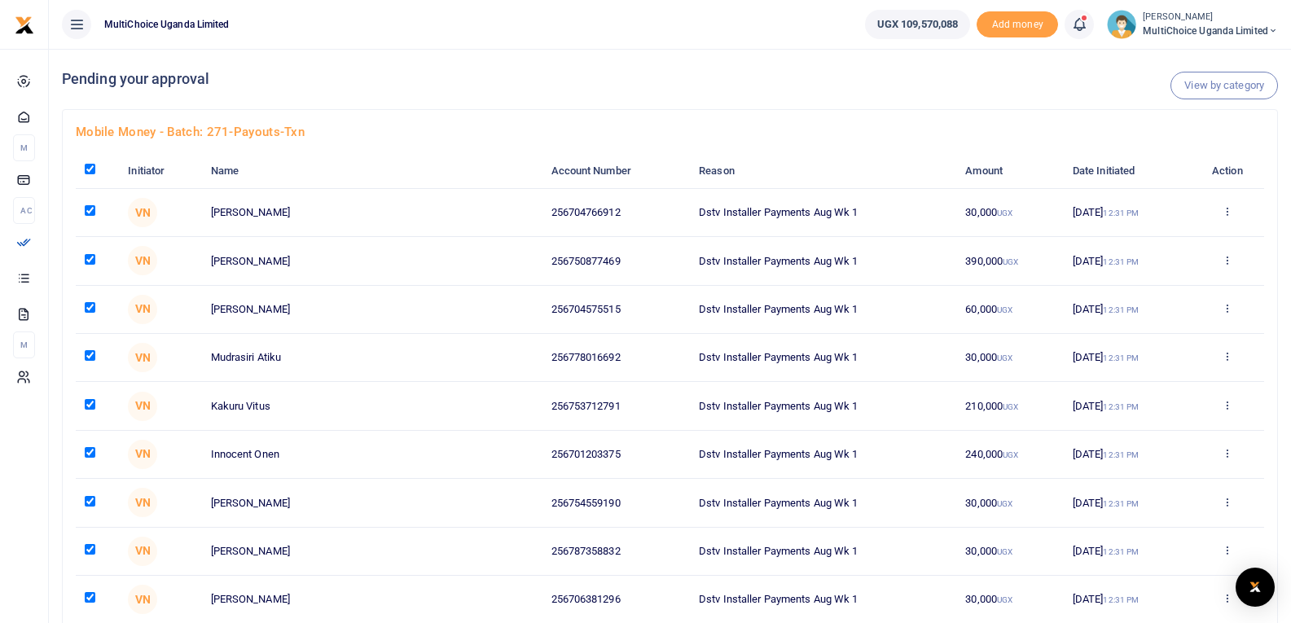
checkbox input "true"
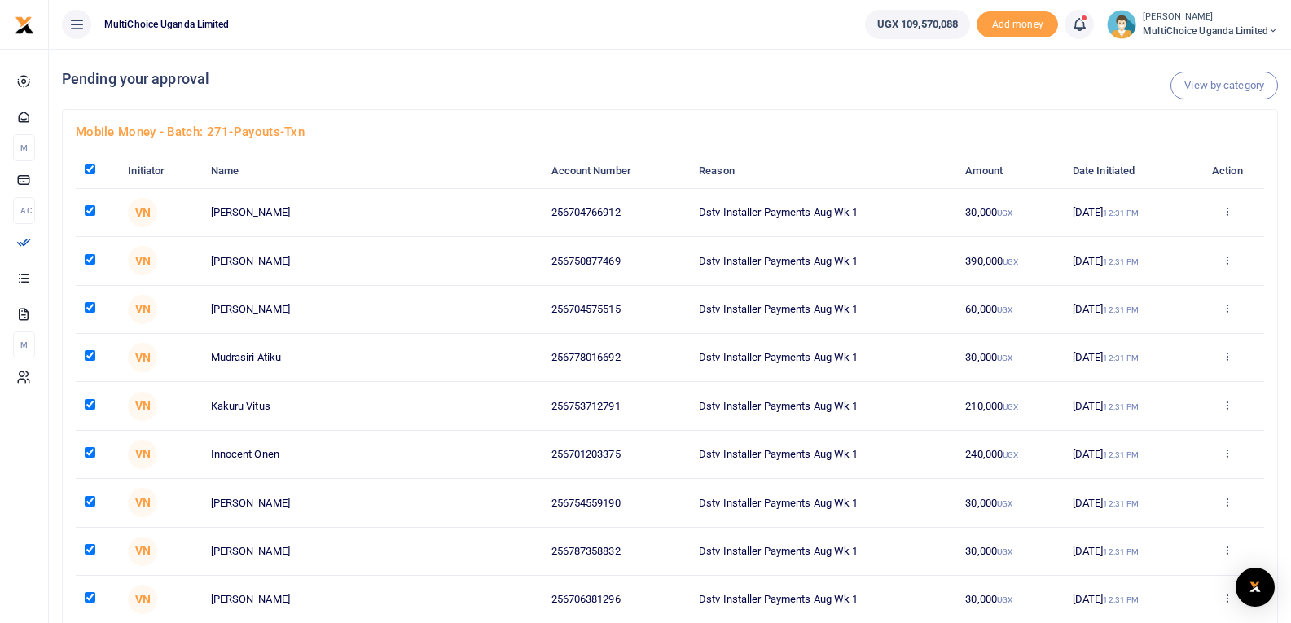
checkbox input "true"
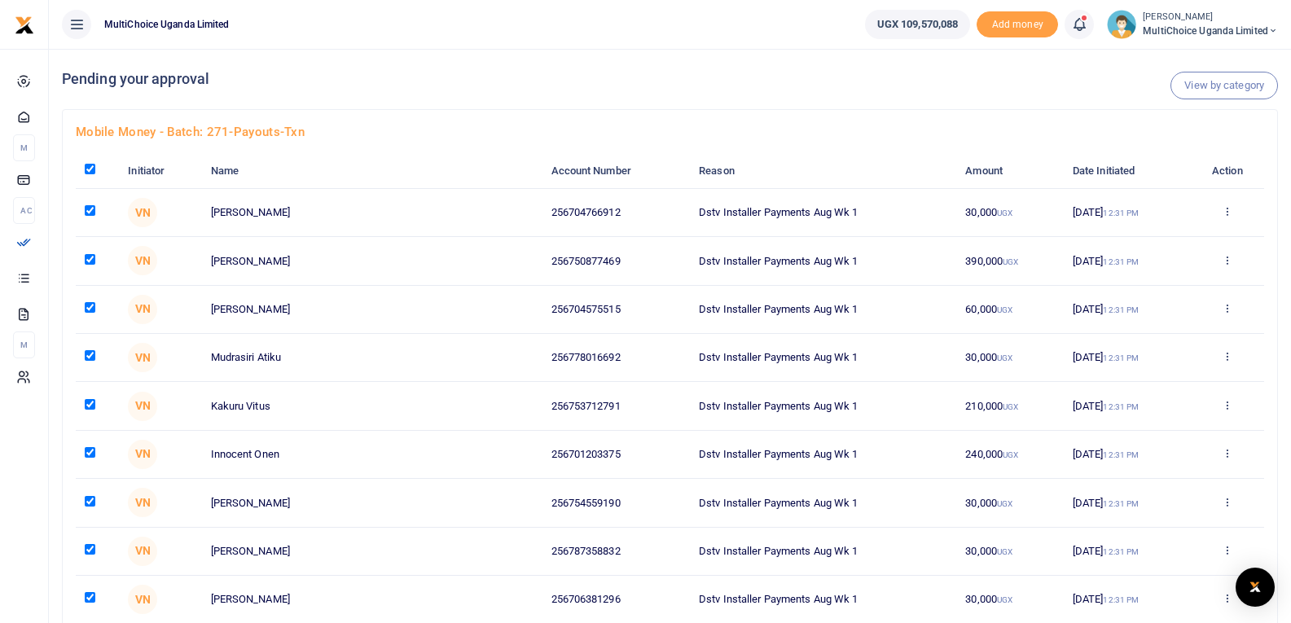
checkbox input "true"
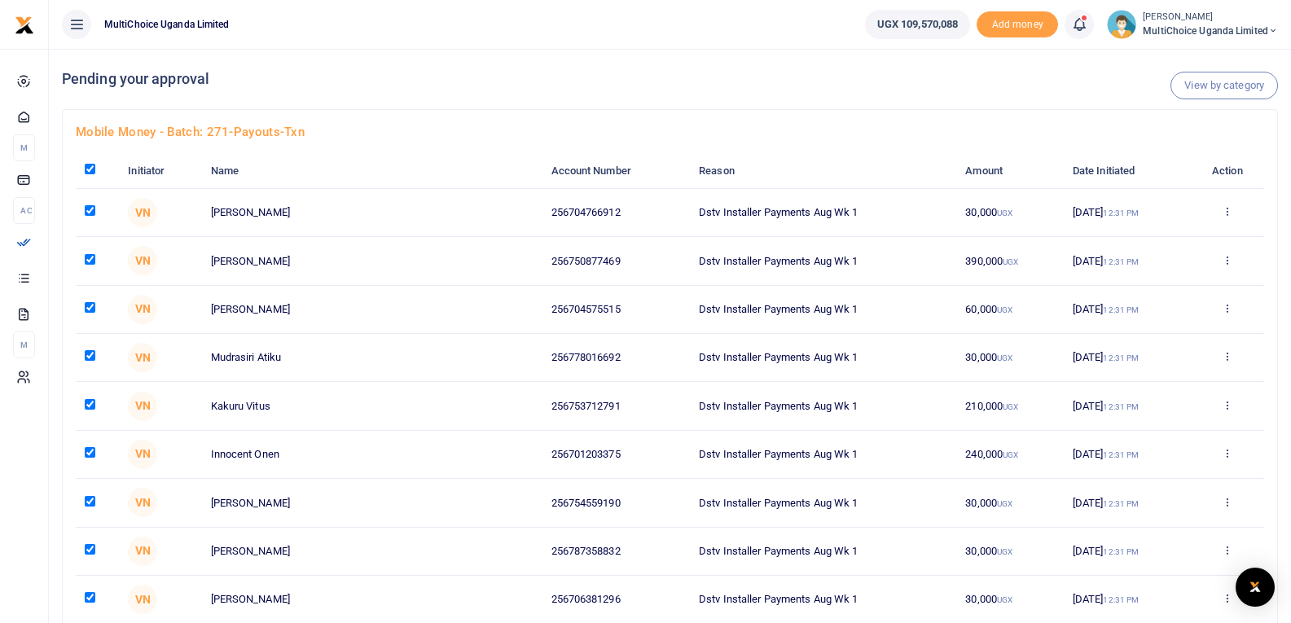
checkbox input "true"
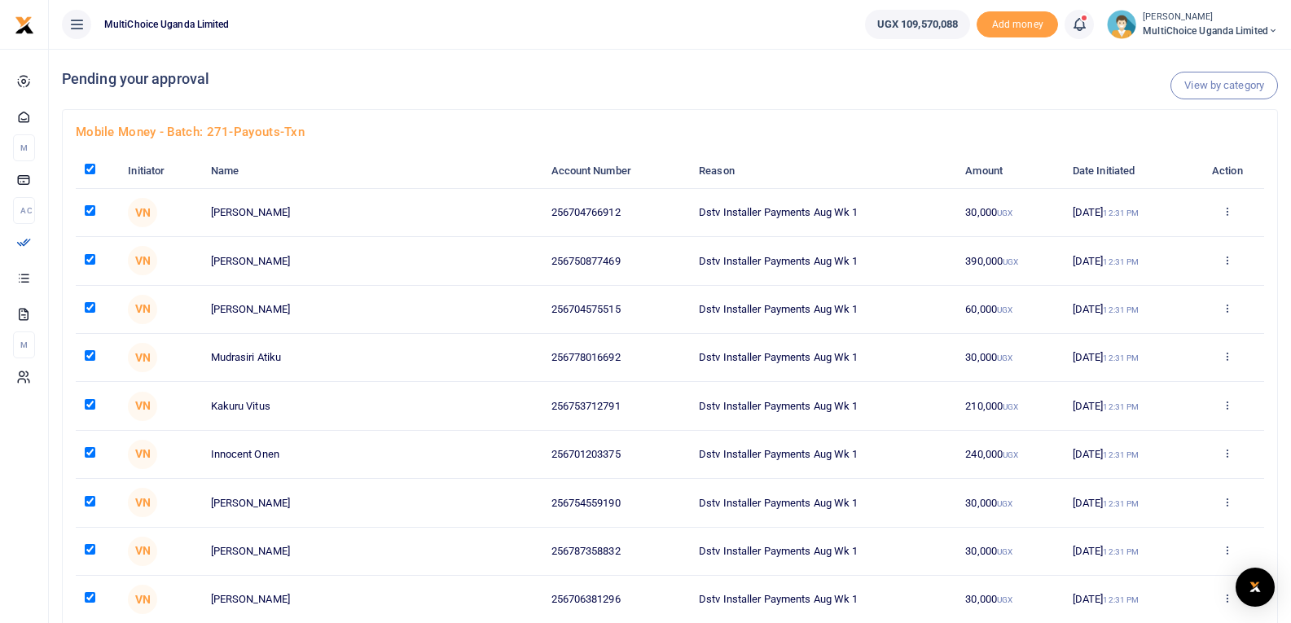
checkbox input "true"
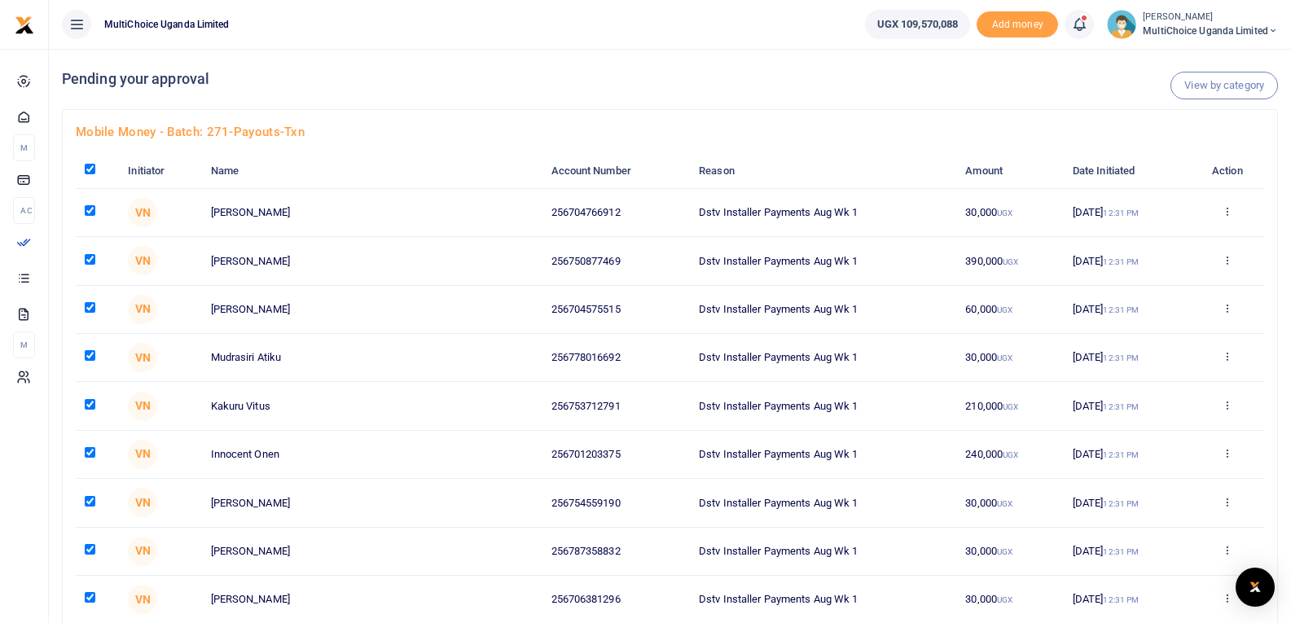
checkbox input "true"
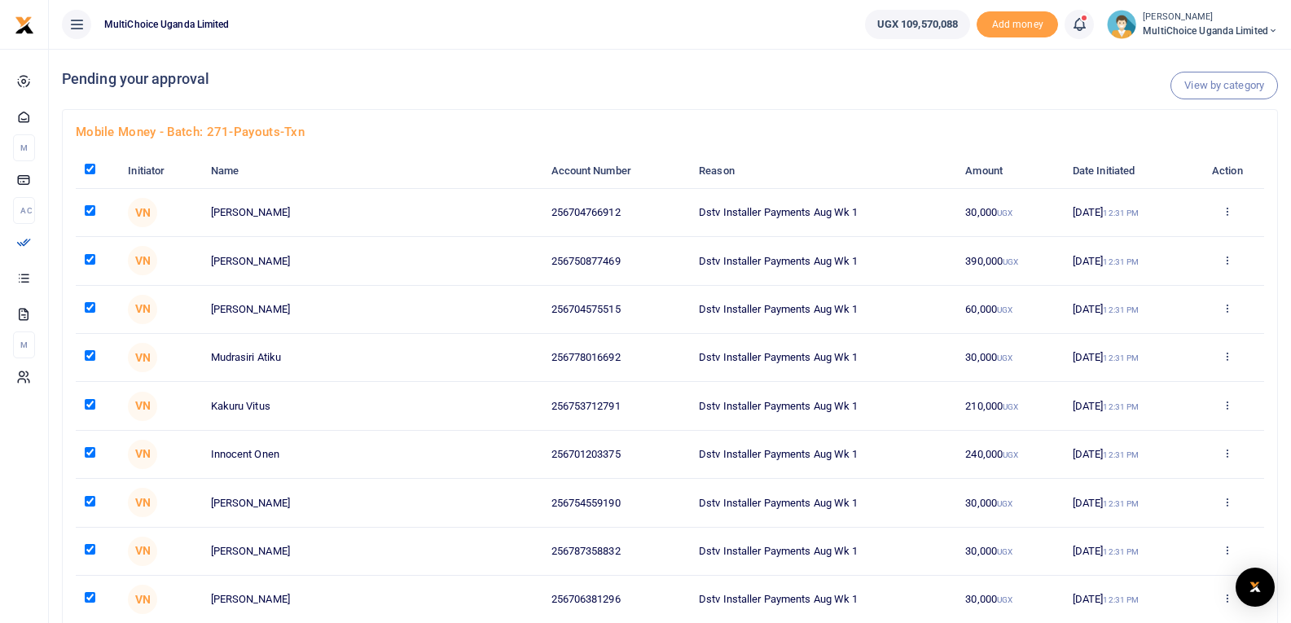
checkbox input "true"
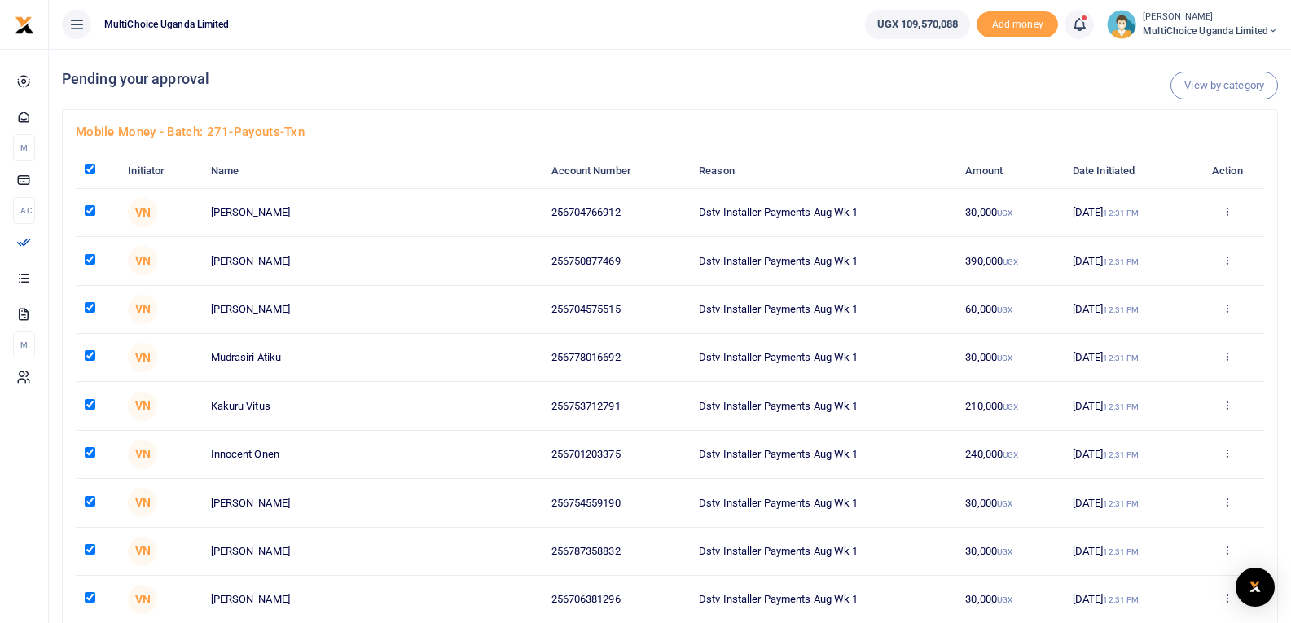
checkbox input "true"
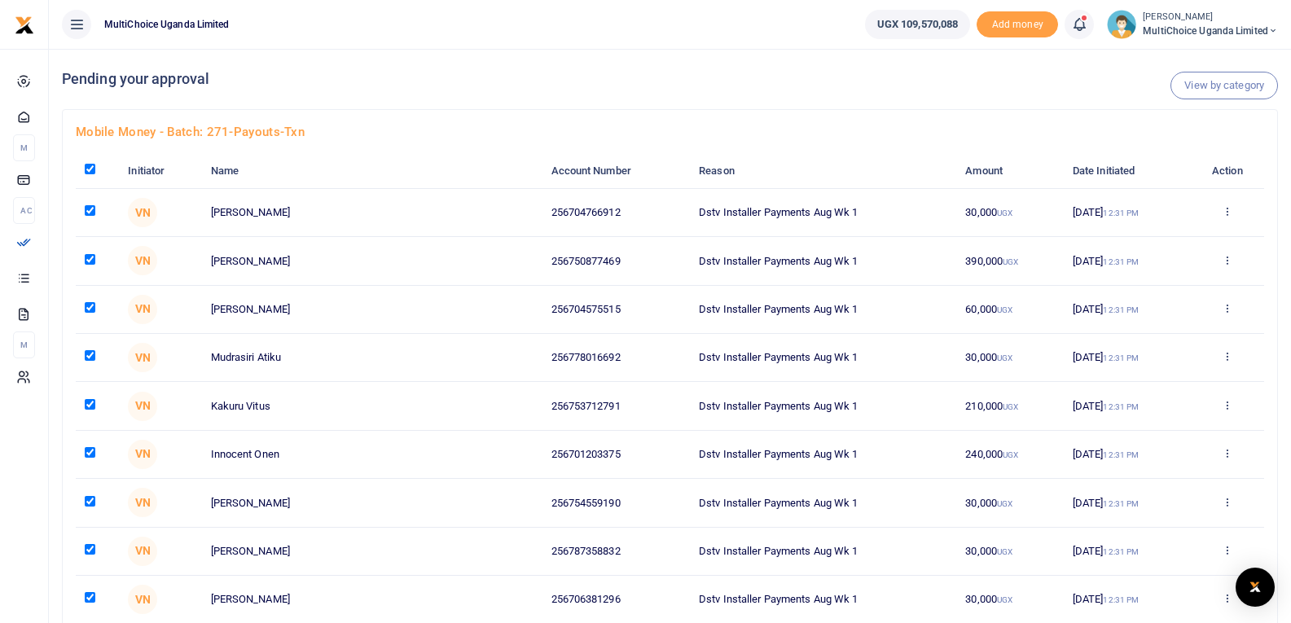
checkbox input "true"
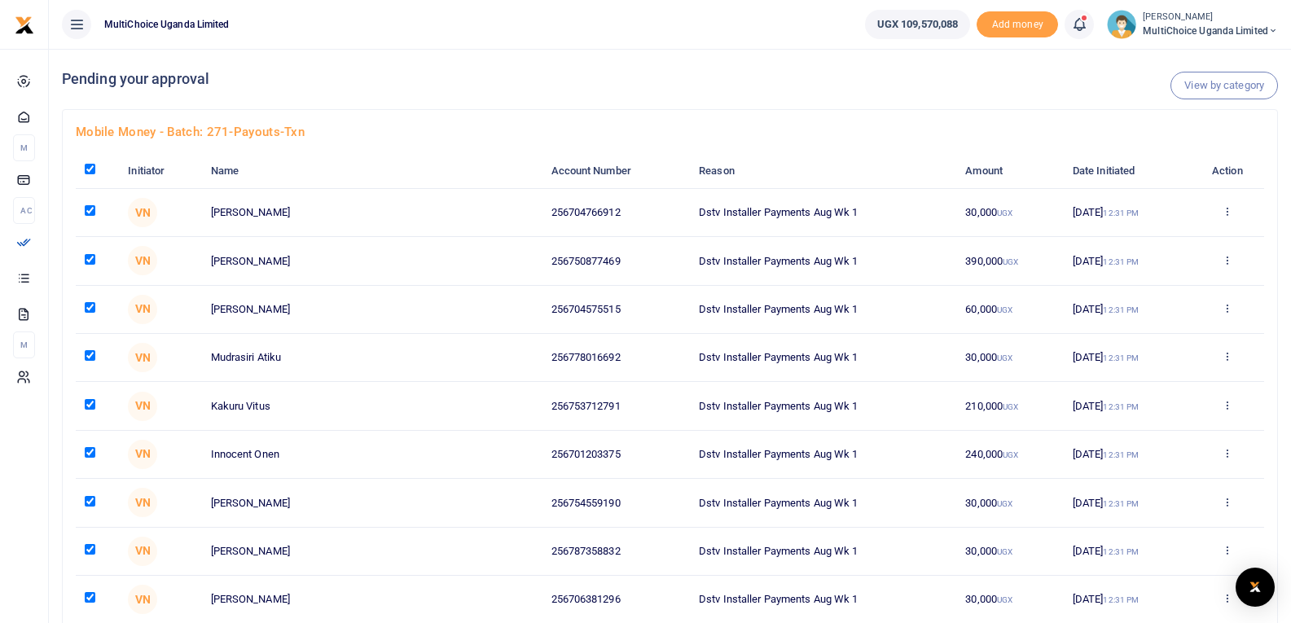
checkbox input "true"
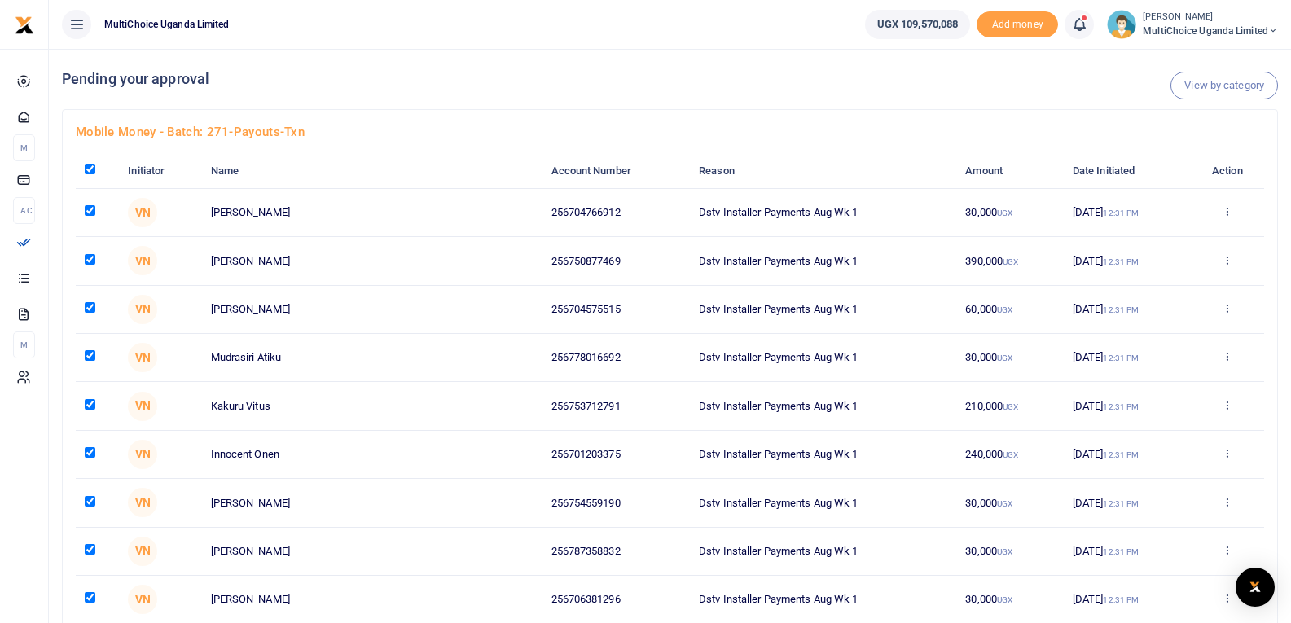
checkbox input "true"
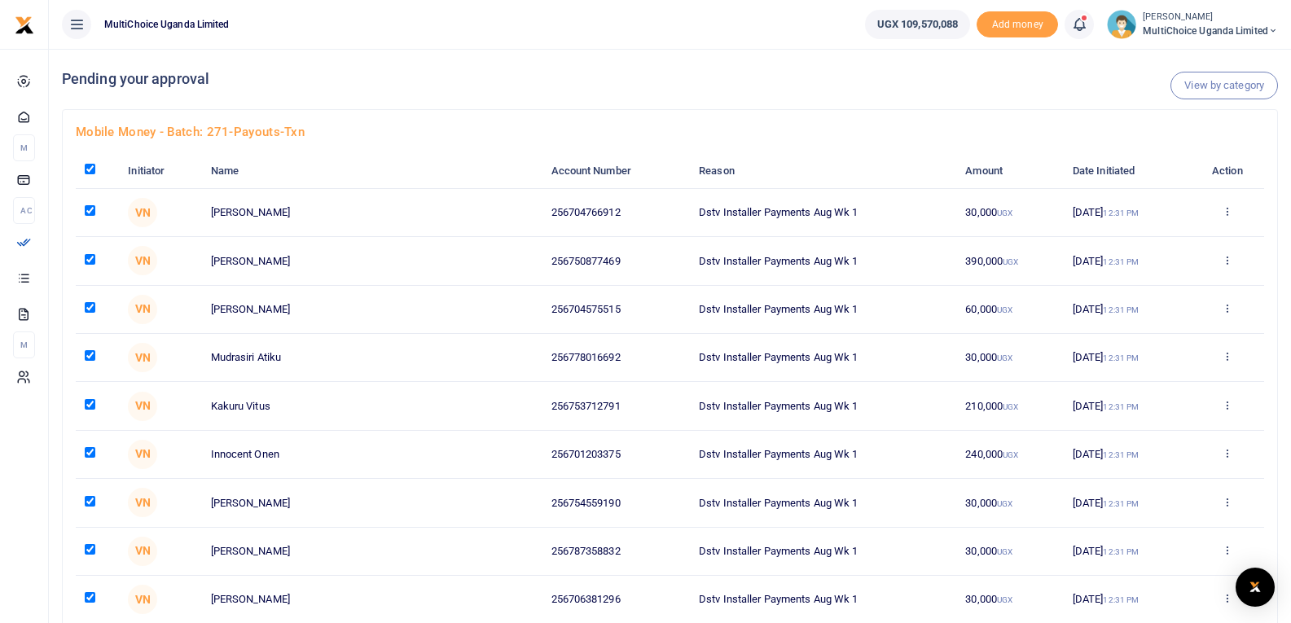
checkbox input "true"
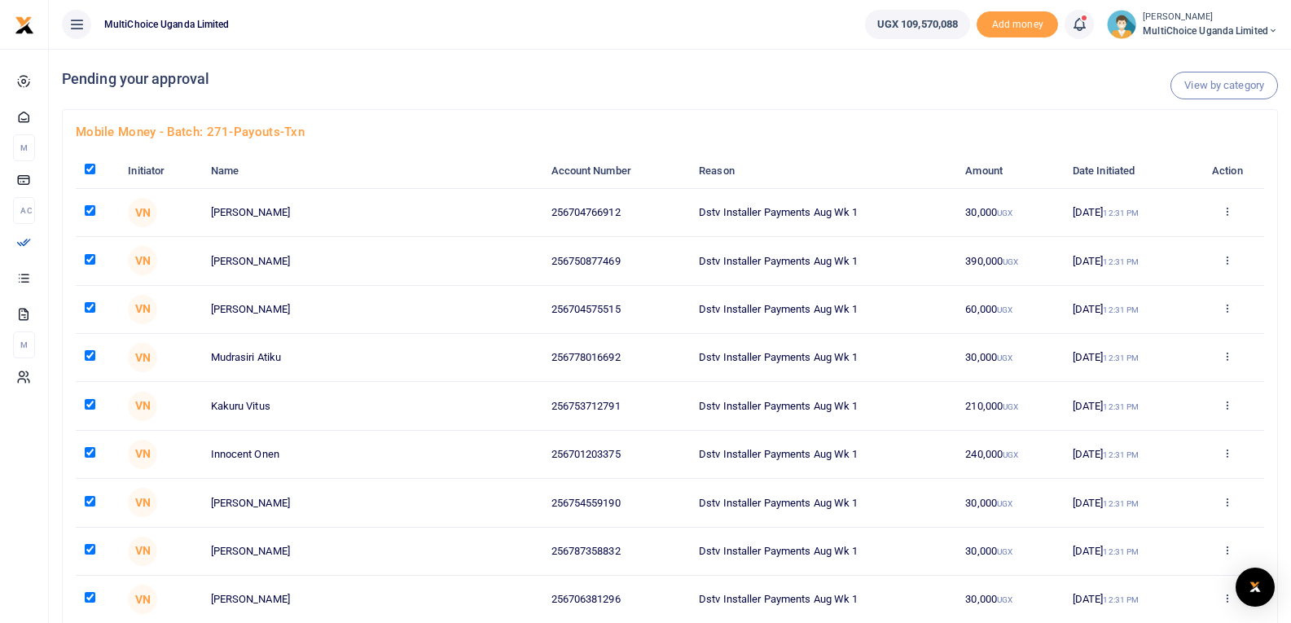
checkbox input "true"
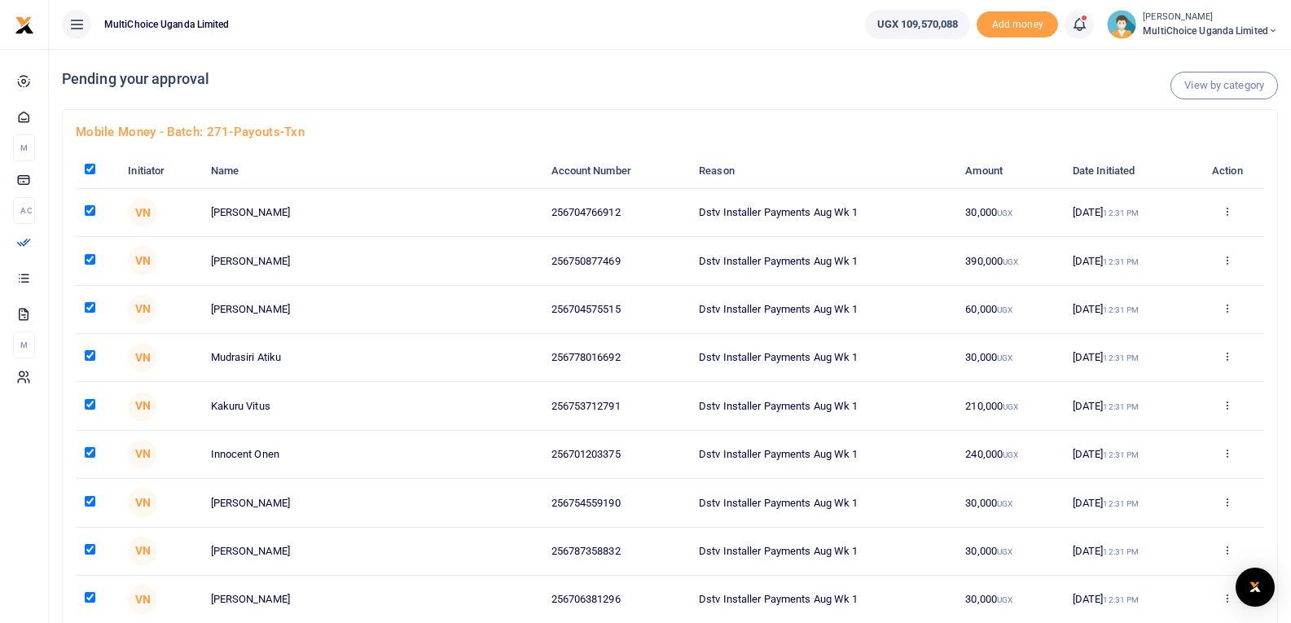
checkbox input "true"
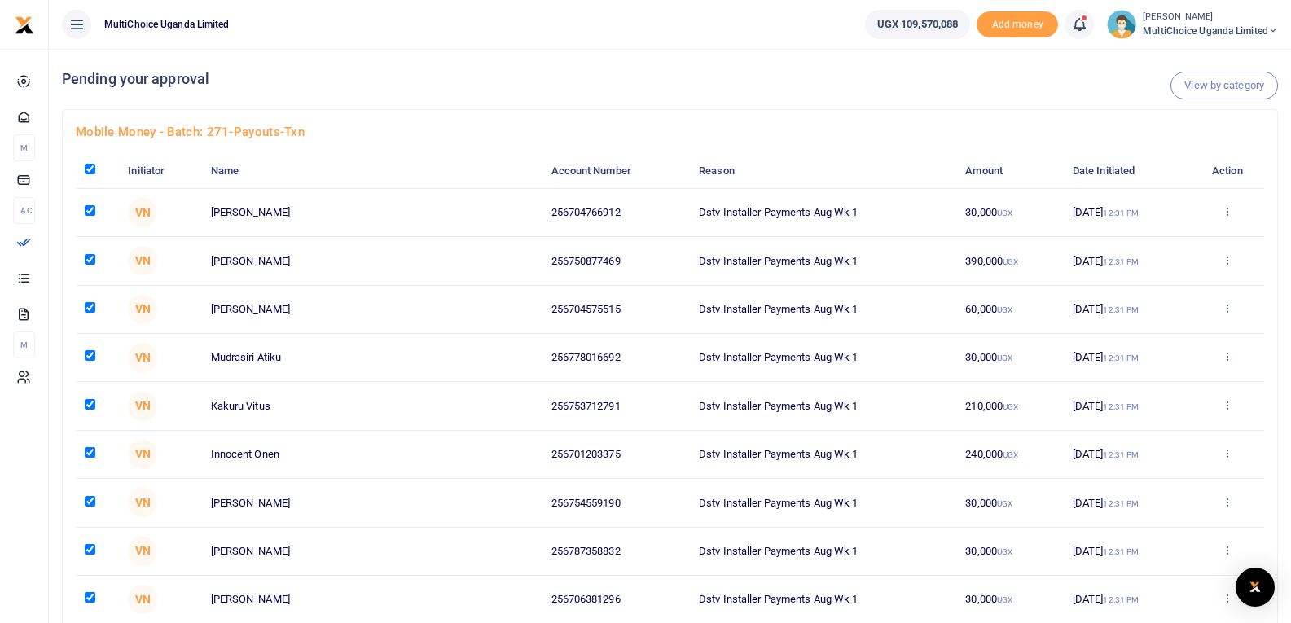
checkbox input "true"
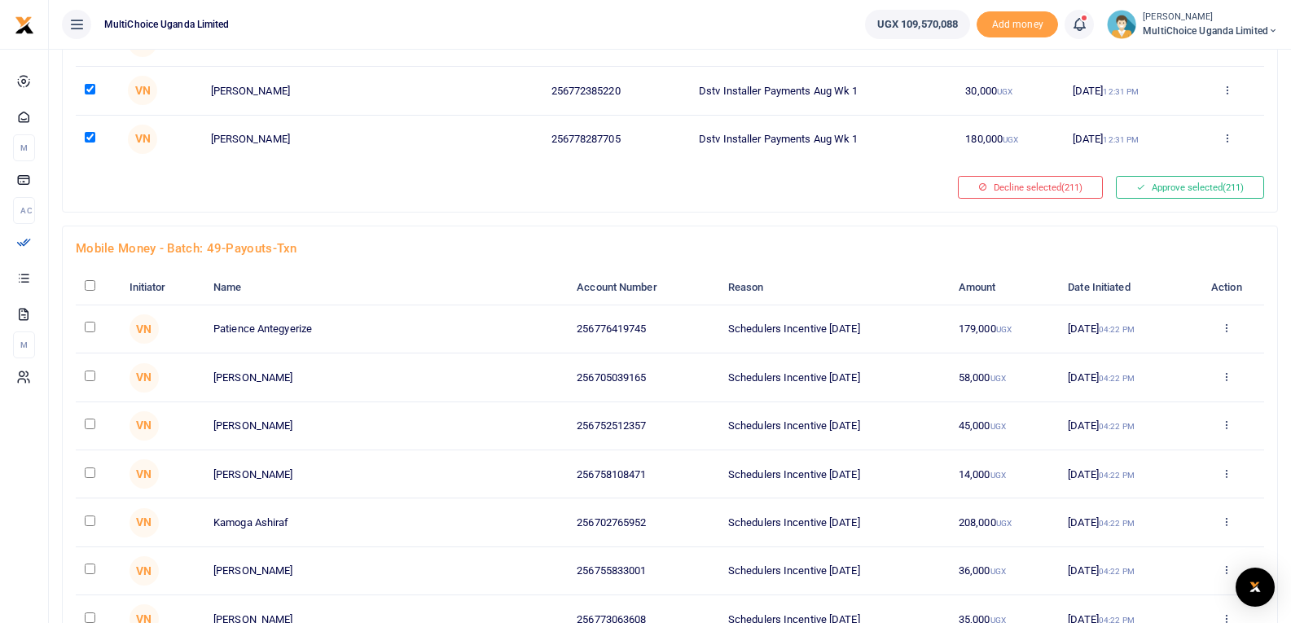
scroll to position [10185, 0]
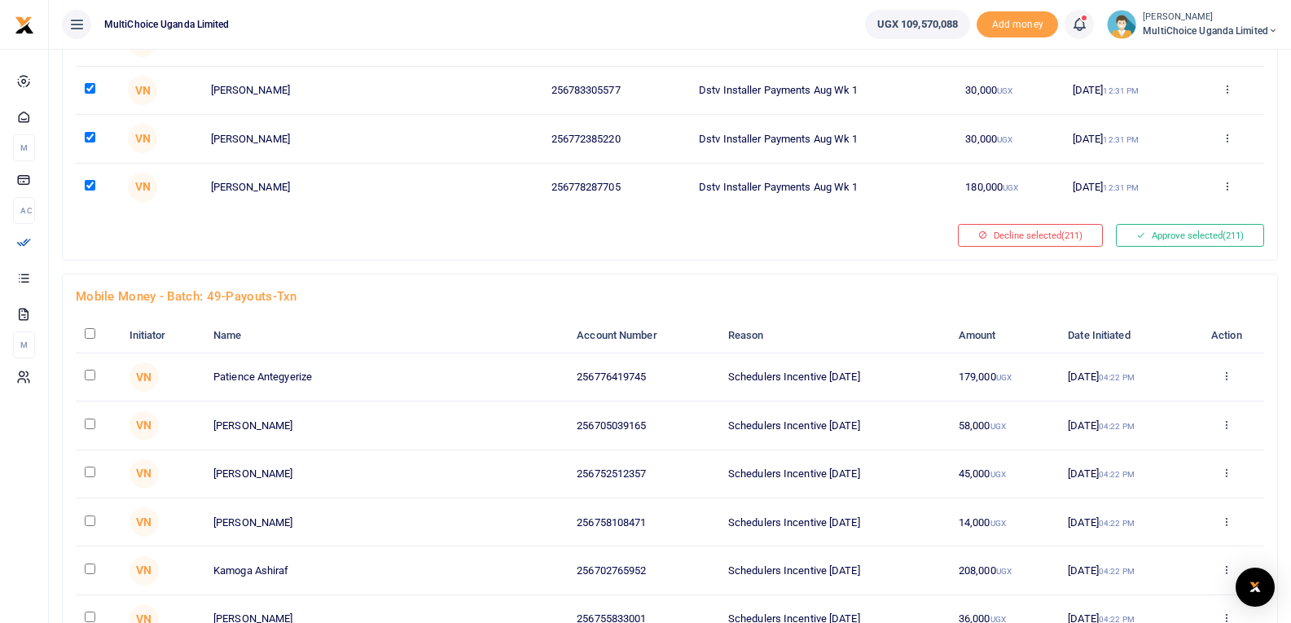
click at [92, 332] on input "checkbox" at bounding box center [90, 333] width 11 height 11
click at [1151, 231] on button "Approve selected (211)" at bounding box center [1190, 235] width 148 height 23
click at [1168, 236] on button "Approve selected (211)" at bounding box center [1190, 235] width 148 height 23
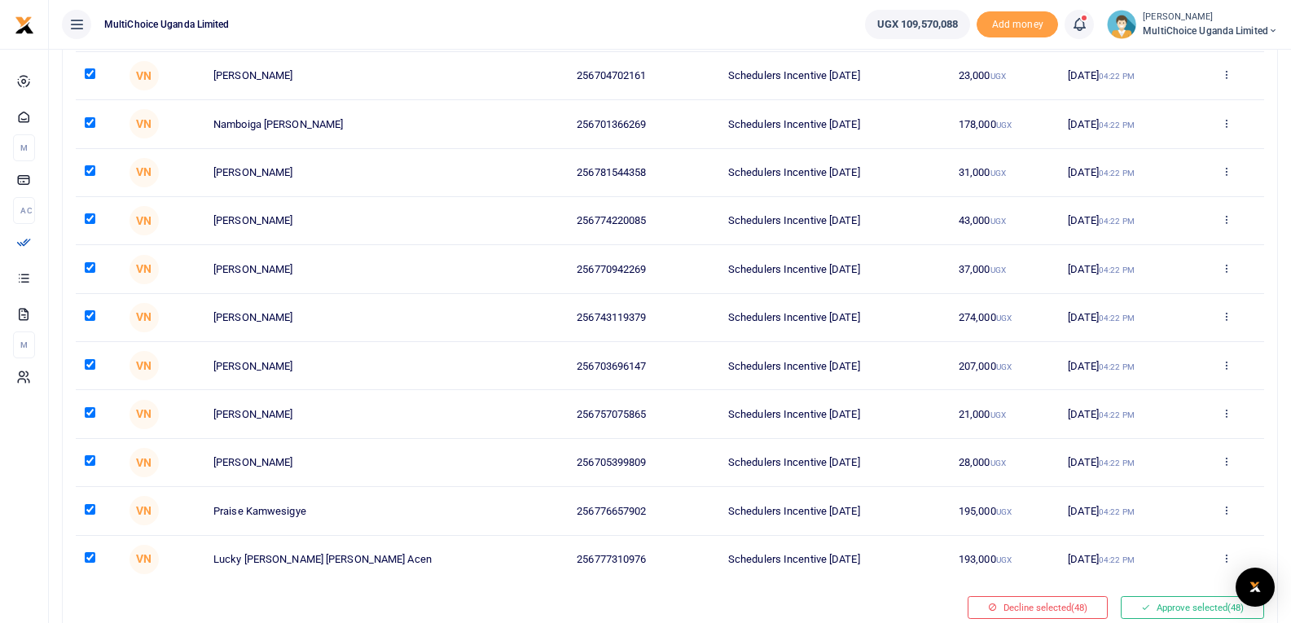
scroll to position [12341, 0]
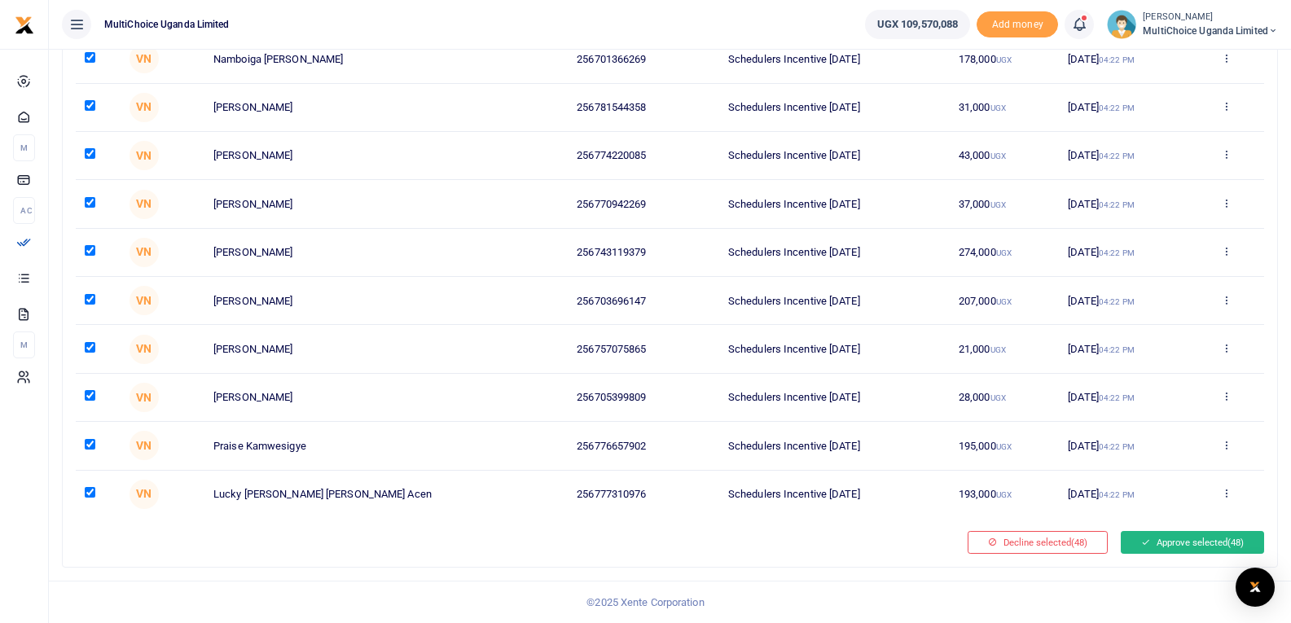
click at [1199, 543] on button "Approve selected (48)" at bounding box center [1192, 542] width 143 height 23
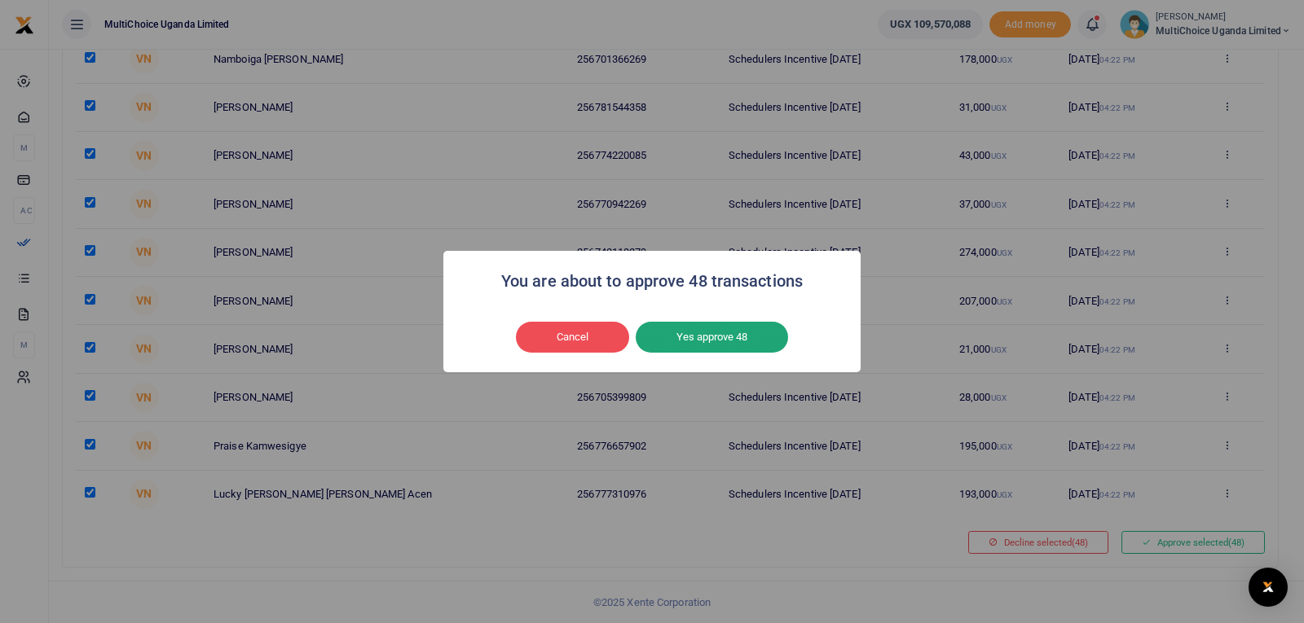
click at [681, 337] on button "Yes approve 48" at bounding box center [712, 337] width 152 height 31
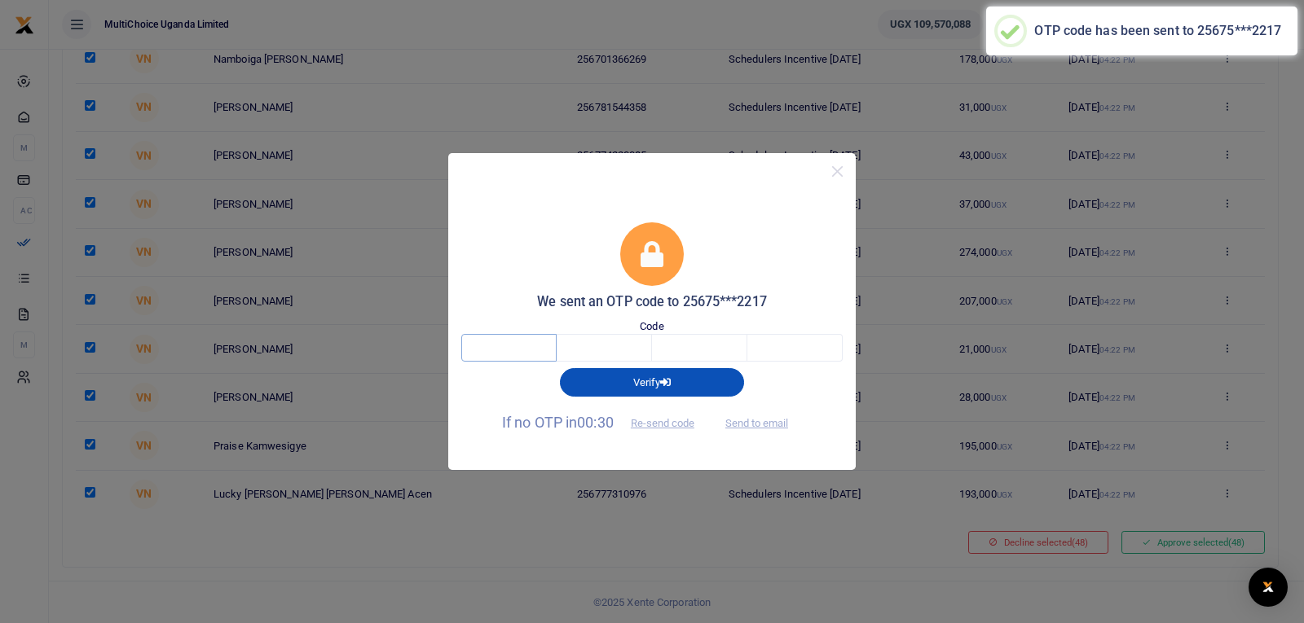
click at [520, 353] on input "text" at bounding box center [508, 348] width 95 height 28
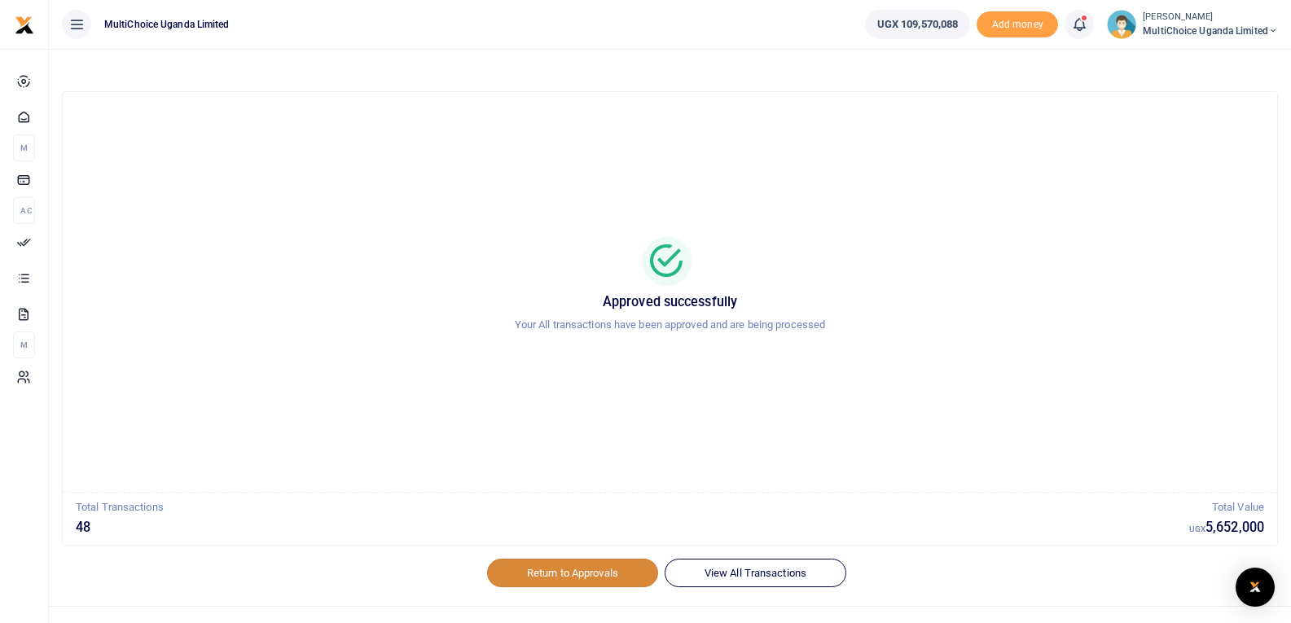
click at [578, 564] on link "Return to Approvals" at bounding box center [572, 573] width 171 height 28
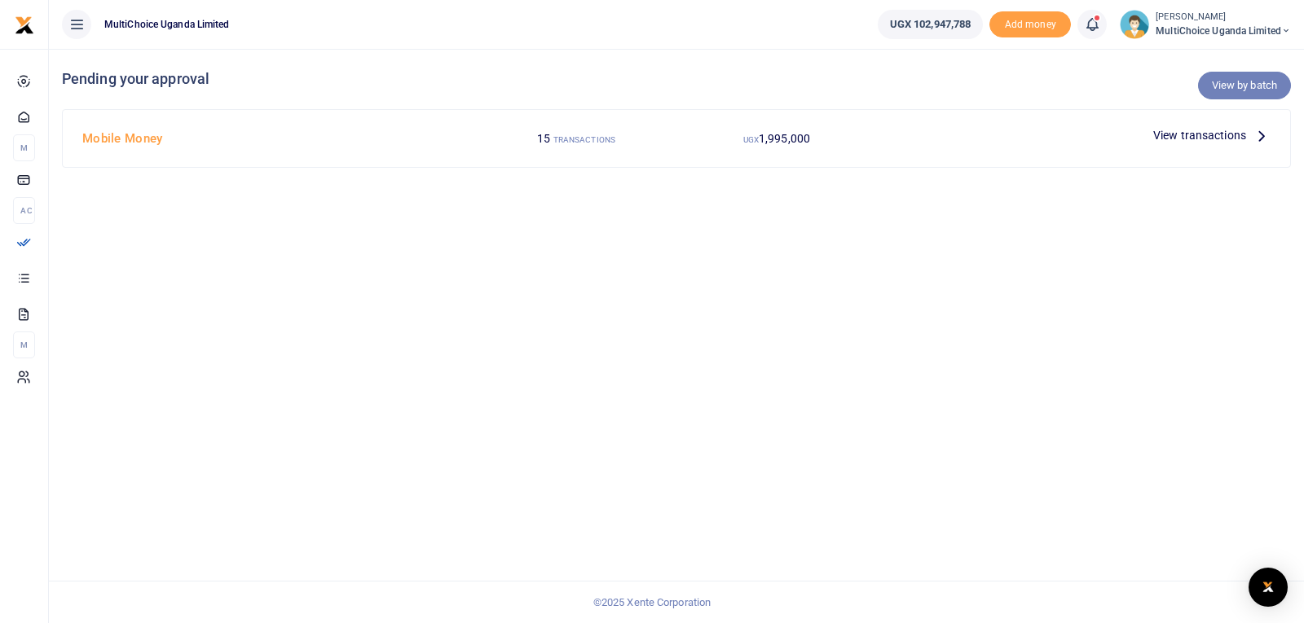
click at [1237, 90] on link "View by batch" at bounding box center [1244, 86] width 93 height 28
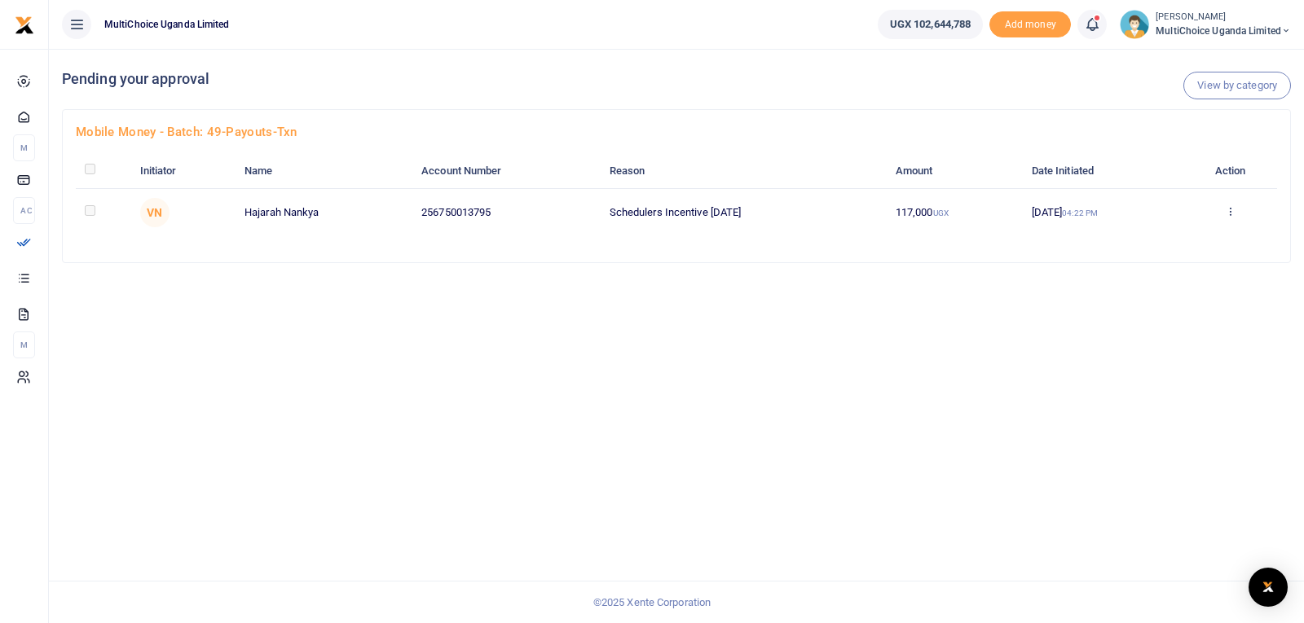
click at [95, 216] on td at bounding box center [103, 212] width 55 height 48
click at [1234, 210] on icon at bounding box center [1230, 210] width 11 height 11
click at [1194, 238] on link "Approve" at bounding box center [1173, 238] width 129 height 23
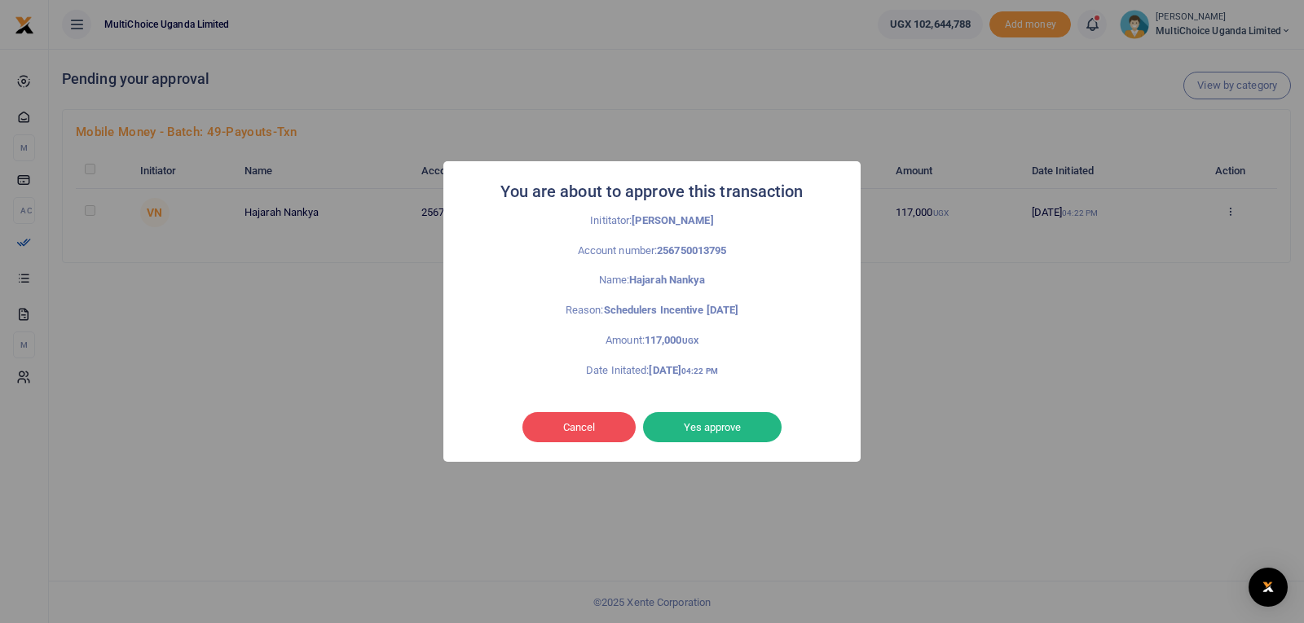
click at [714, 429] on button "Yes approve" at bounding box center [712, 427] width 139 height 31
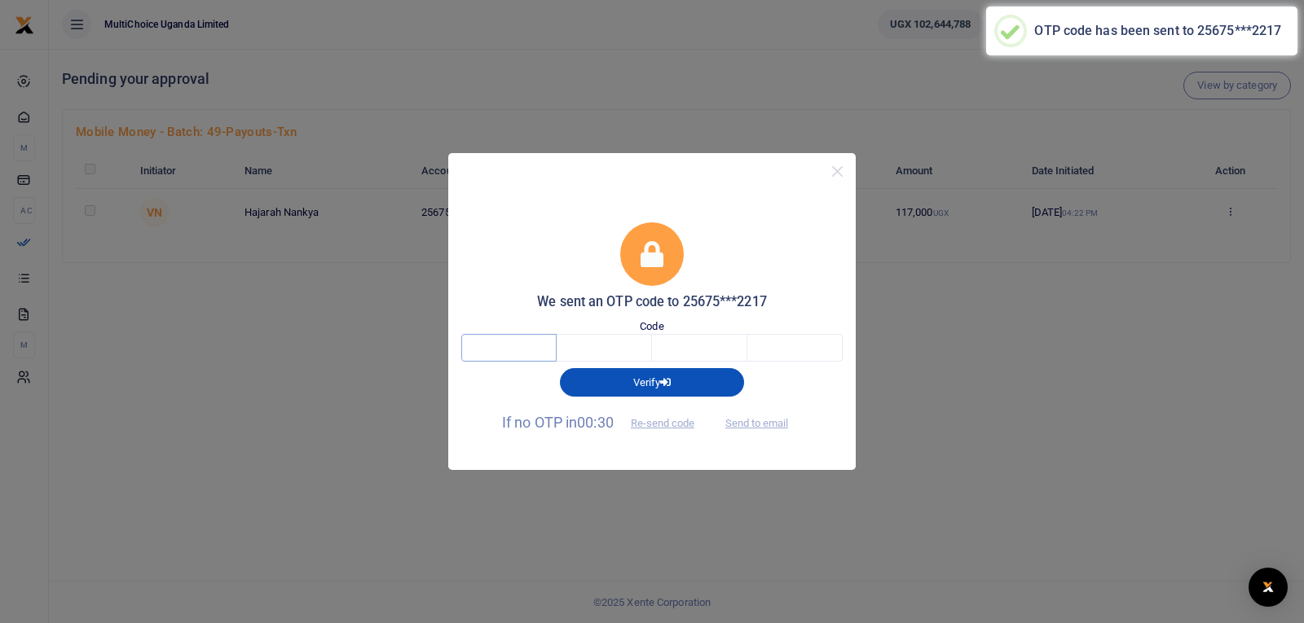
click at [545, 347] on input "text" at bounding box center [508, 348] width 95 height 28
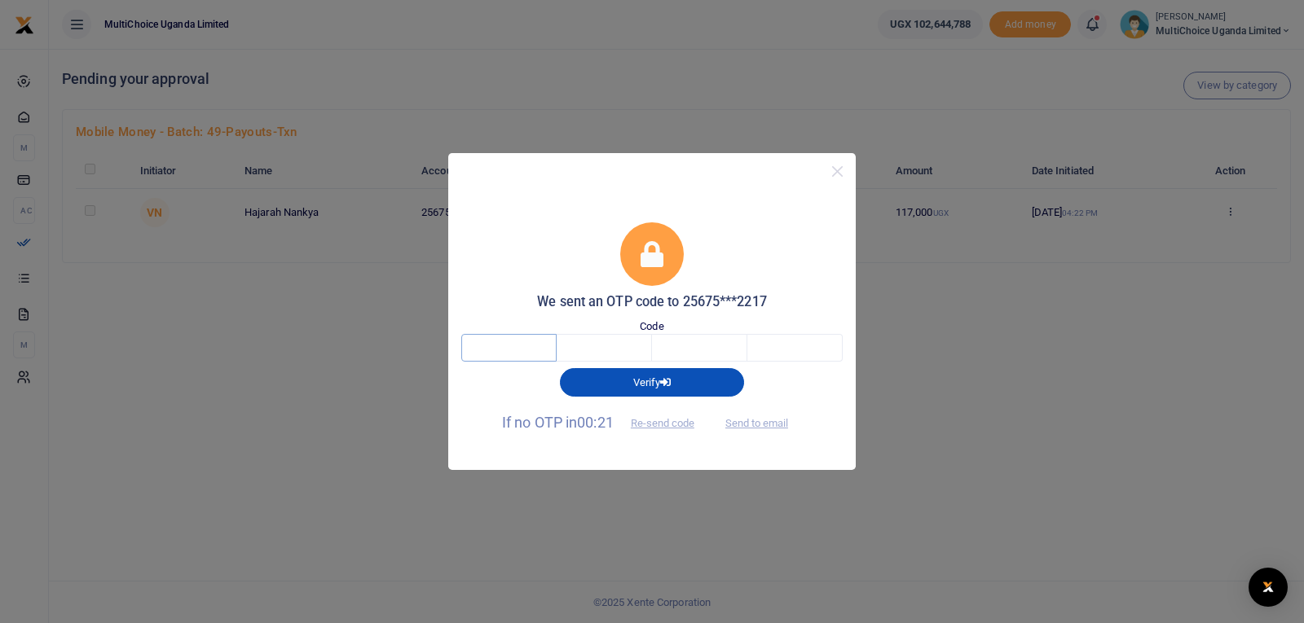
click at [529, 354] on input "text" at bounding box center [508, 348] width 95 height 28
type input "4"
type input "6"
type input "3"
type input "6"
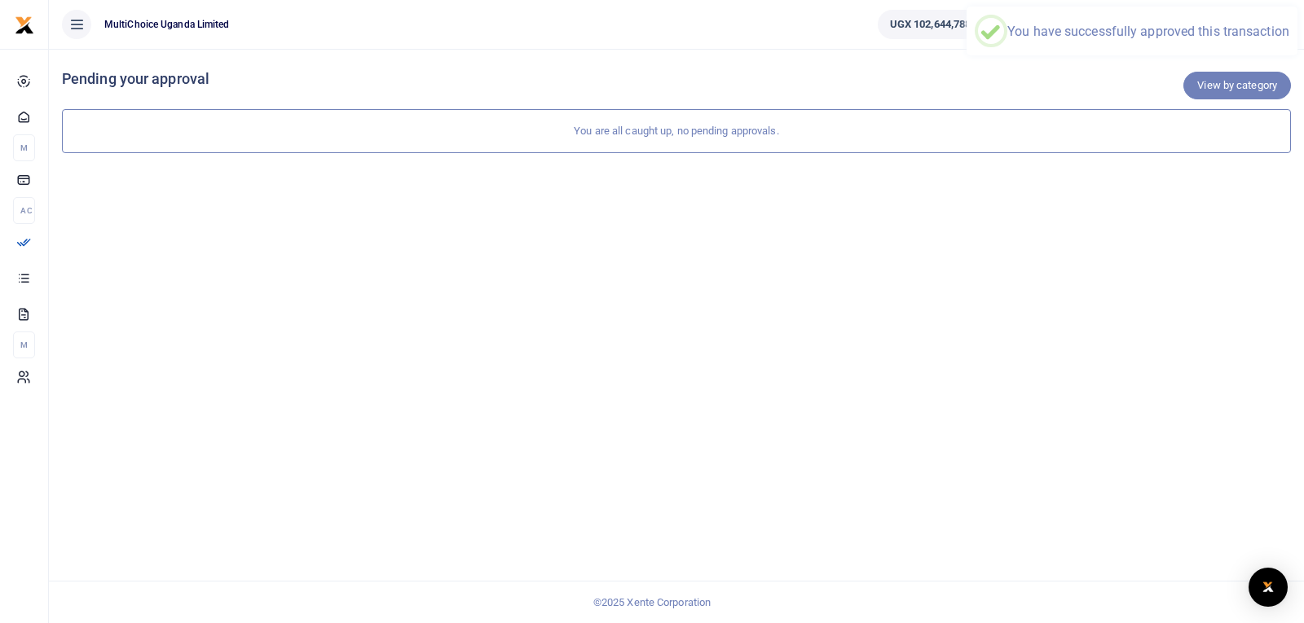
click at [1250, 87] on link "View by category" at bounding box center [1237, 86] width 108 height 28
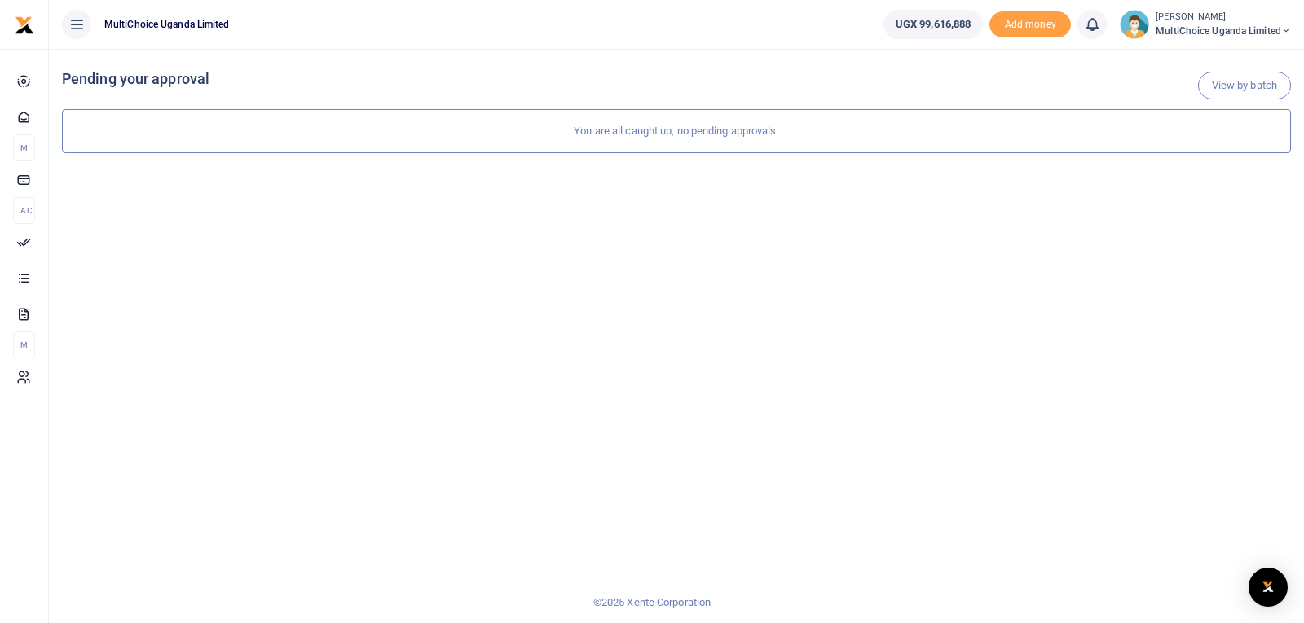
click at [1168, 28] on span "MultiChoice Uganda Limited" at bounding box center [1222, 31] width 135 height 15
click at [1203, 61] on link "Switch accounts" at bounding box center [1227, 59] width 129 height 23
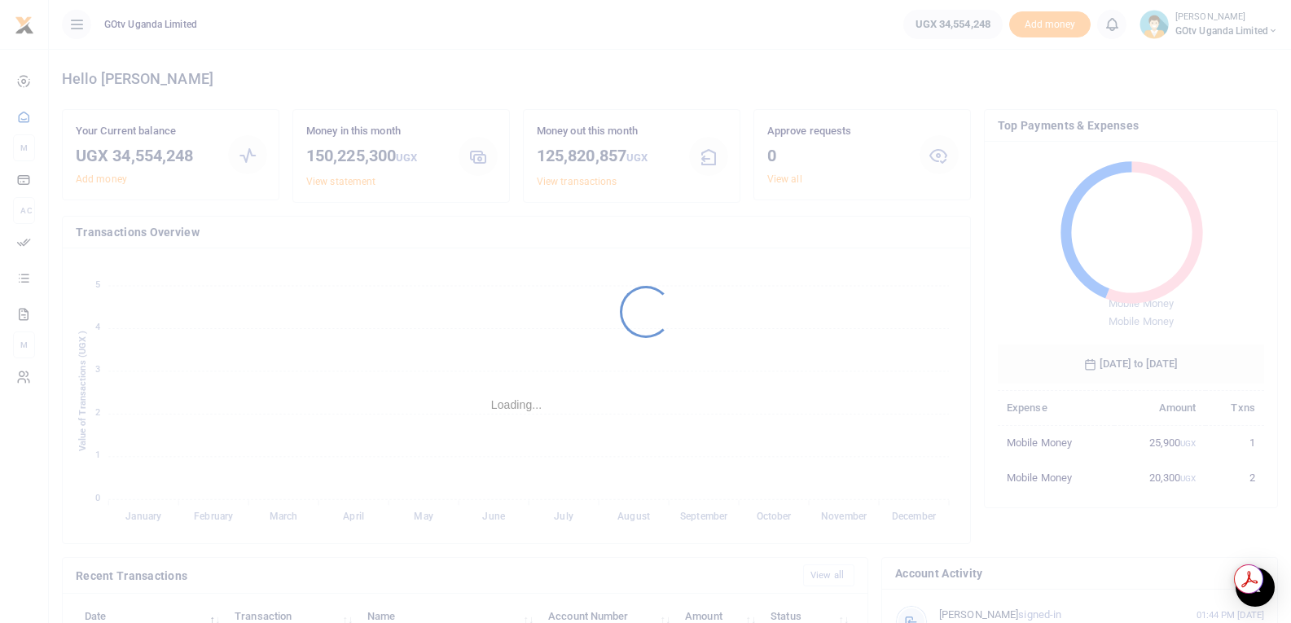
scroll to position [13, 13]
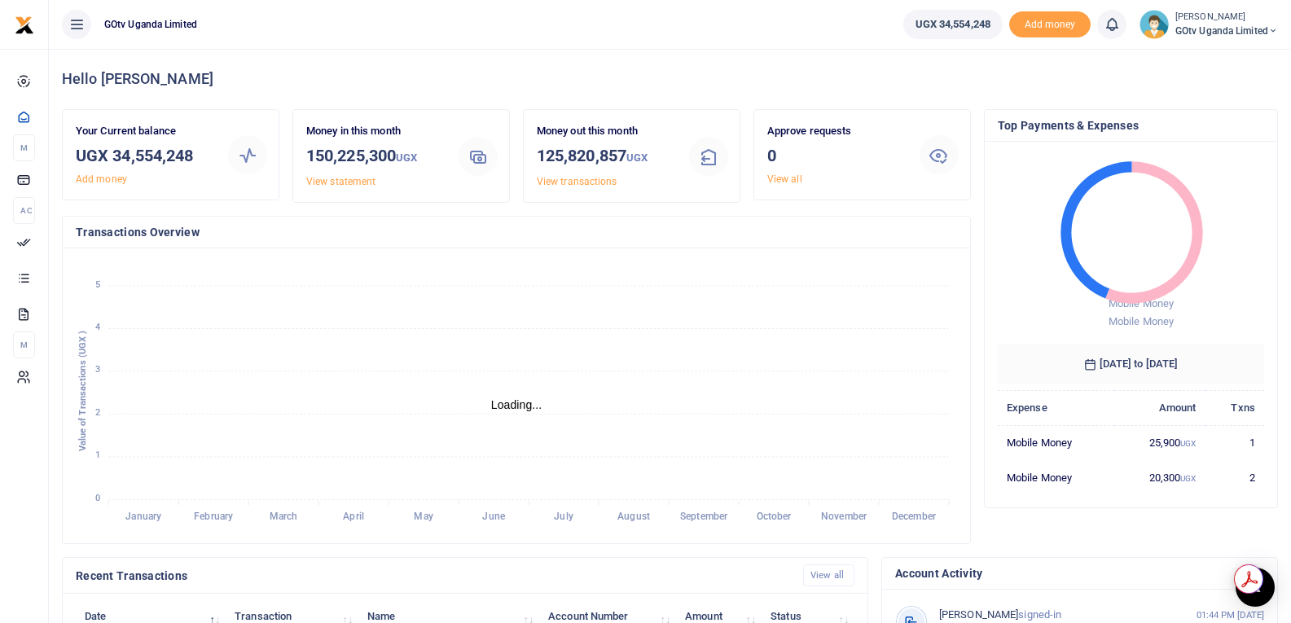
click at [1251, 28] on span "GOtv Uganda Limited" at bounding box center [1227, 31] width 103 height 15
click at [1236, 145] on link "Logout" at bounding box center [1217, 149] width 129 height 23
